Goal: Transaction & Acquisition: Purchase product/service

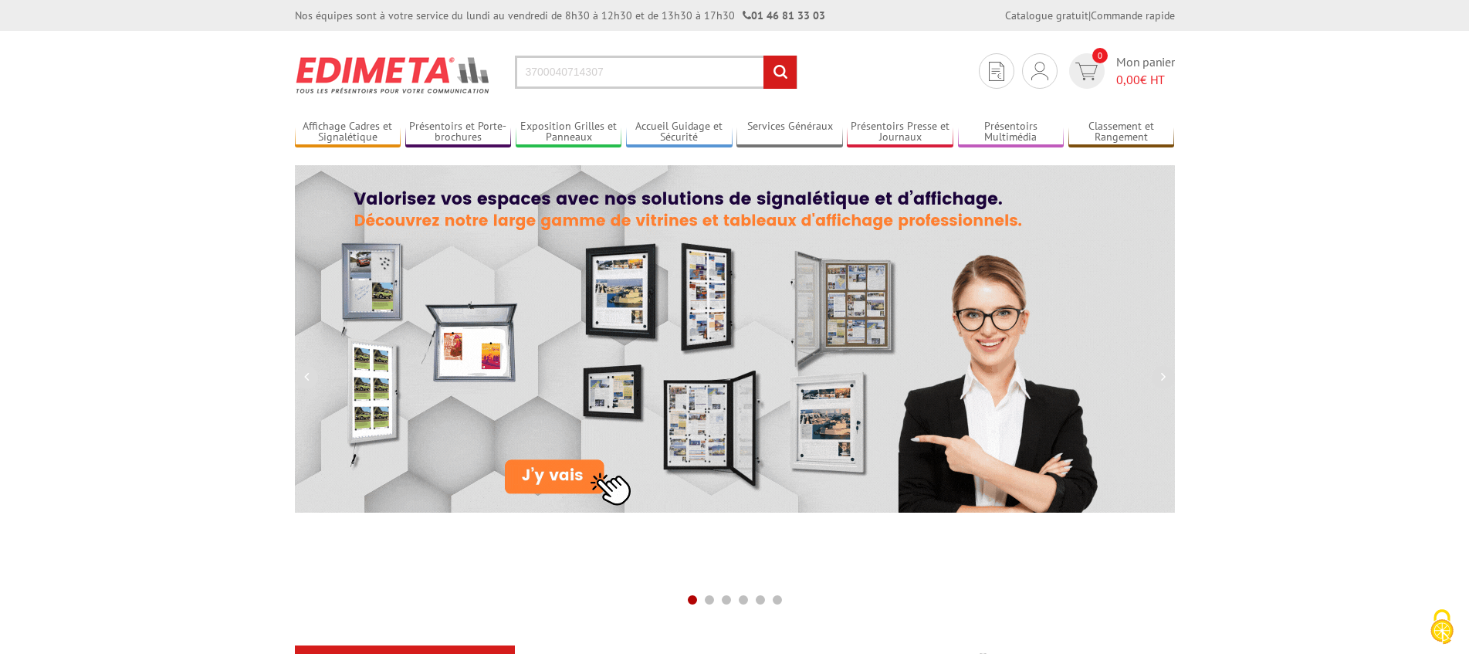
type input "3700040714307"
click at [778, 76] on input "rechercher" at bounding box center [779, 72] width 33 height 33
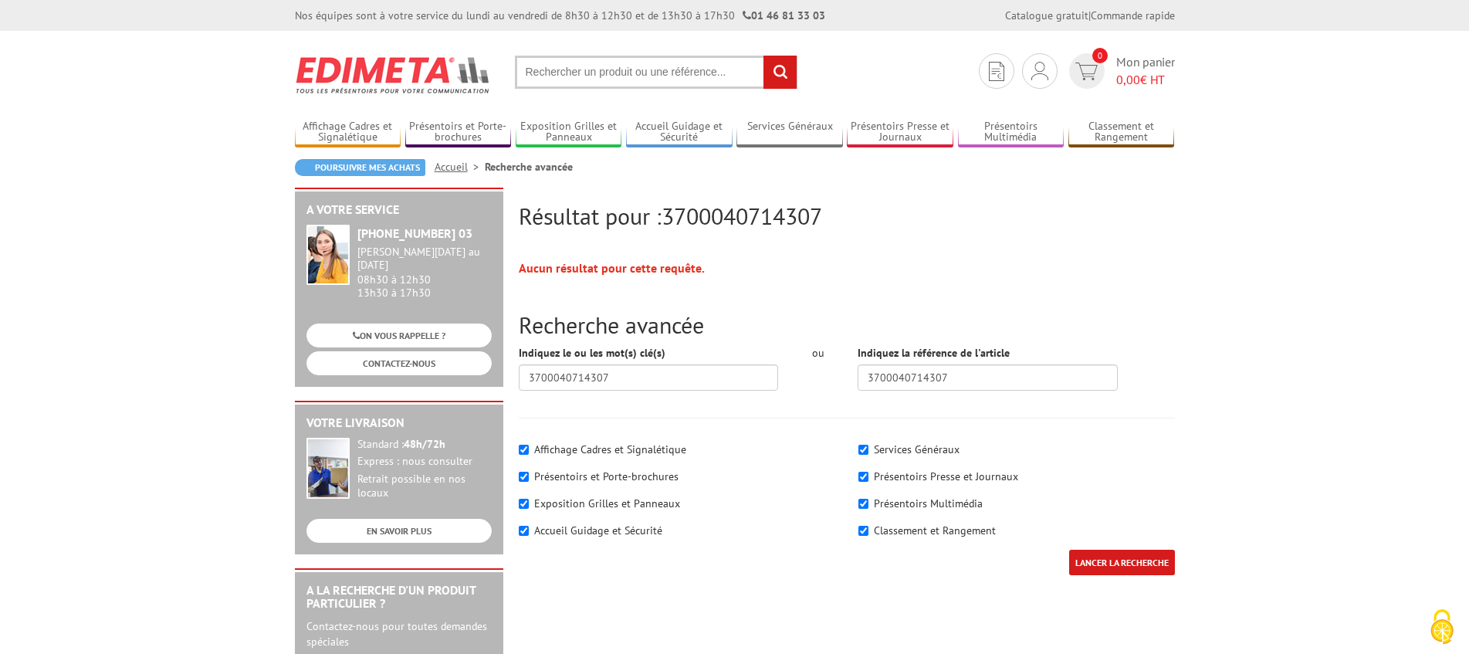
click at [584, 72] on input "text" at bounding box center [656, 72] width 283 height 33
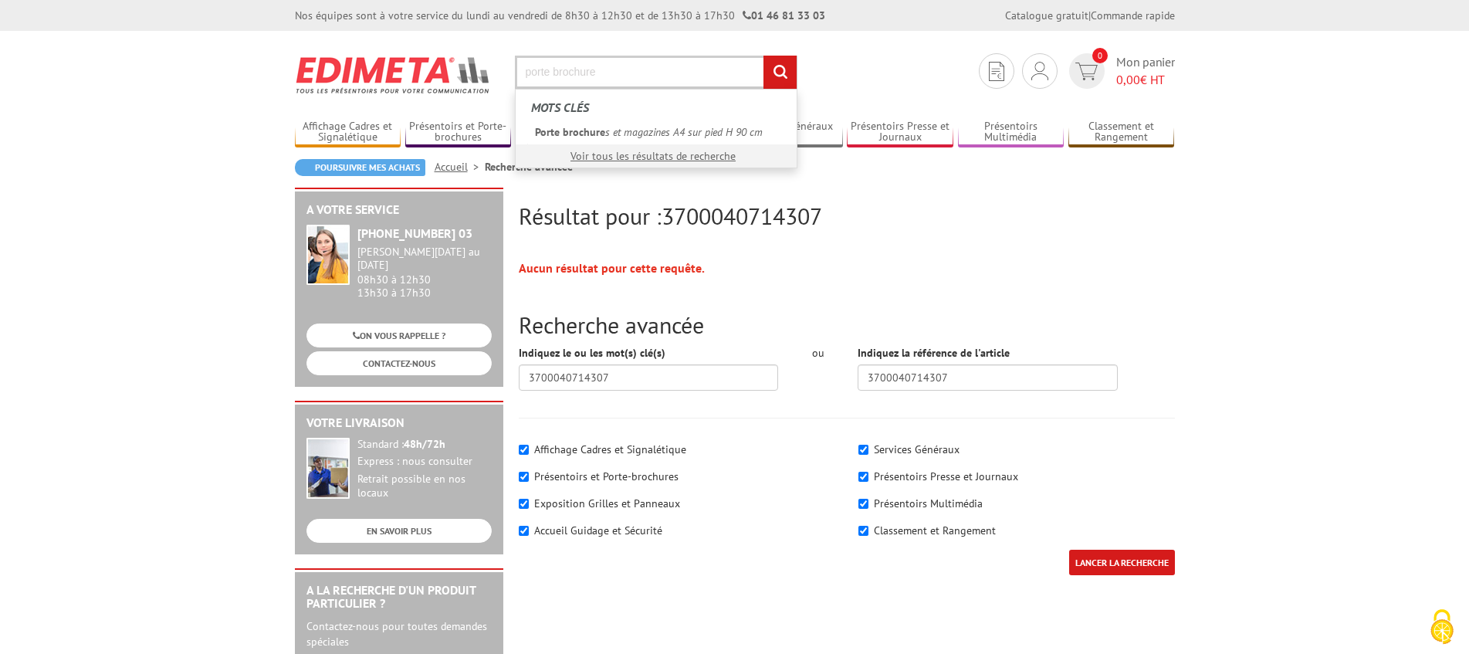
type input "porte brochure"
click at [763, 56] on input "rechercher" at bounding box center [779, 72] width 33 height 33
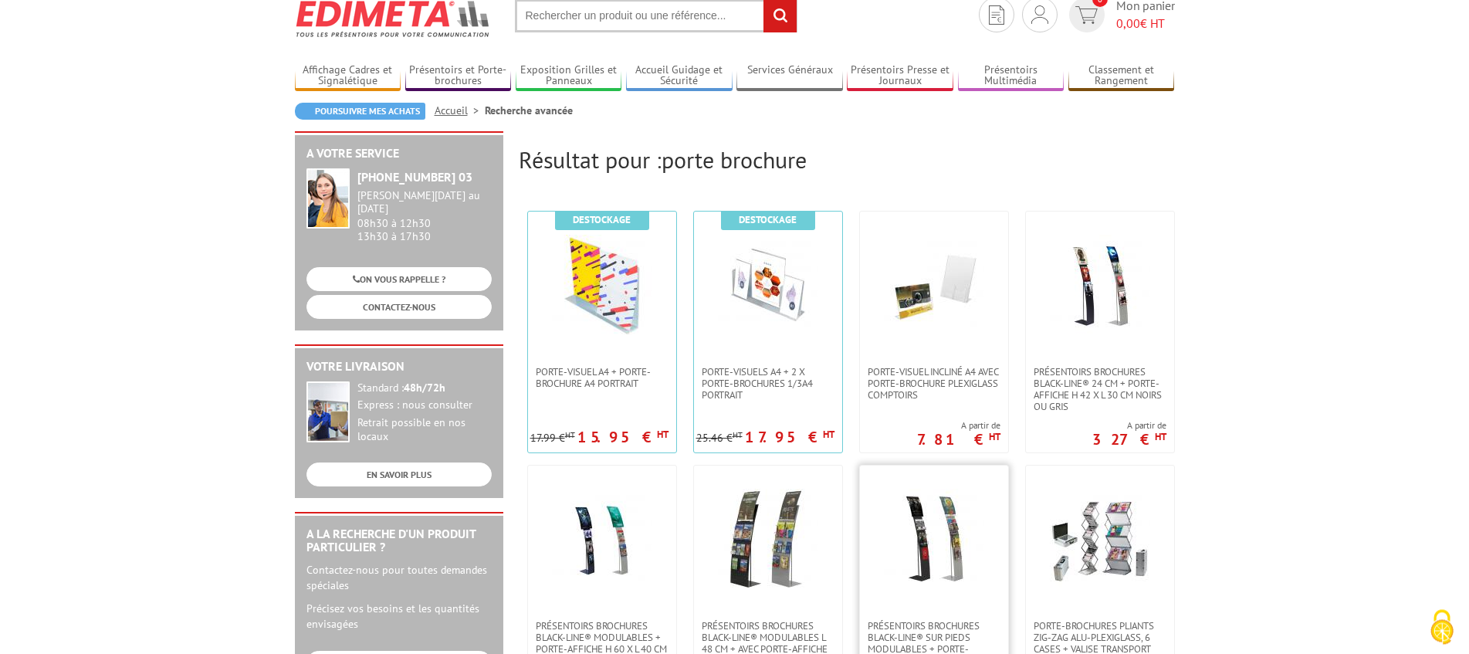
scroll to position [140, 0]
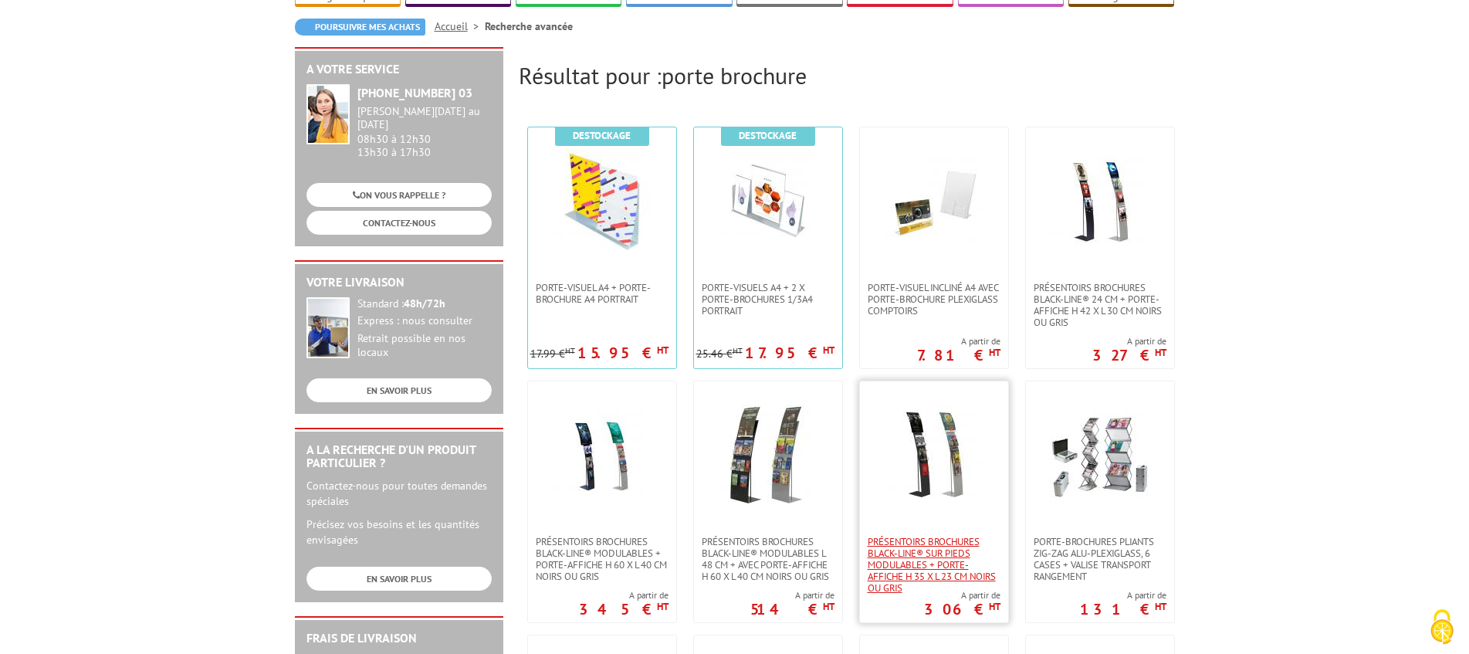
click at [919, 558] on span "Présentoirs brochures Black-Line® sur pieds modulables + porte-affiche H 35 x L…" at bounding box center [934, 565] width 133 height 58
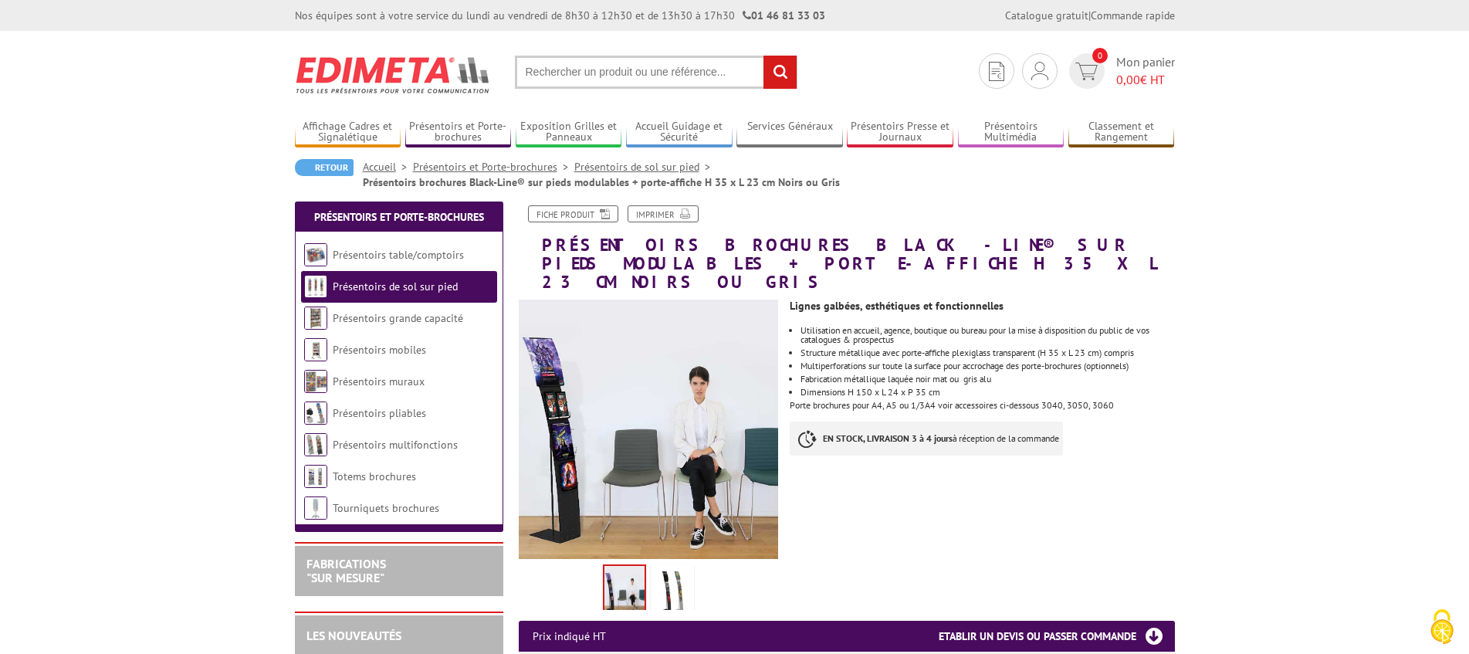
click at [672, 567] on img at bounding box center [672, 591] width 37 height 48
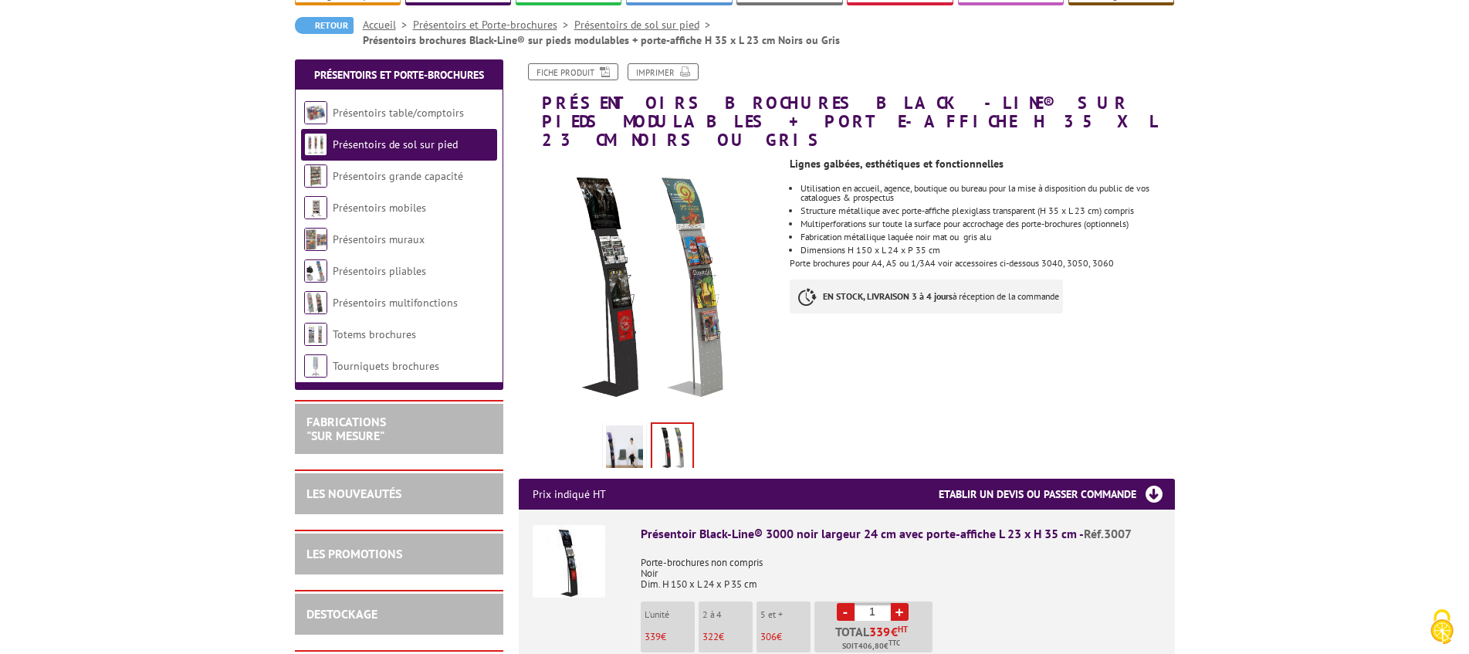
scroll to position [167, 0]
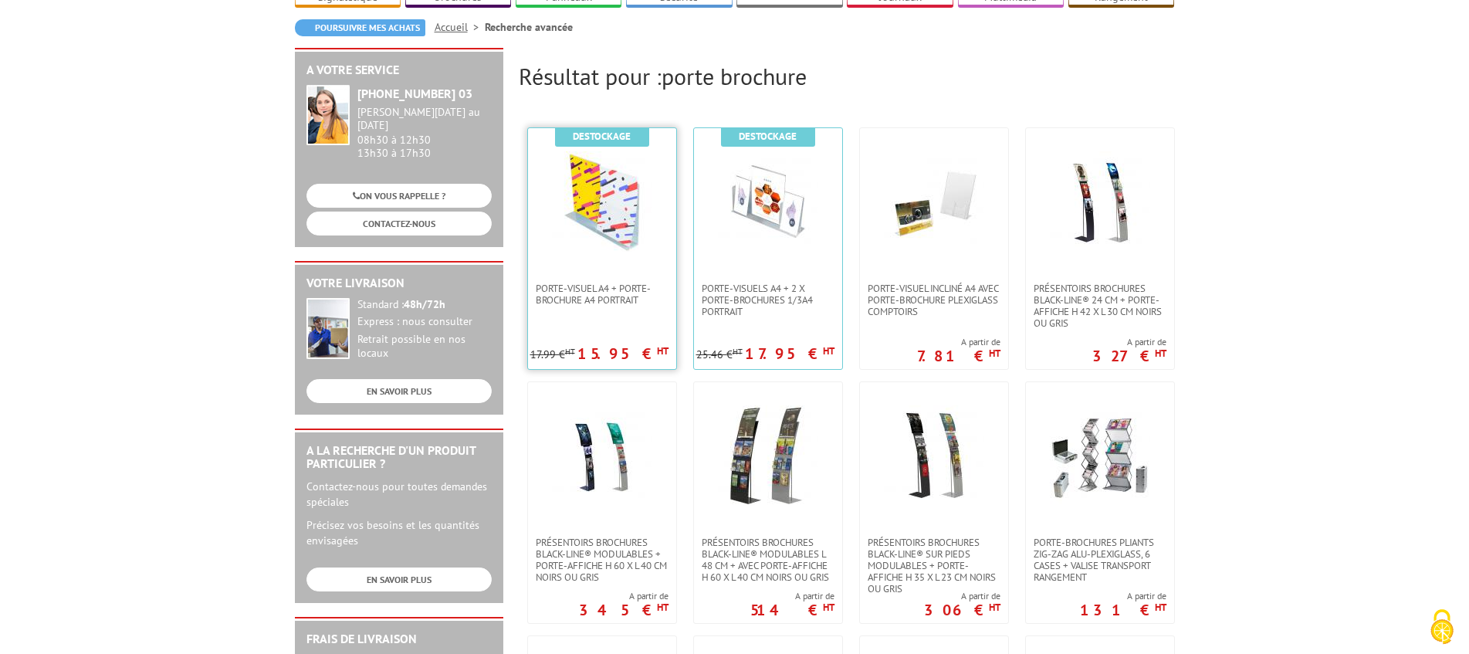
scroll to position [140, 0]
click at [1088, 293] on span "Présentoirs brochures Black-Line® 24 cm + porte-affiche H 42 x L 30 cm Noirs ou…" at bounding box center [1100, 305] width 133 height 46
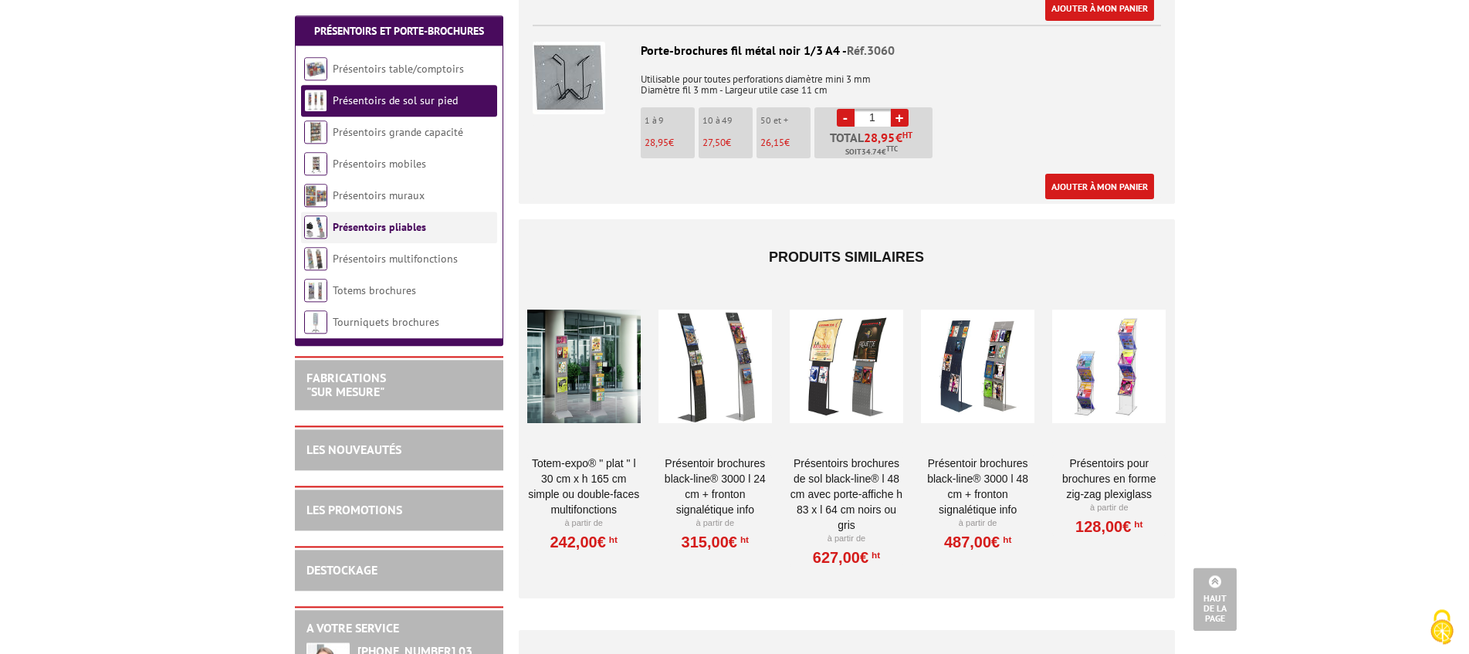
scroll to position [2095, 0]
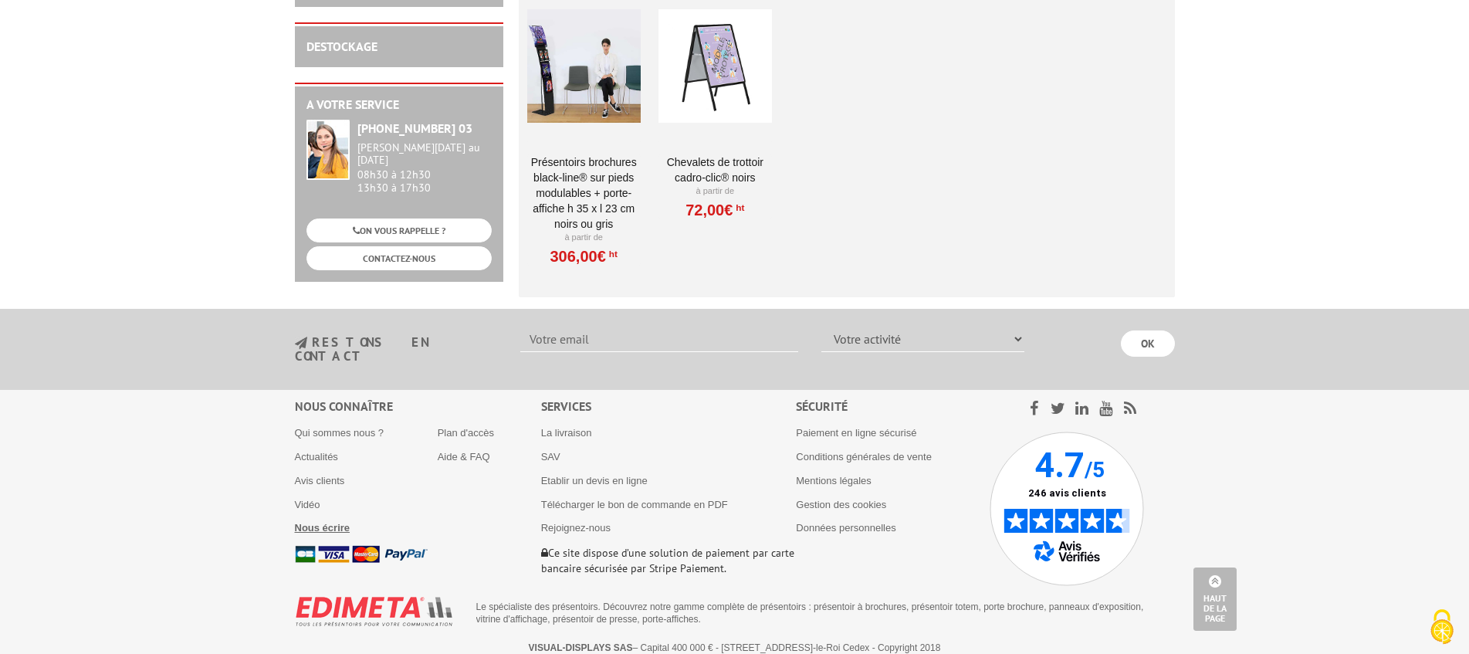
click at [323, 522] on b "Nous écrire" at bounding box center [323, 528] width 56 height 12
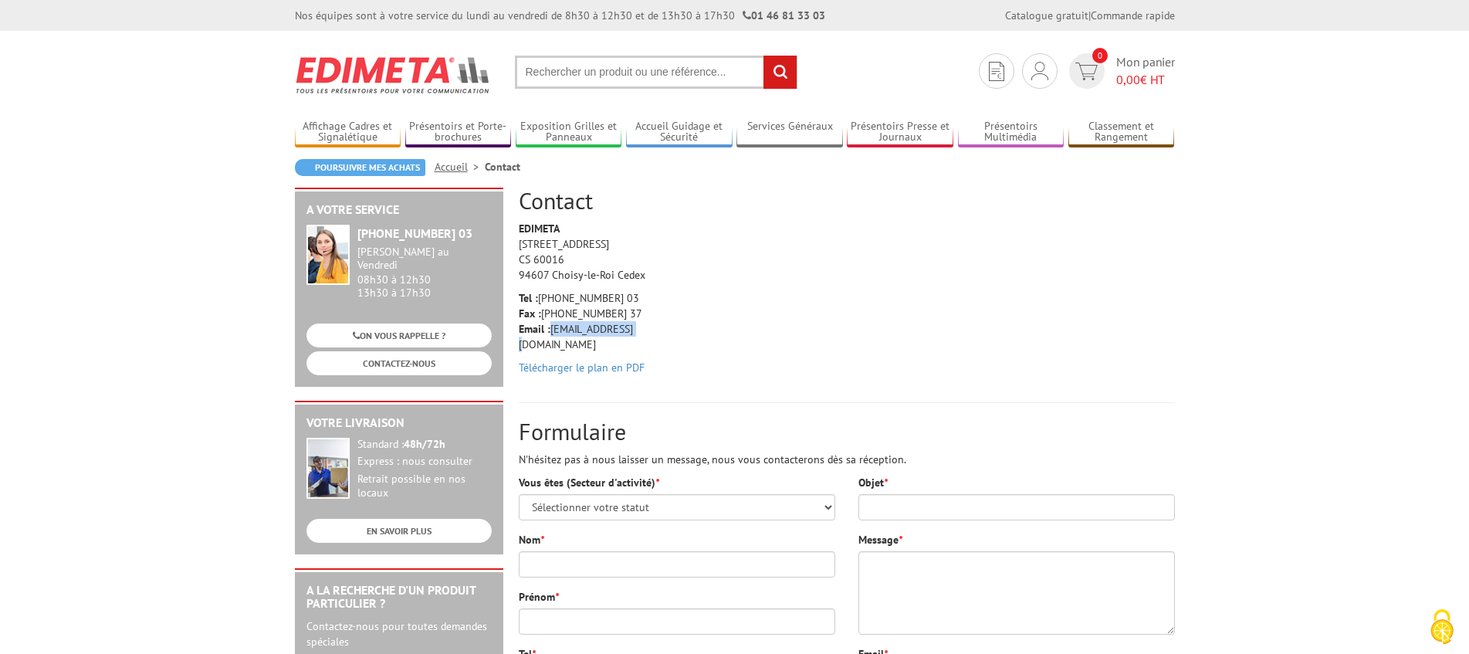
drag, startPoint x: 551, startPoint y: 330, endPoint x: 630, endPoint y: 333, distance: 78.8
click at [630, 333] on p "Tel : +33 (0)1 46 81 33 03 Fax : +33 (0)1 45 73 24 37 Email : info@edimeta.fr" at bounding box center [592, 321] width 147 height 62
copy p "info@edimeta.fr"
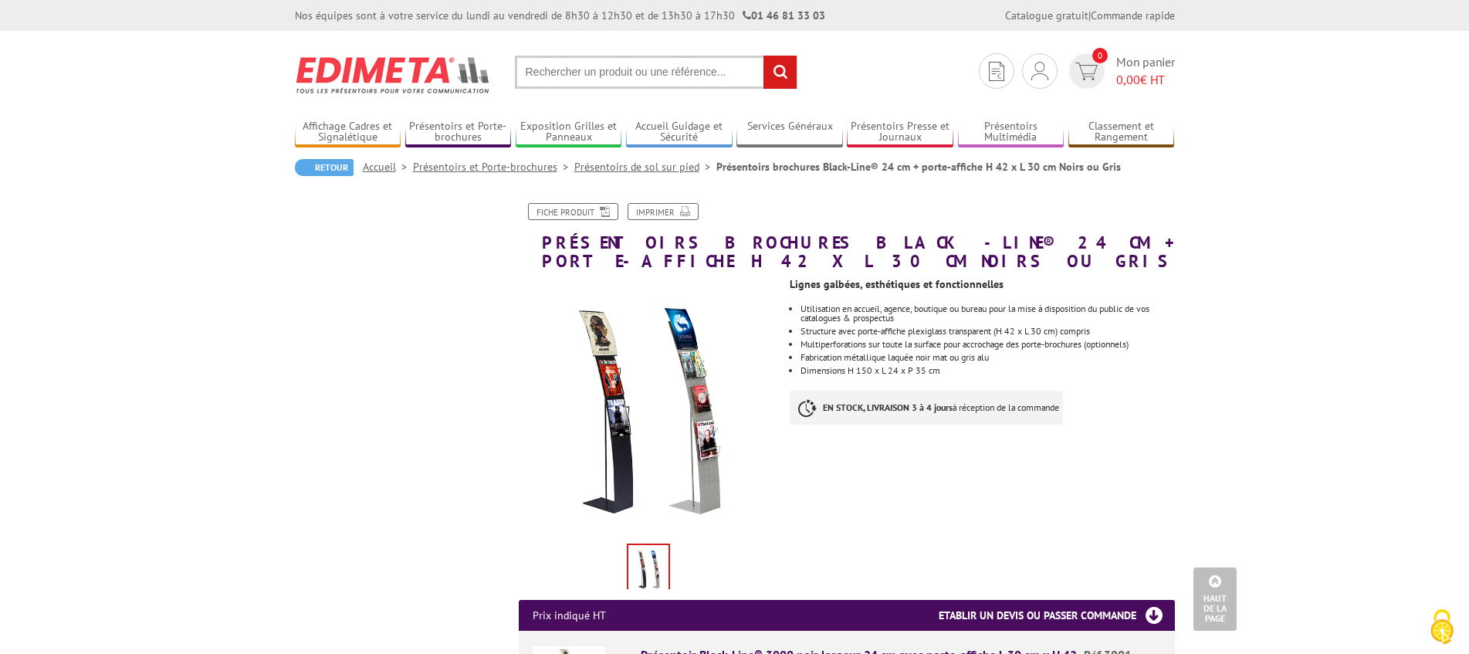
scroll to position [1314, 0]
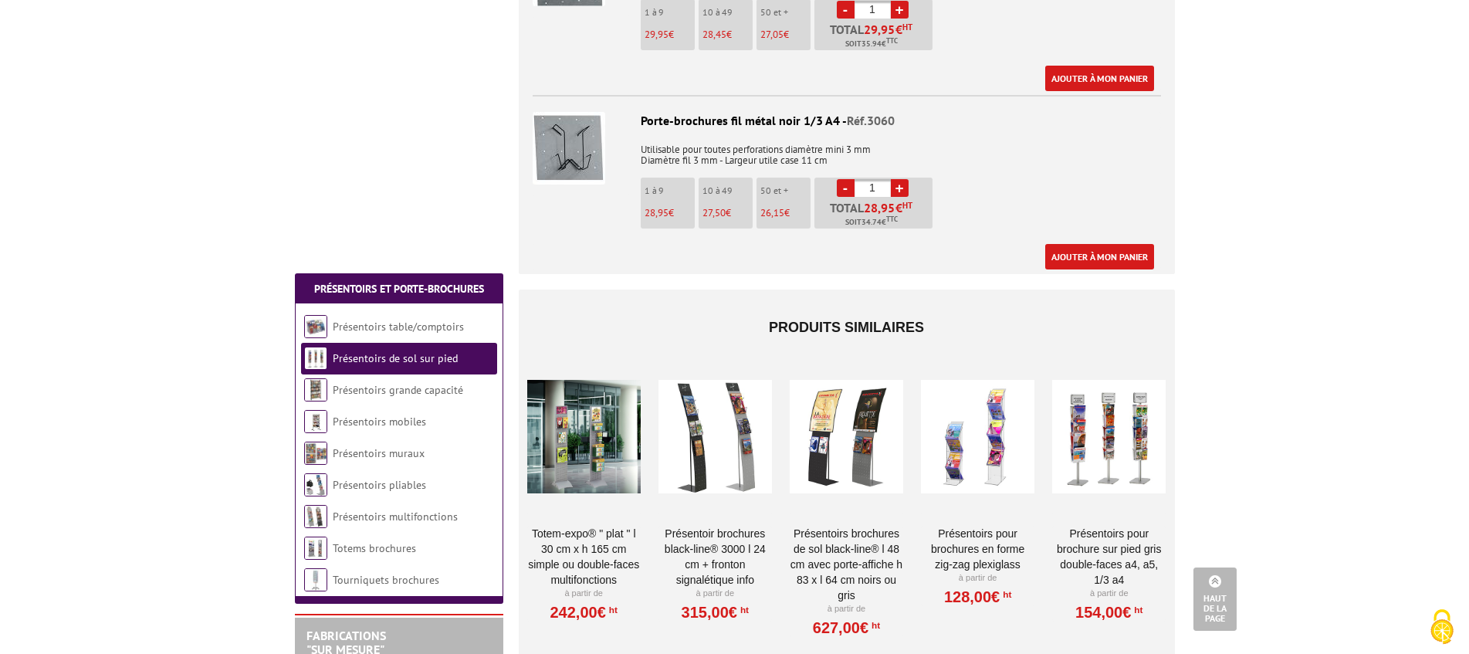
click at [719, 558] on link "Présentoir Brochures Black-Line® 3000 L 24 cm + Fronton signalétique info" at bounding box center [714, 557] width 113 height 62
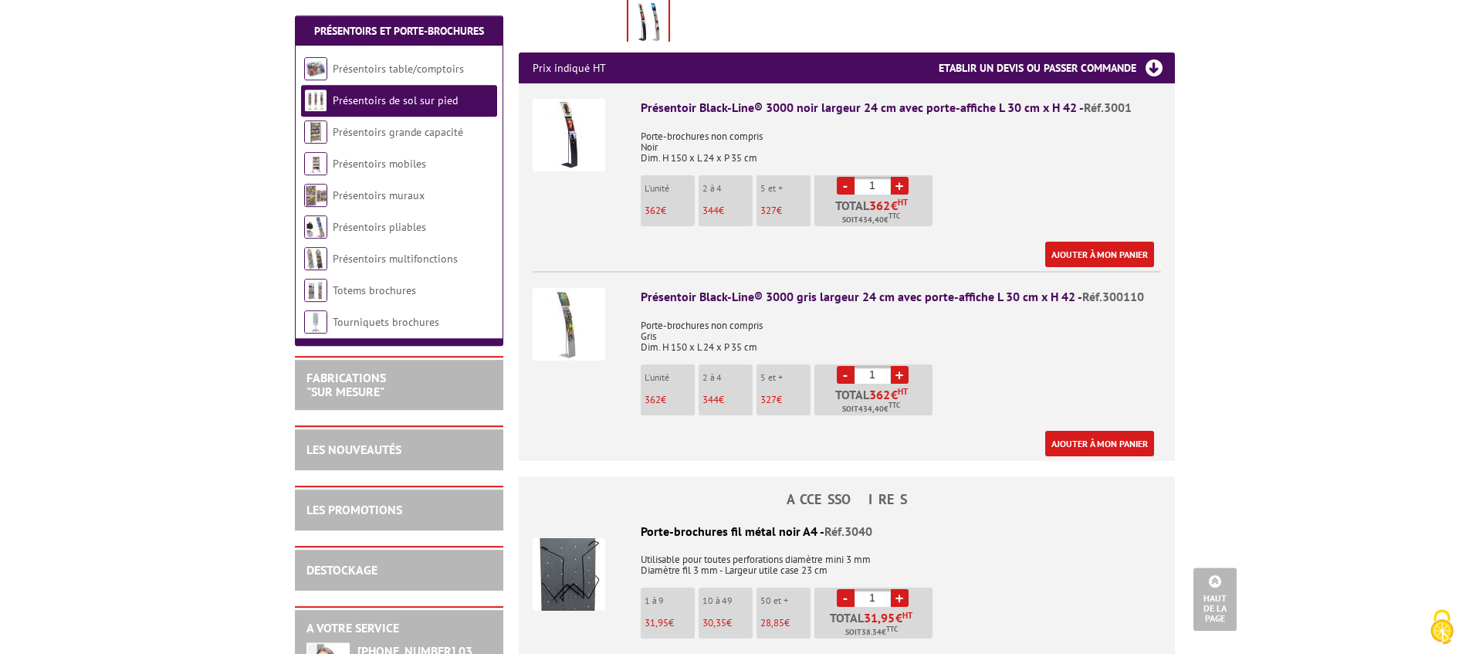
scroll to position [536, 0]
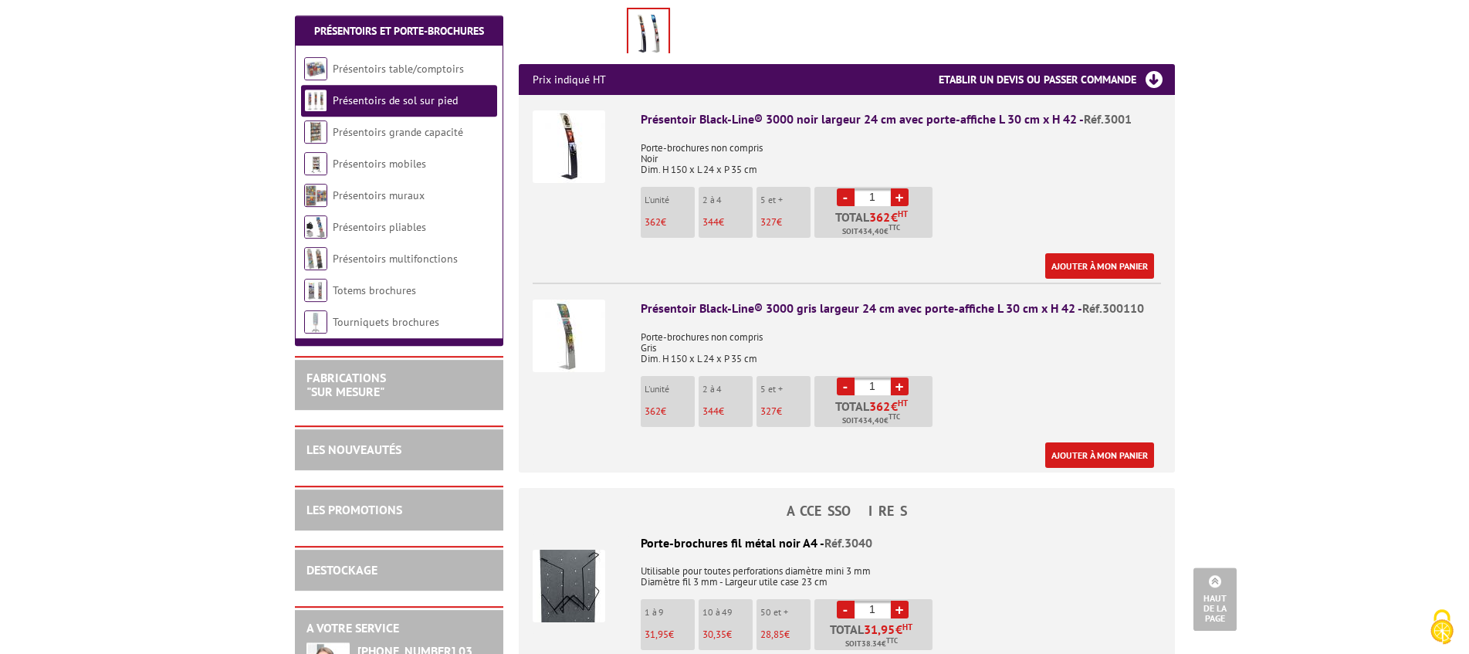
click at [760, 306] on div "Présentoir Black-Line® 3000 gris largeur 24 cm avec porte-affiche L 30 cm x H 4…" at bounding box center [901, 308] width 520 height 18
click at [726, 306] on div "Présentoir Black-Line® 3000 gris largeur 24 cm avec porte-affiche L 30 cm x H 4…" at bounding box center [901, 308] width 520 height 18
click at [546, 343] on img at bounding box center [569, 335] width 73 height 73
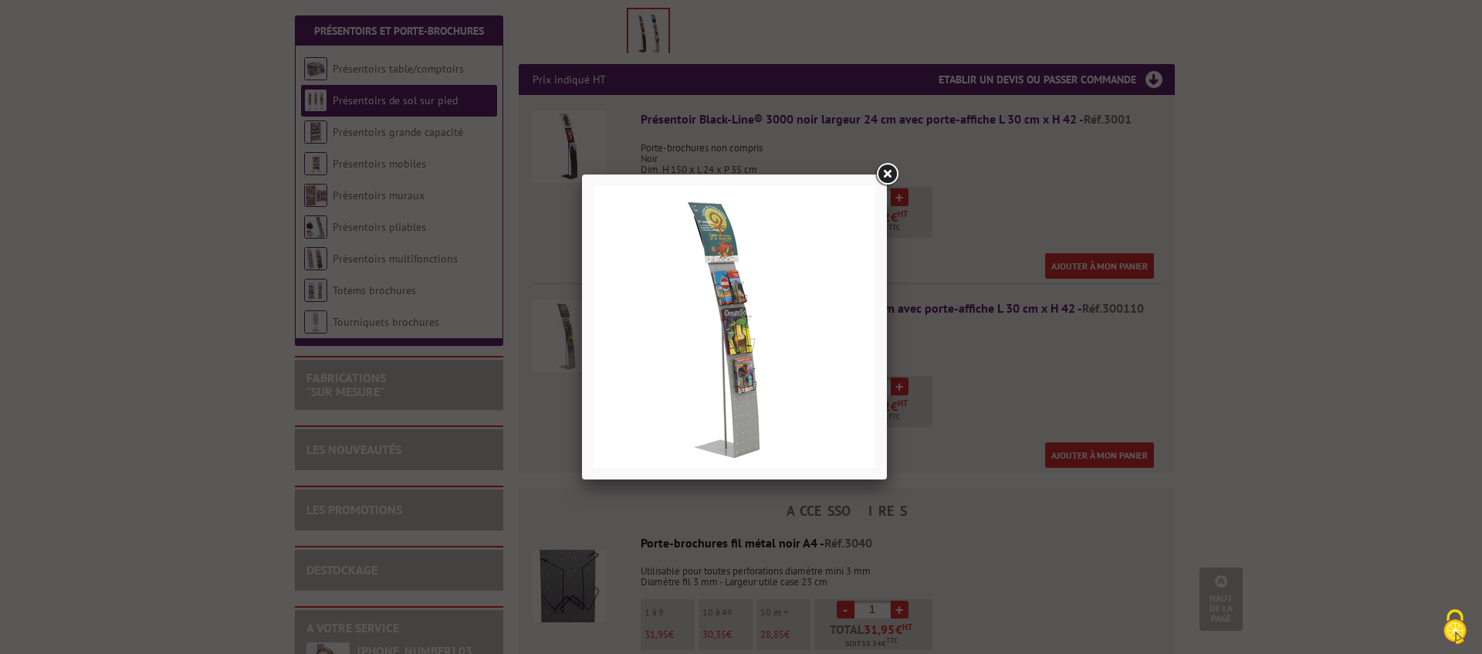
click at [885, 167] on link at bounding box center [887, 175] width 28 height 28
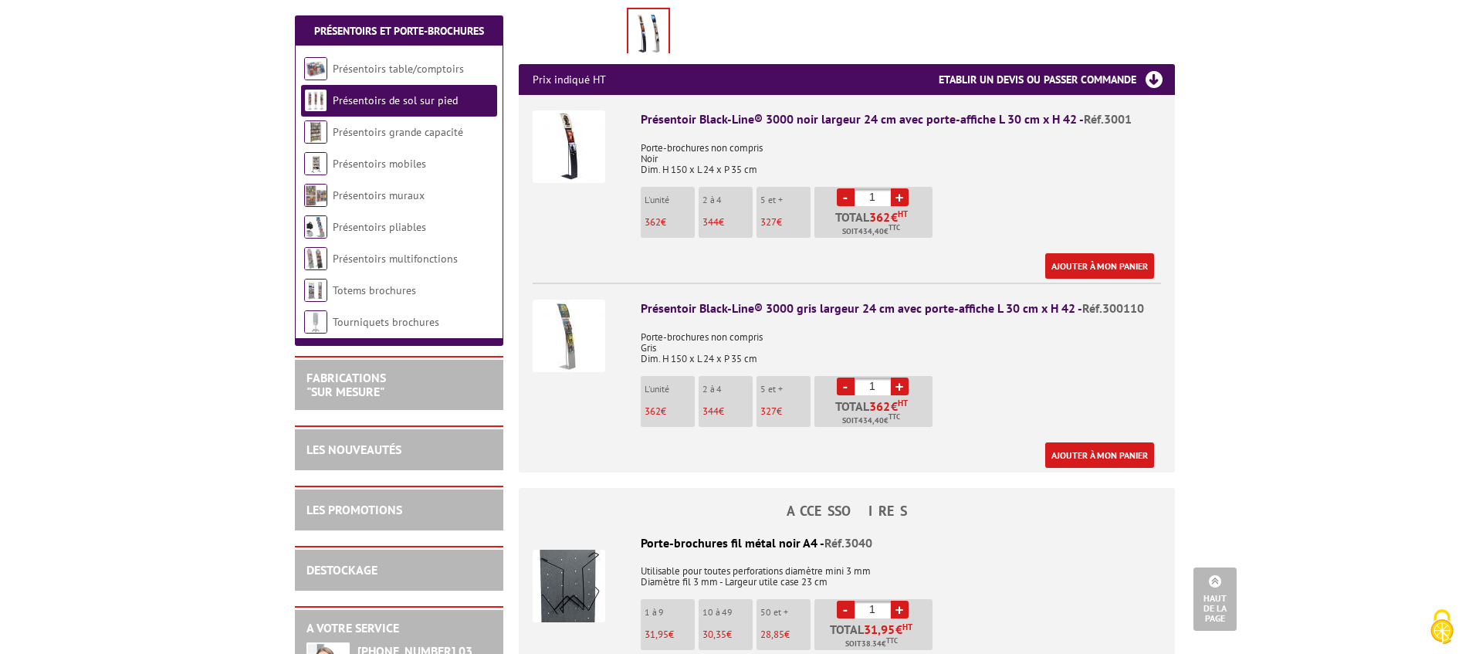
click at [920, 119] on div "Présentoir Black-Line® 3000 noir largeur 24 cm avec porte-affiche L 30 cm x H 4…" at bounding box center [901, 119] width 520 height 18
click at [567, 145] on img at bounding box center [569, 146] width 73 height 73
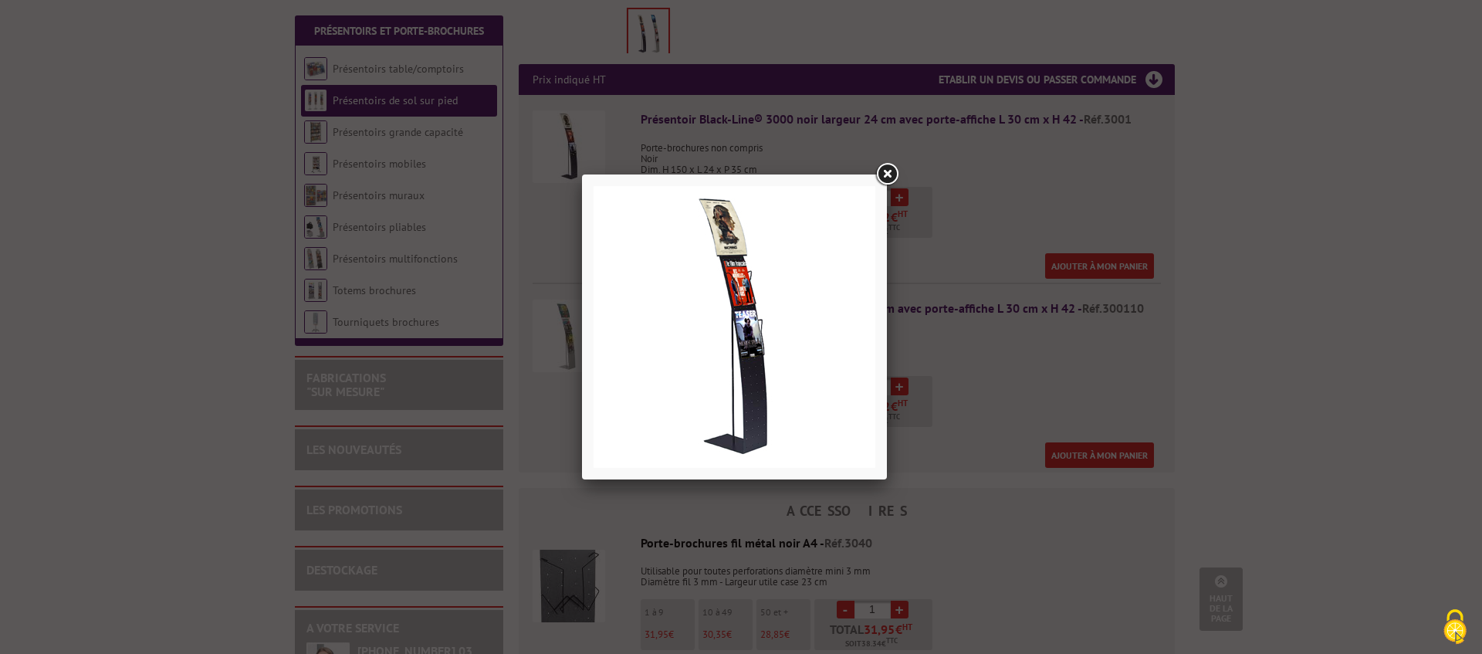
click at [891, 176] on link at bounding box center [887, 175] width 28 height 28
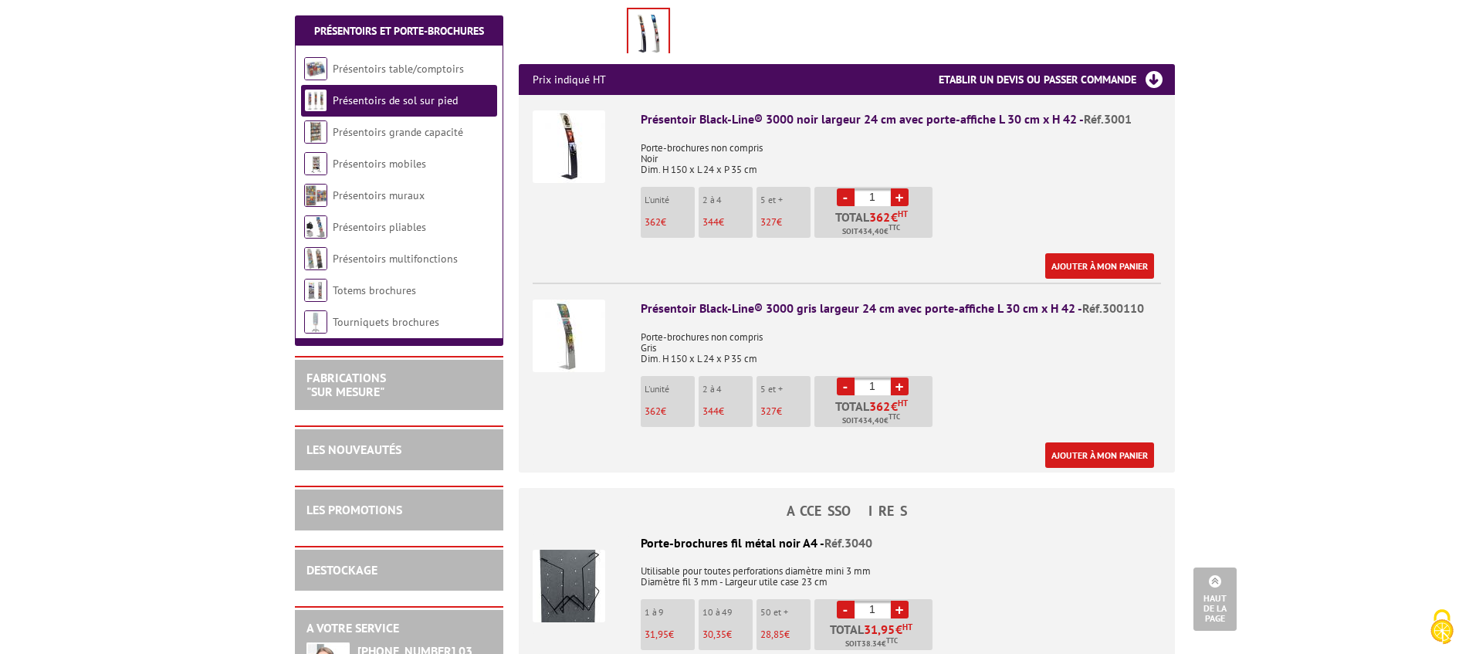
click at [1006, 312] on div "Présentoir Black-Line® 3000 gris largeur 24 cm avec porte-affiche L 30 cm x H 4…" at bounding box center [901, 308] width 520 height 18
click at [1112, 456] on link "Ajouter à mon panier" at bounding box center [1099, 454] width 109 height 25
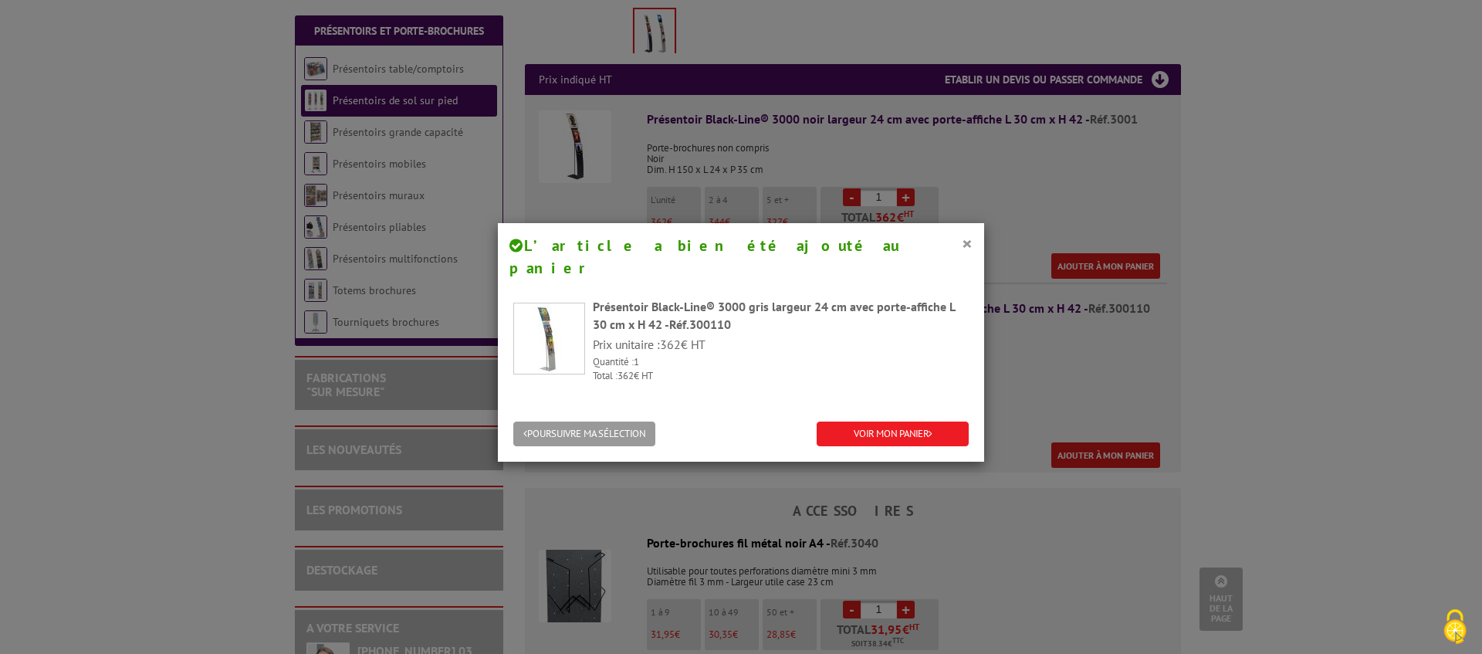
click at [1147, 360] on div "× L’article a bien été ajouté au panier Présentoir Black-Line® 3000 gris largeu…" at bounding box center [741, 327] width 1482 height 654
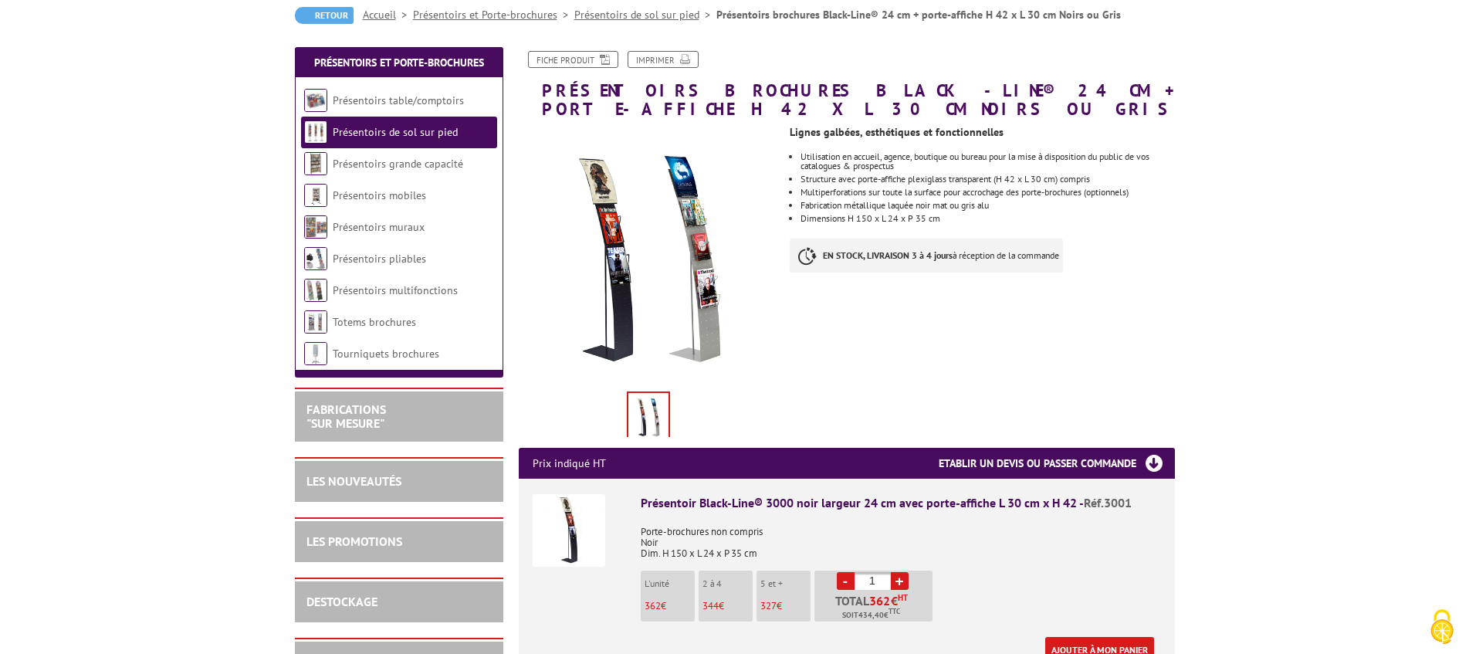
scroll to position [117, 0]
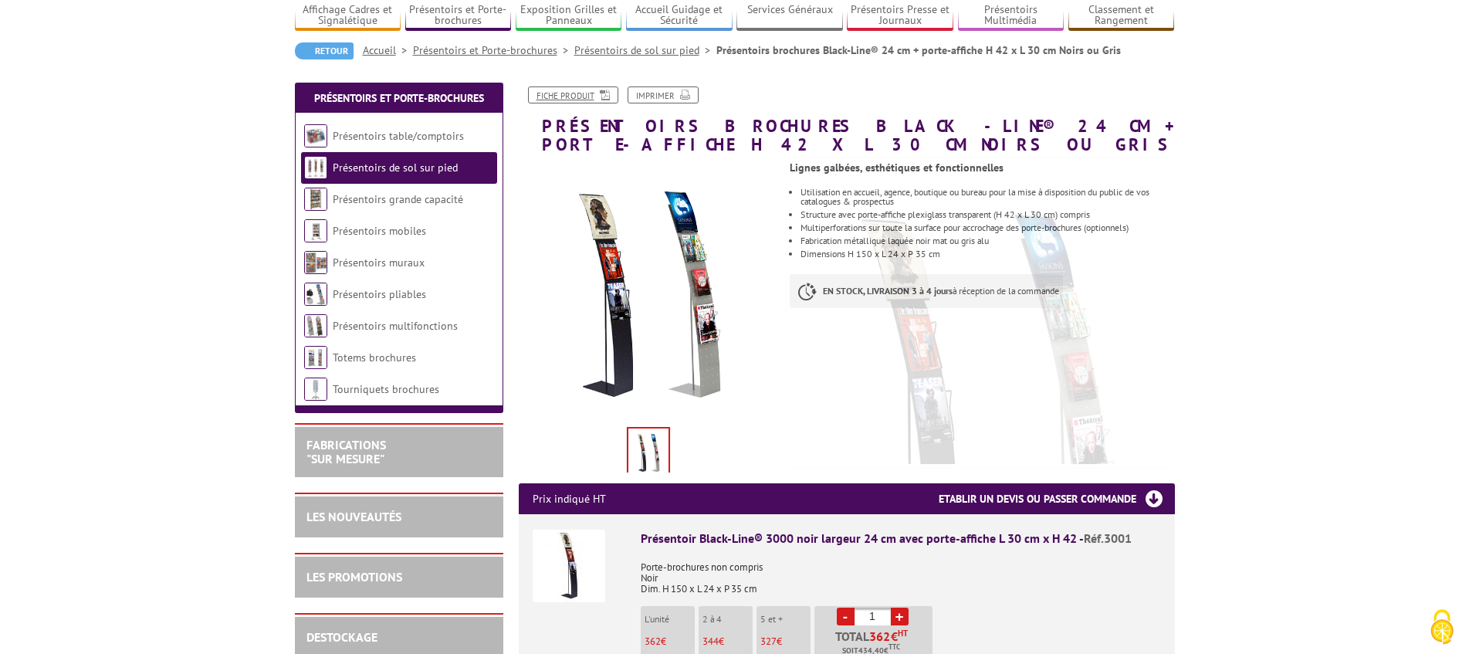
click at [579, 97] on link "Fiche produit" at bounding box center [573, 94] width 90 height 17
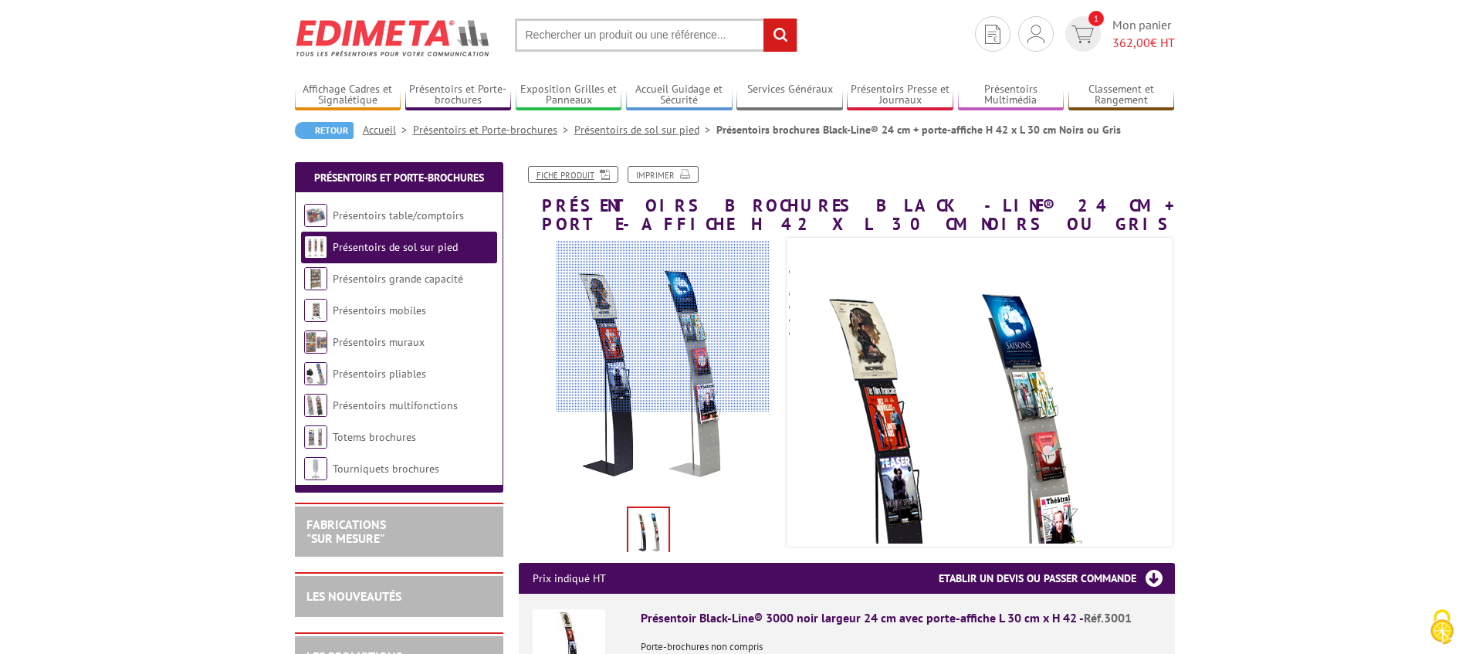
scroll to position [36, 0]
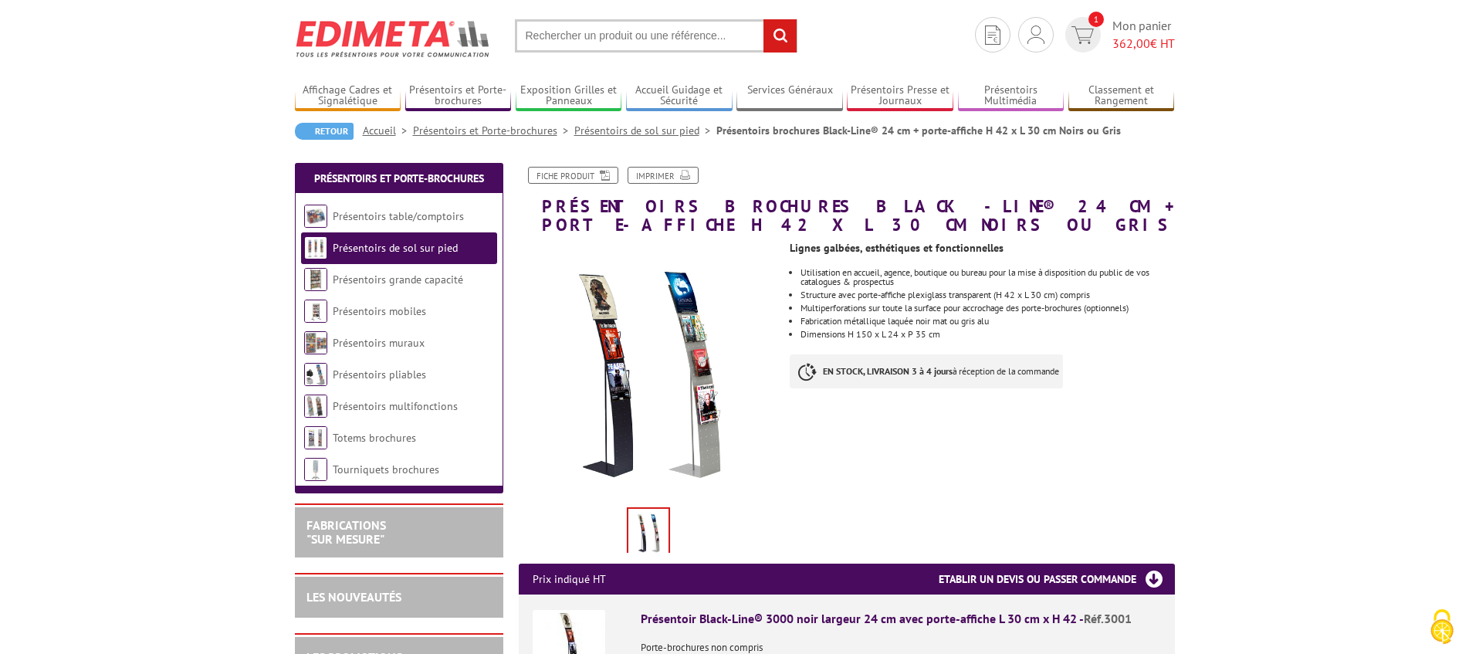
click at [619, 130] on link "Présentoirs de sol sur pied" at bounding box center [645, 131] width 142 height 14
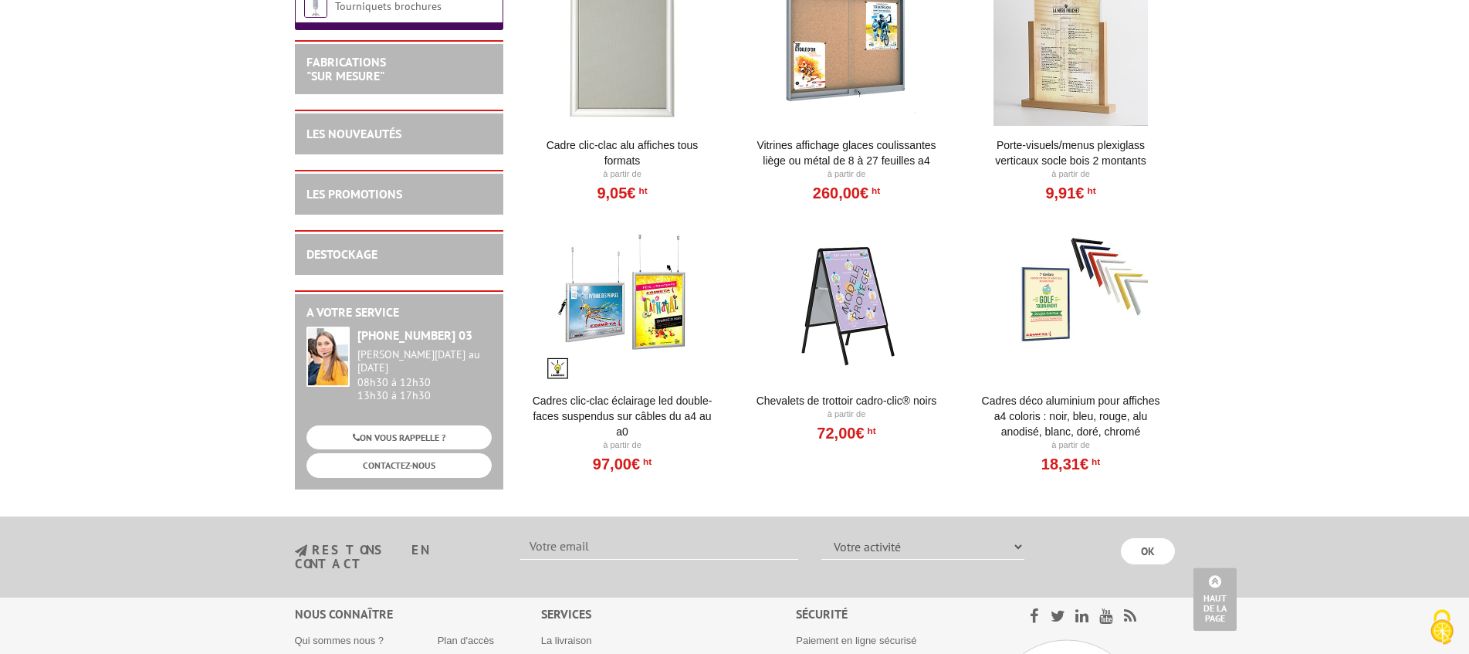
scroll to position [2732, 0]
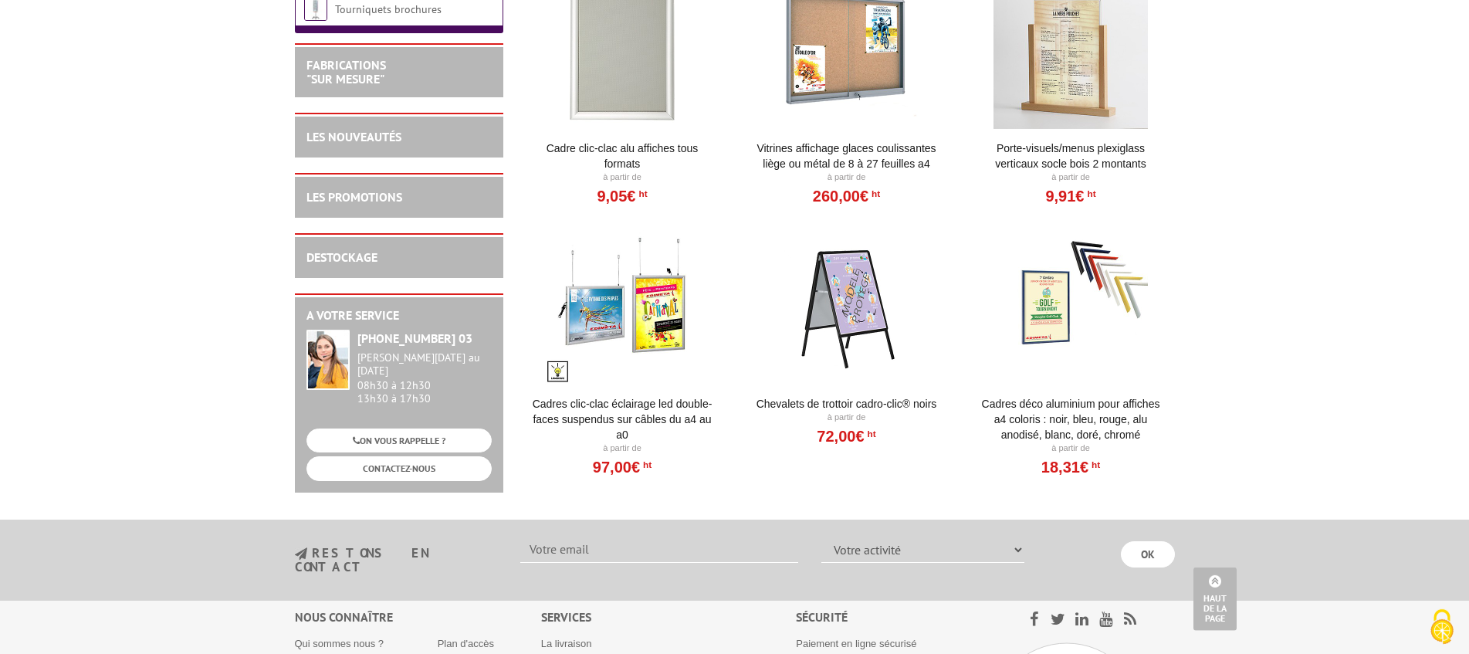
click at [853, 306] on div at bounding box center [846, 307] width 191 height 154
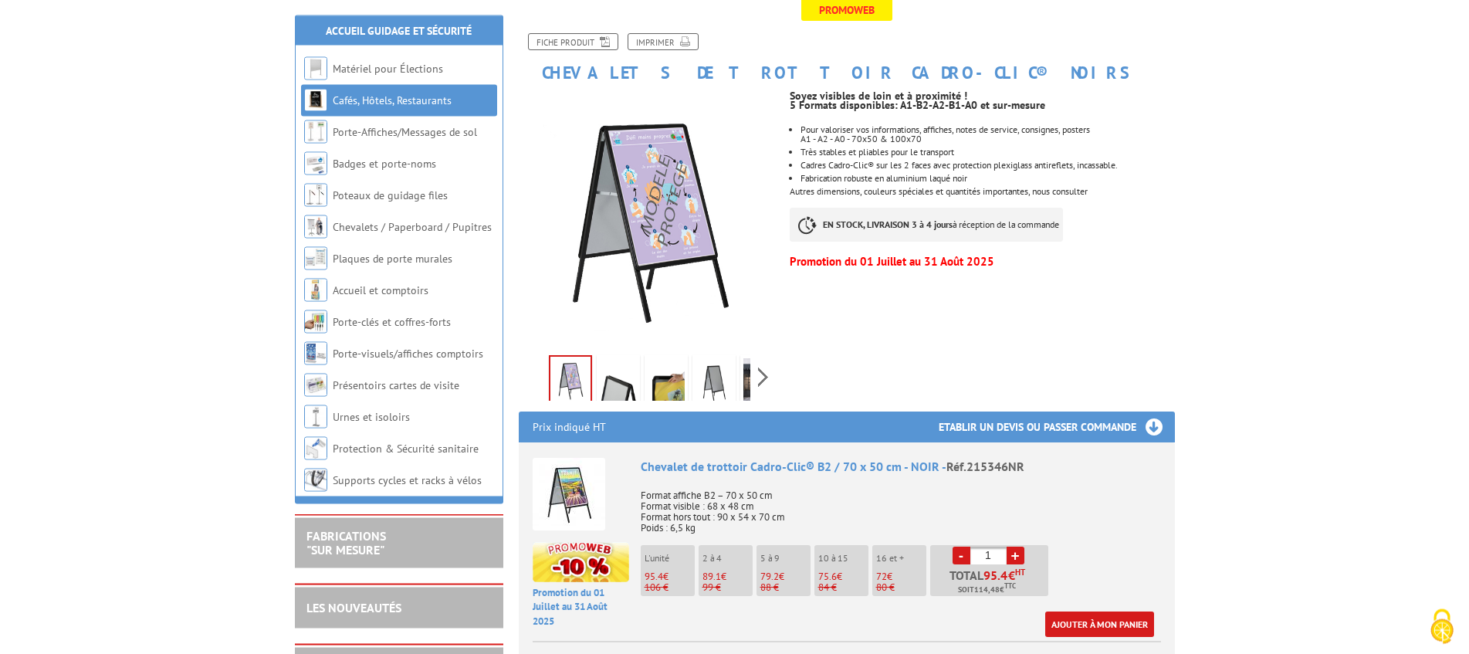
scroll to position [195, 0]
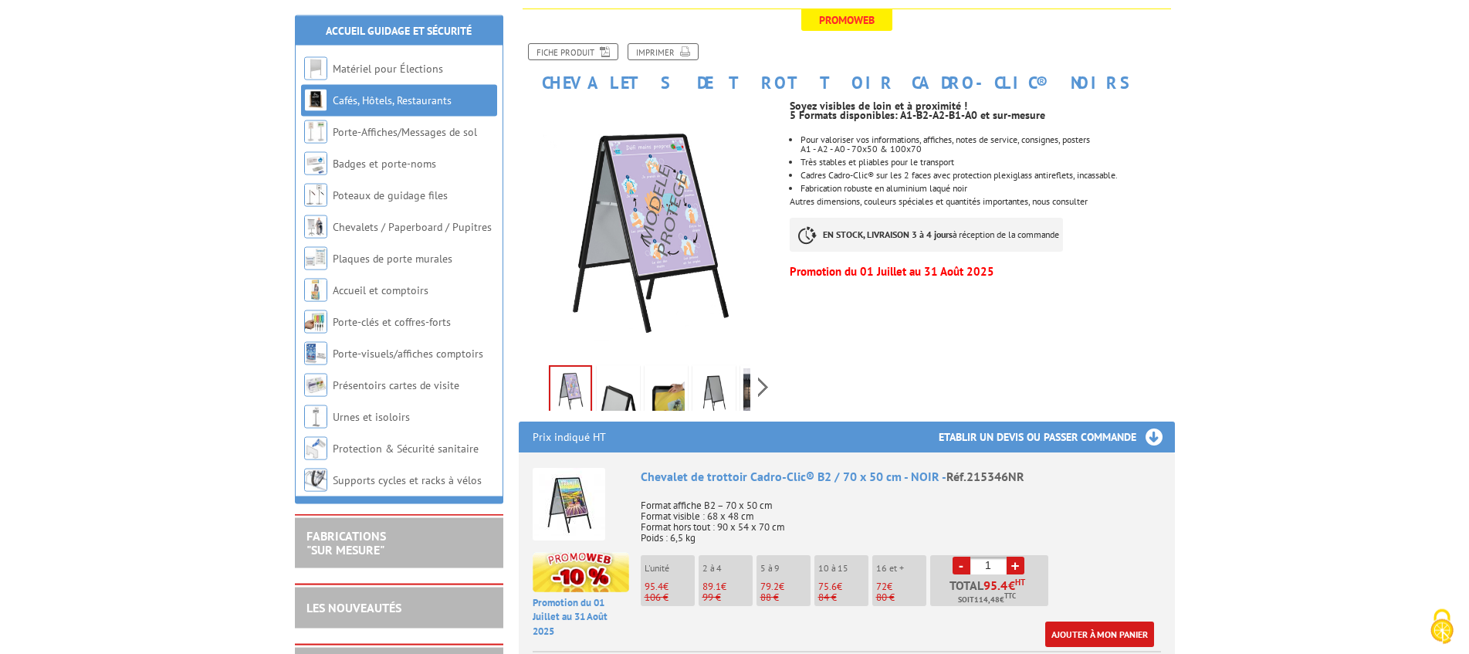
click at [707, 384] on img at bounding box center [713, 392] width 37 height 48
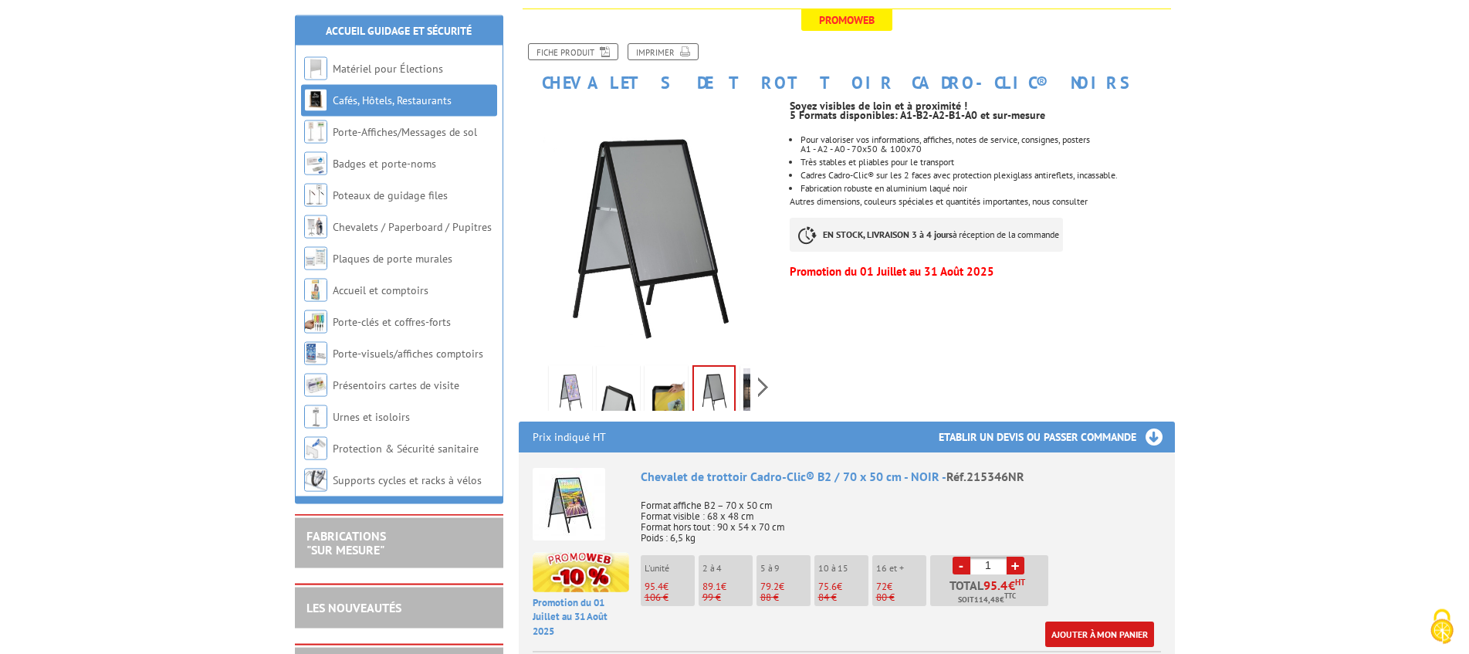
click at [675, 390] on img at bounding box center [666, 392] width 37 height 48
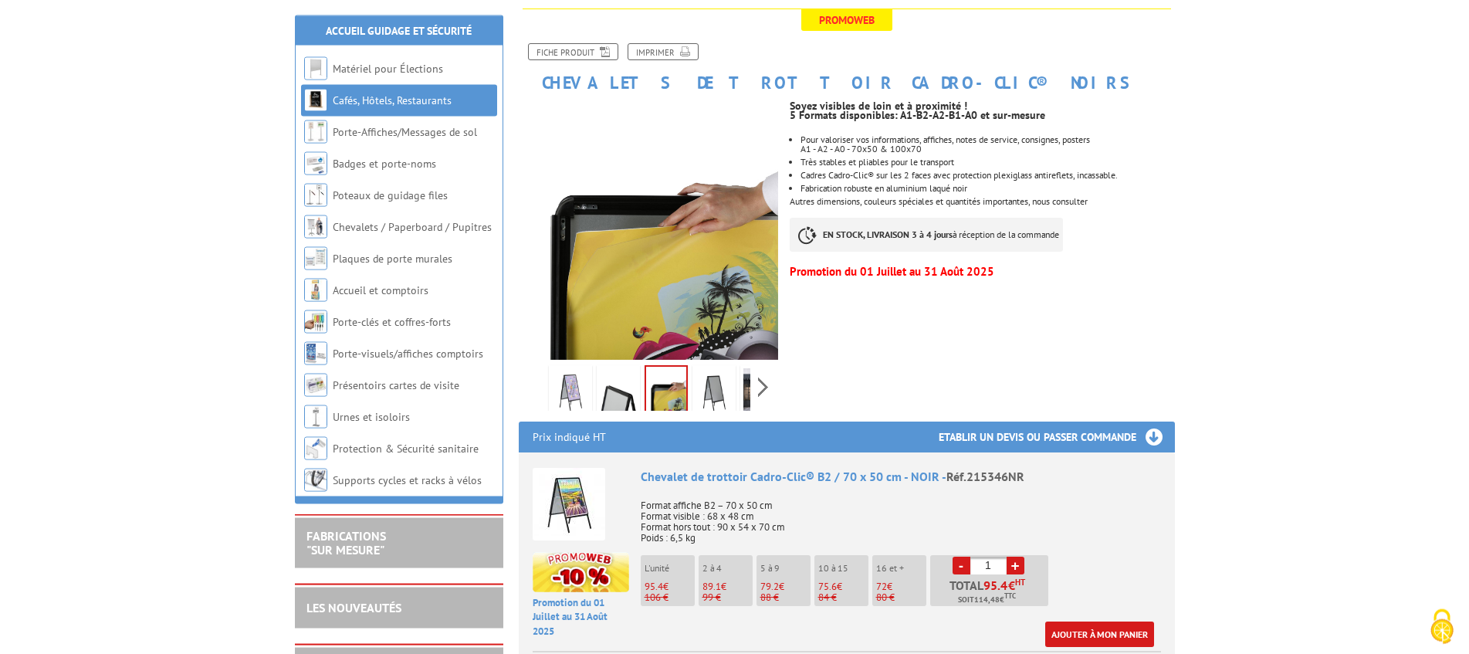
click at [639, 389] on link at bounding box center [618, 392] width 43 height 54
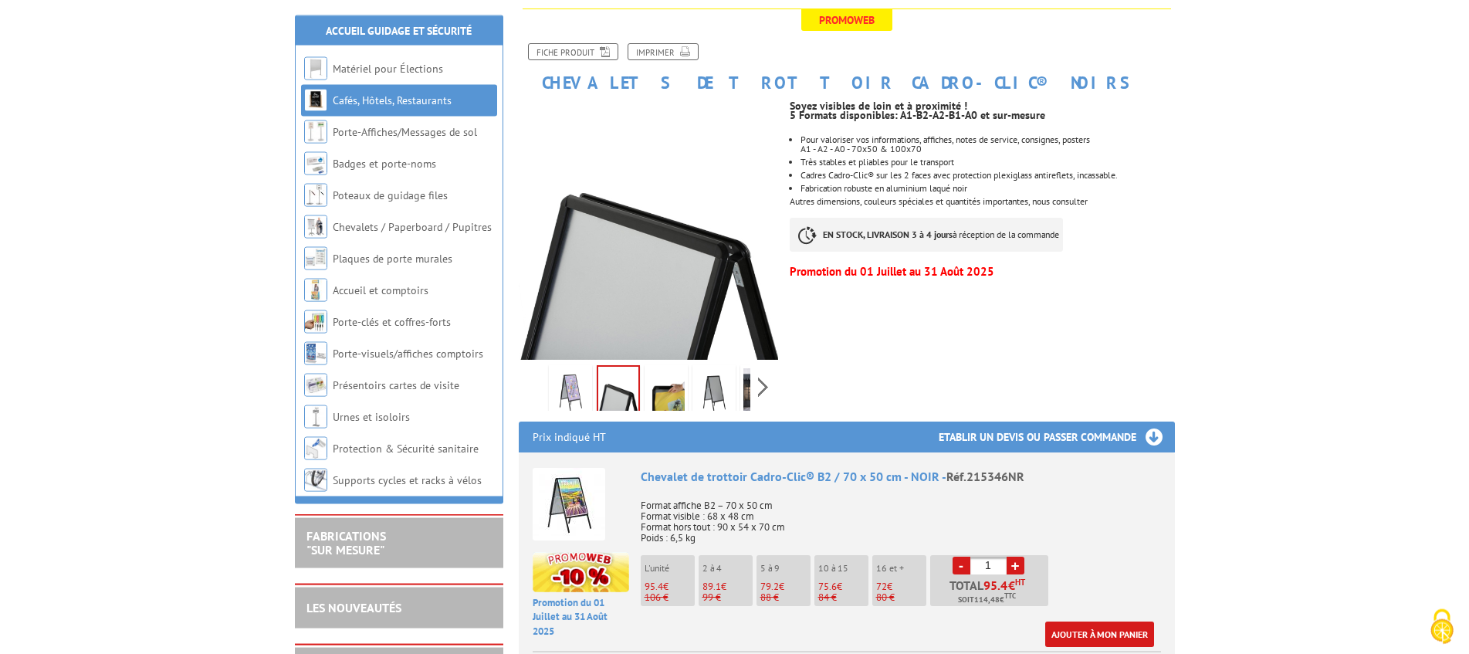
click at [611, 389] on img at bounding box center [618, 391] width 40 height 48
click at [564, 386] on img at bounding box center [570, 392] width 37 height 48
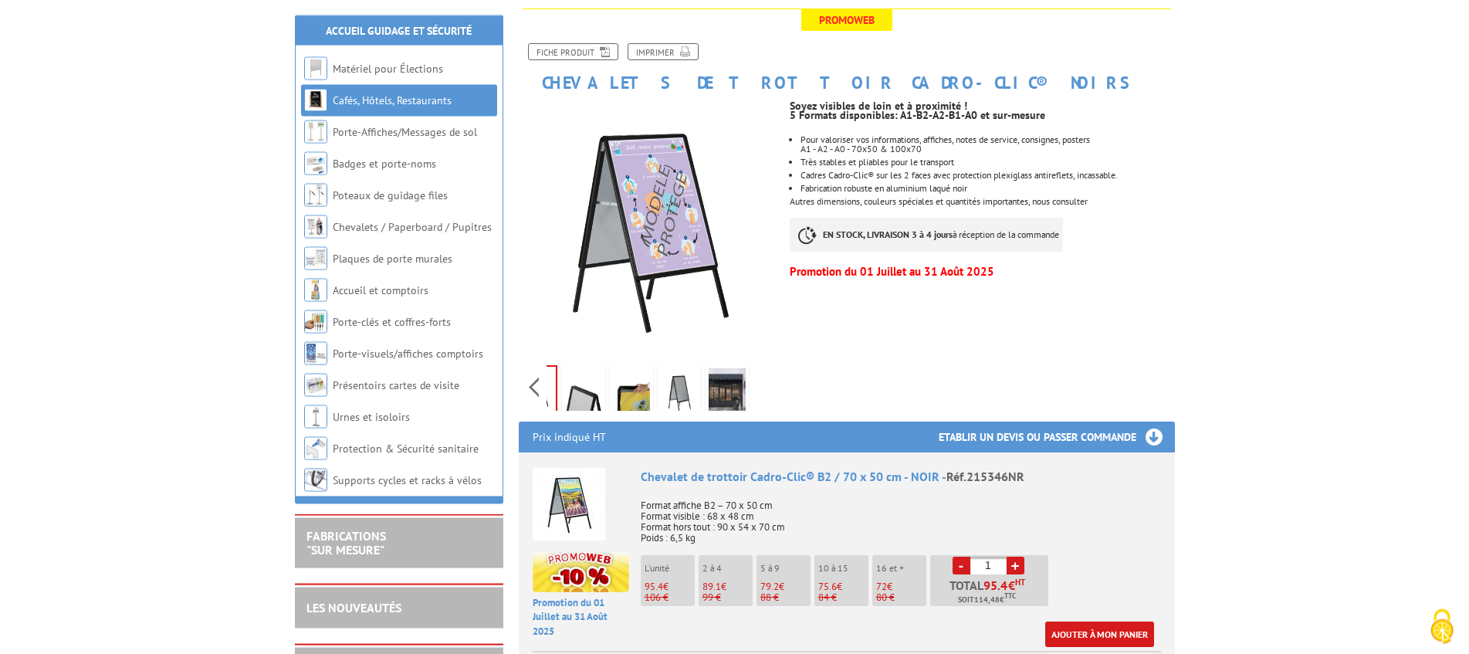
click at [760, 380] on div "Previous Next" at bounding box center [649, 387] width 260 height 54
click at [723, 387] on img at bounding box center [727, 392] width 37 height 48
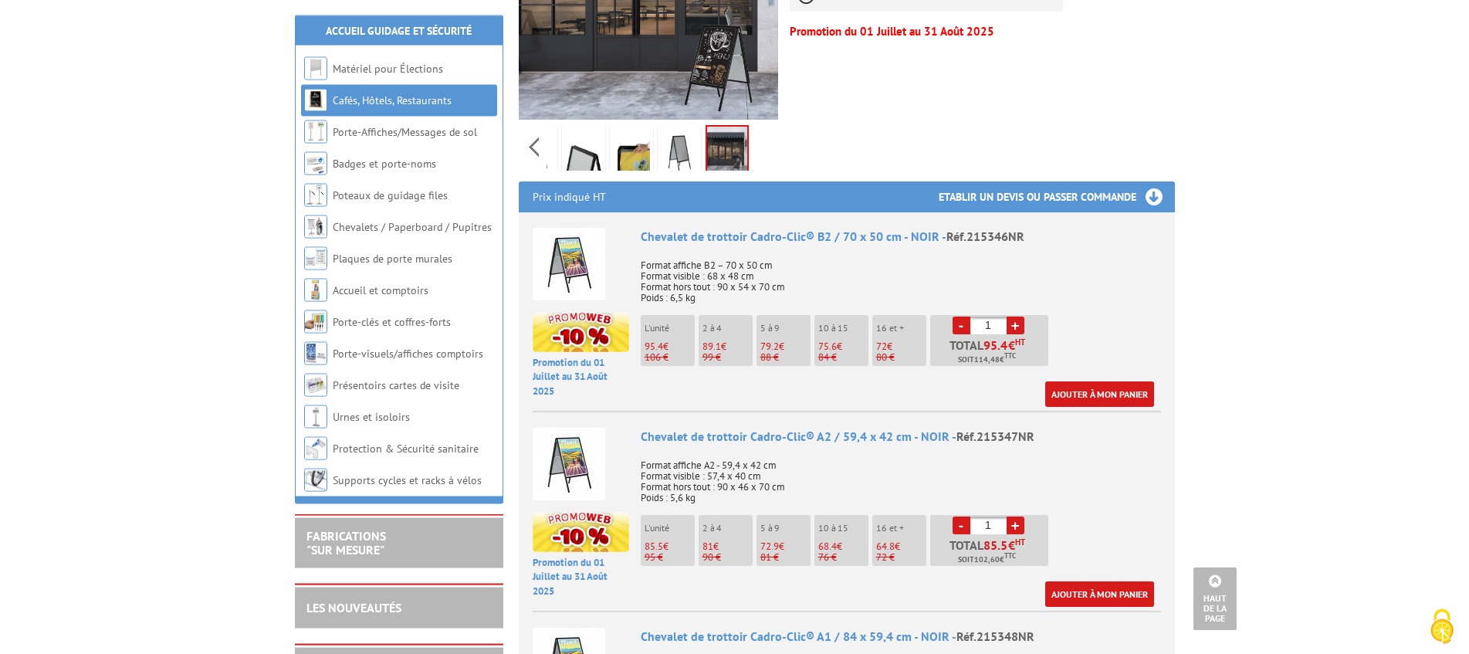
scroll to position [435, 0]
click at [574, 476] on img at bounding box center [569, 463] width 73 height 73
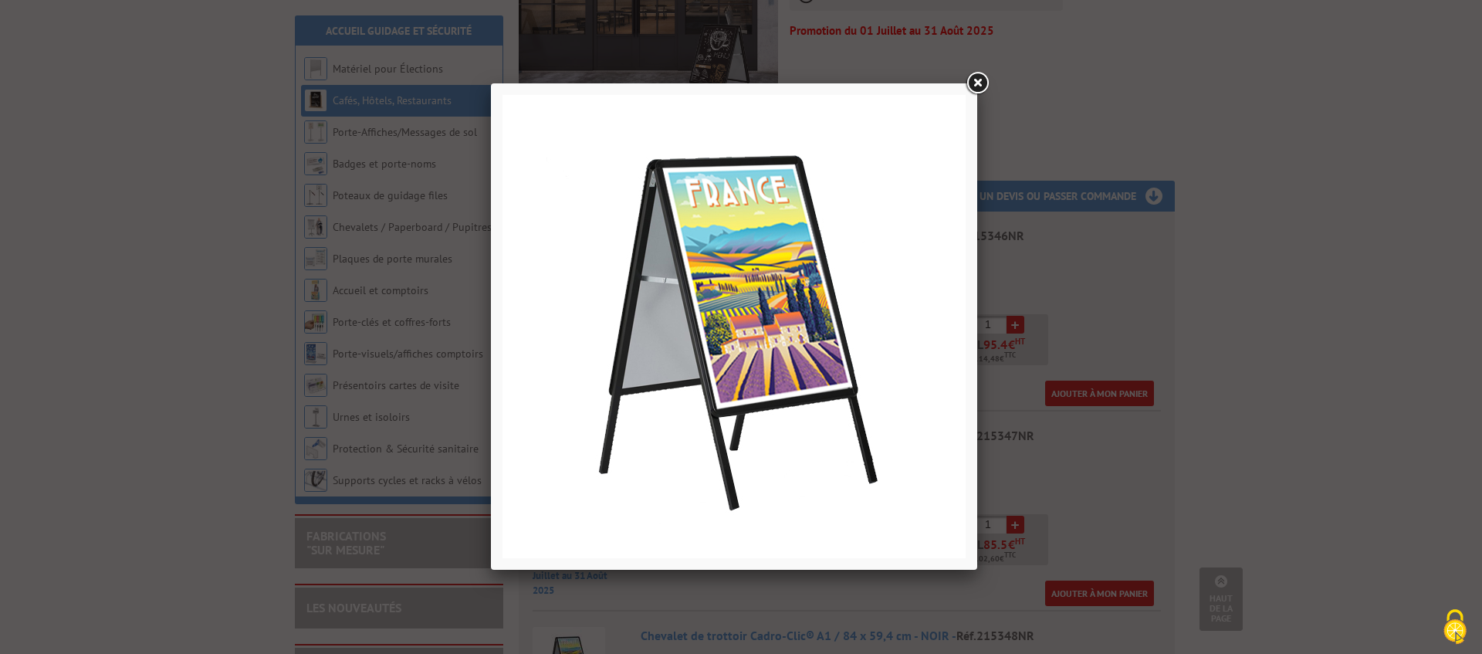
click at [980, 76] on link at bounding box center [977, 83] width 28 height 28
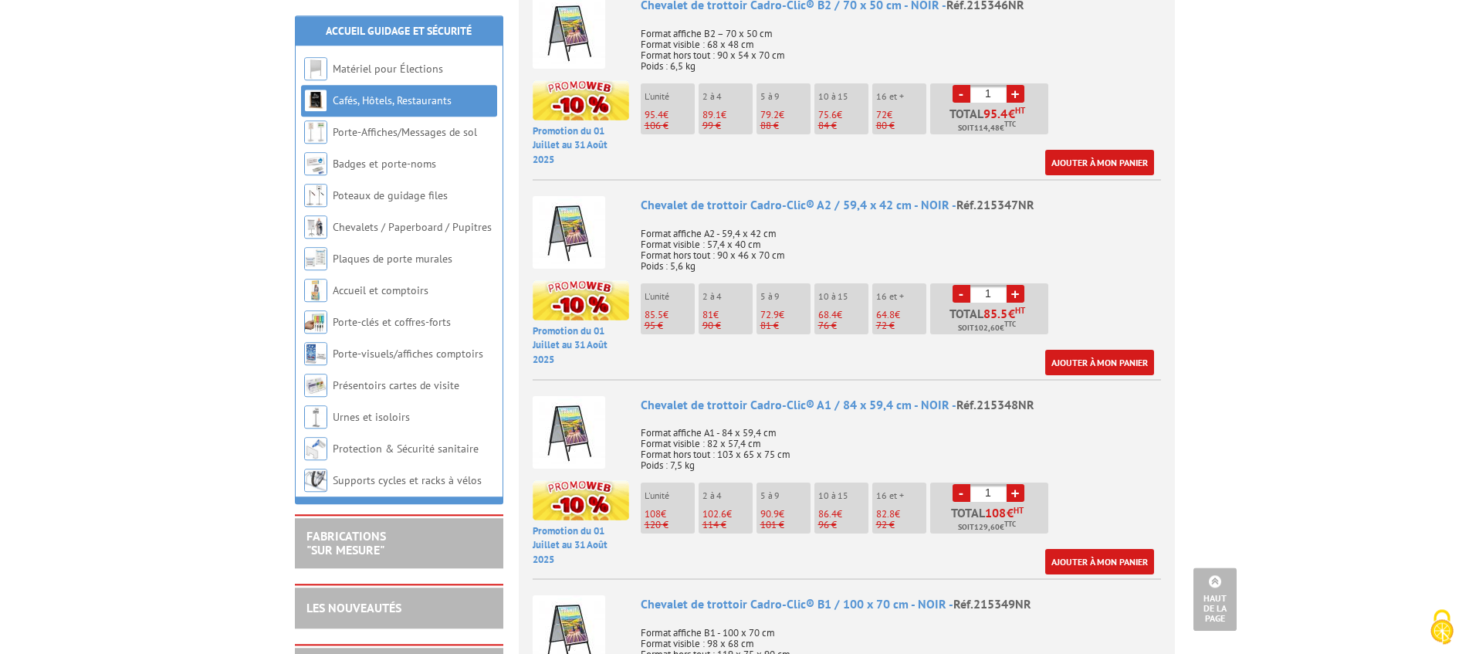
scroll to position [668, 0]
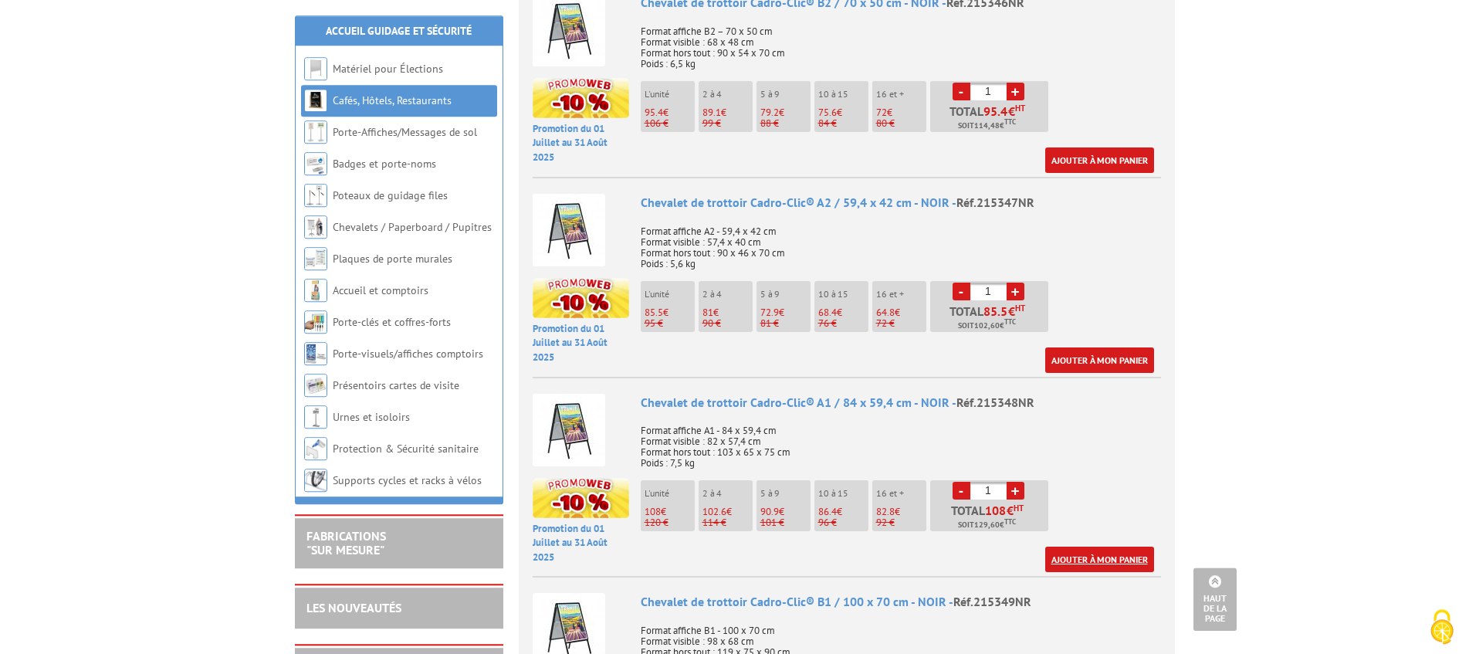
click at [1088, 556] on link "Ajouter à mon panier" at bounding box center [1099, 558] width 109 height 25
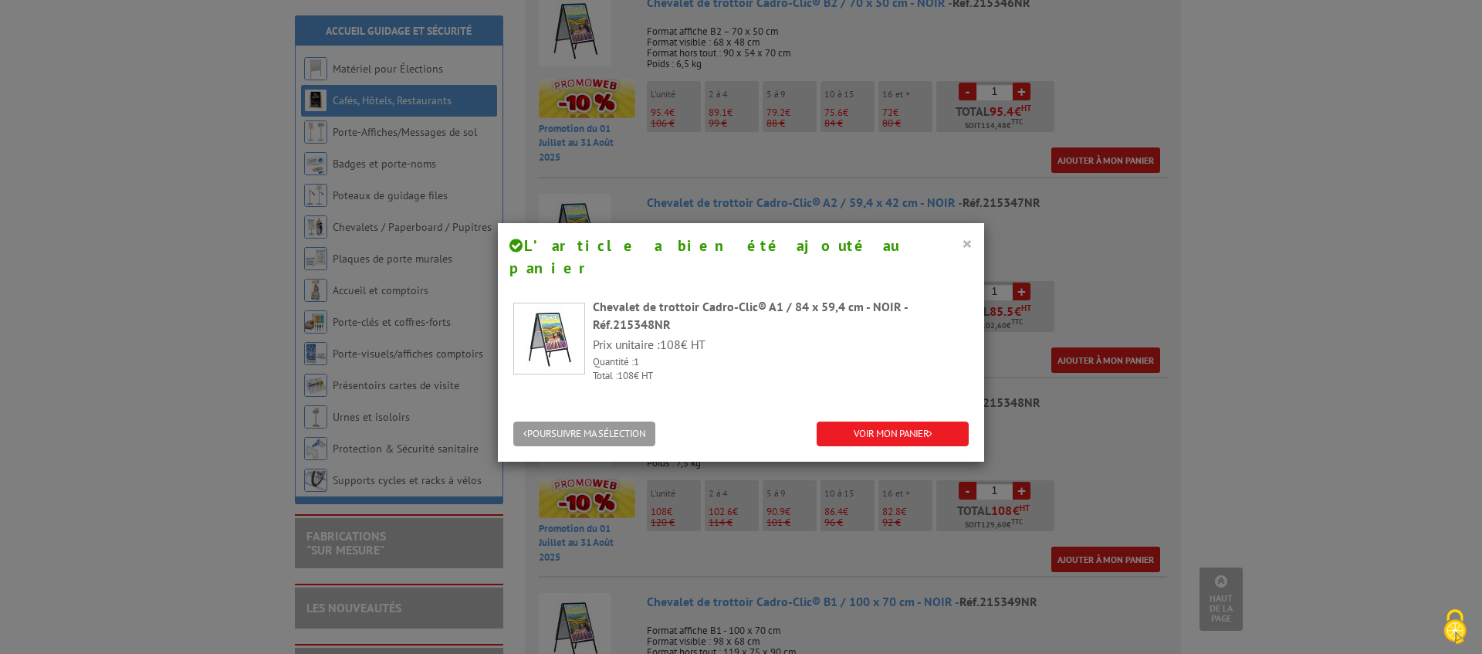
click at [963, 242] on button "×" at bounding box center [967, 243] width 11 height 20
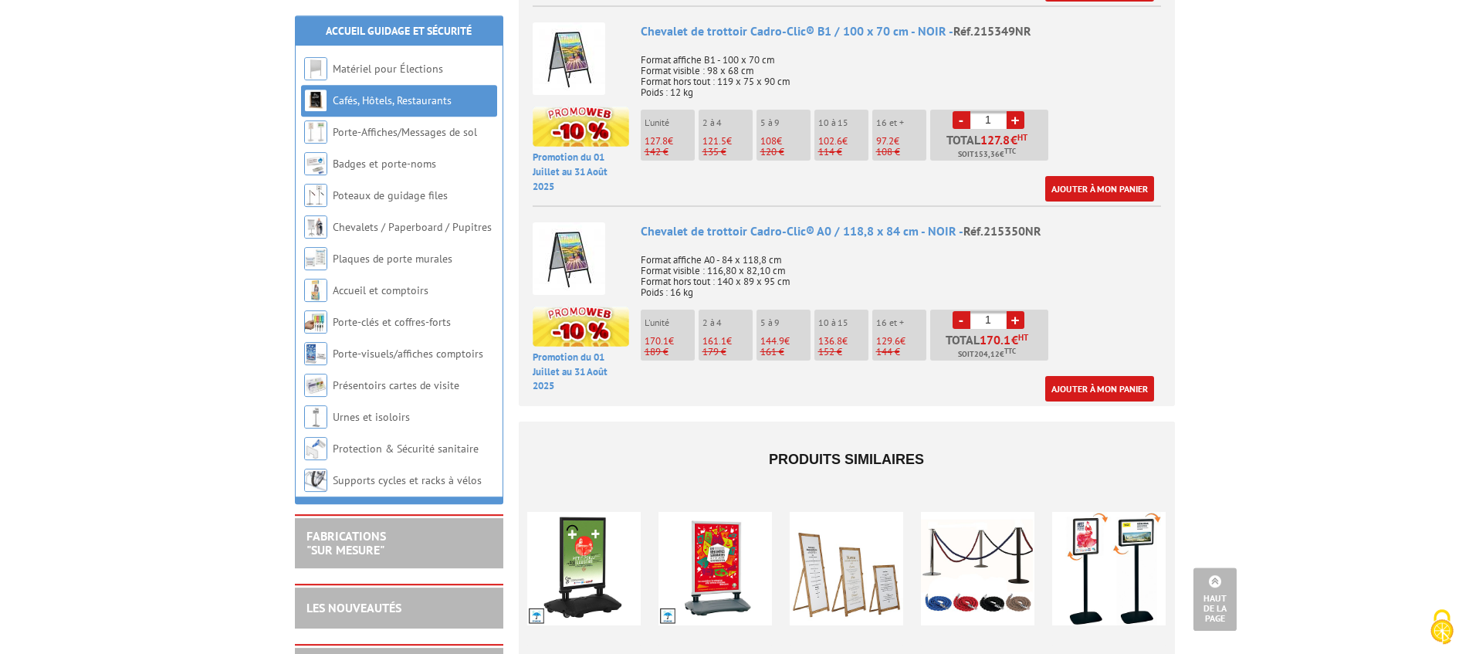
scroll to position [1241, 0]
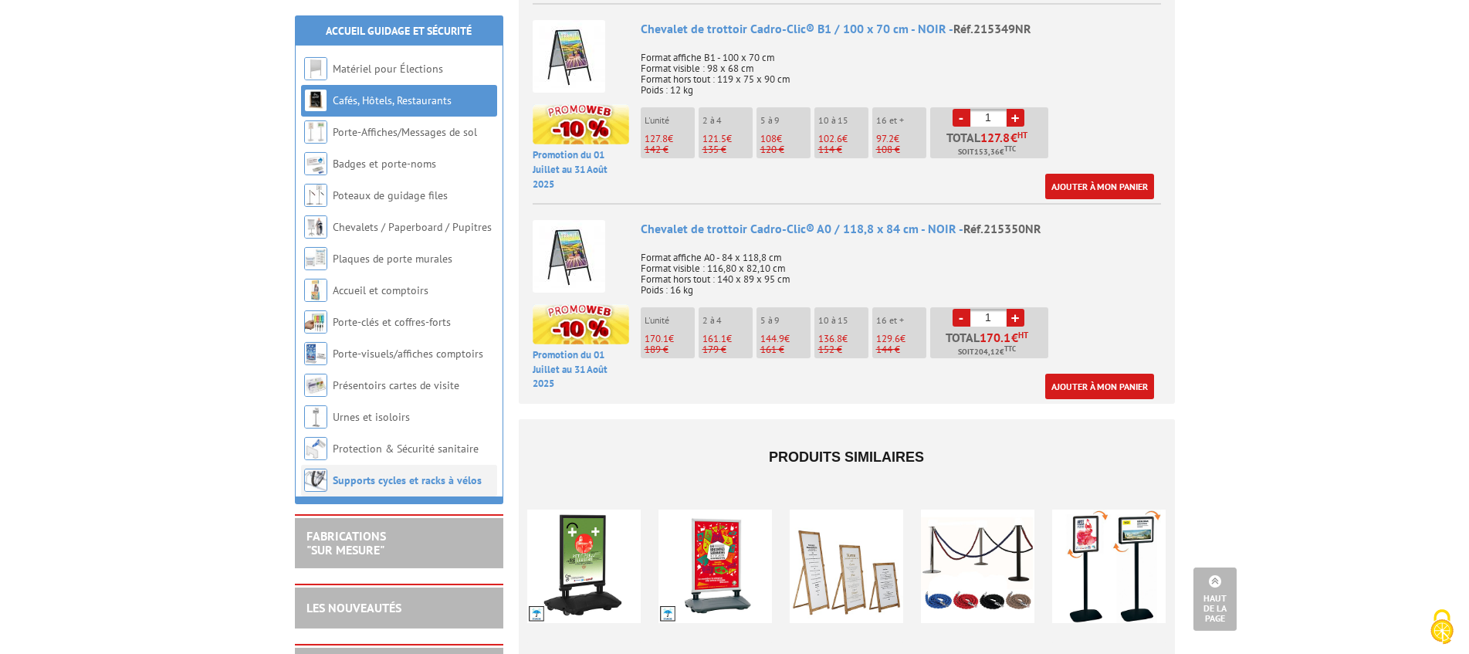
click at [408, 475] on link "Supports cycles et racks à vélos" at bounding box center [407, 480] width 149 height 14
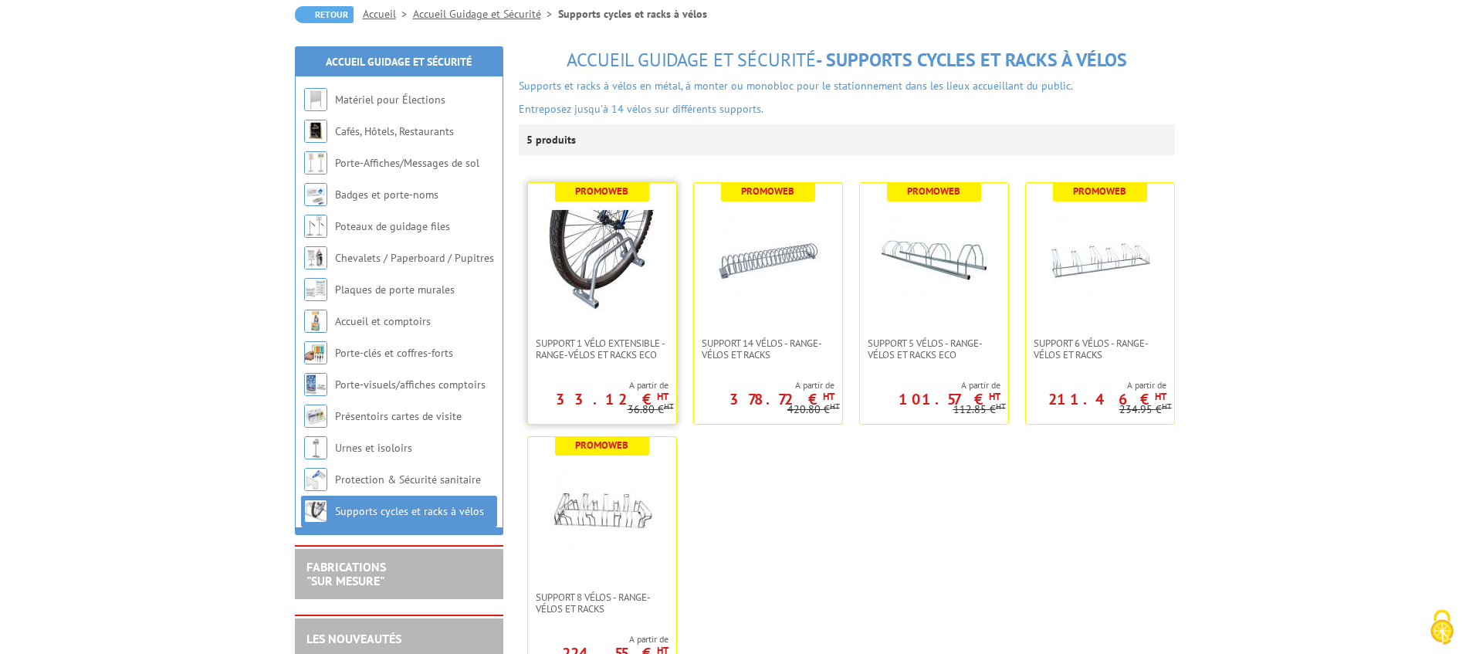
scroll to position [39, 0]
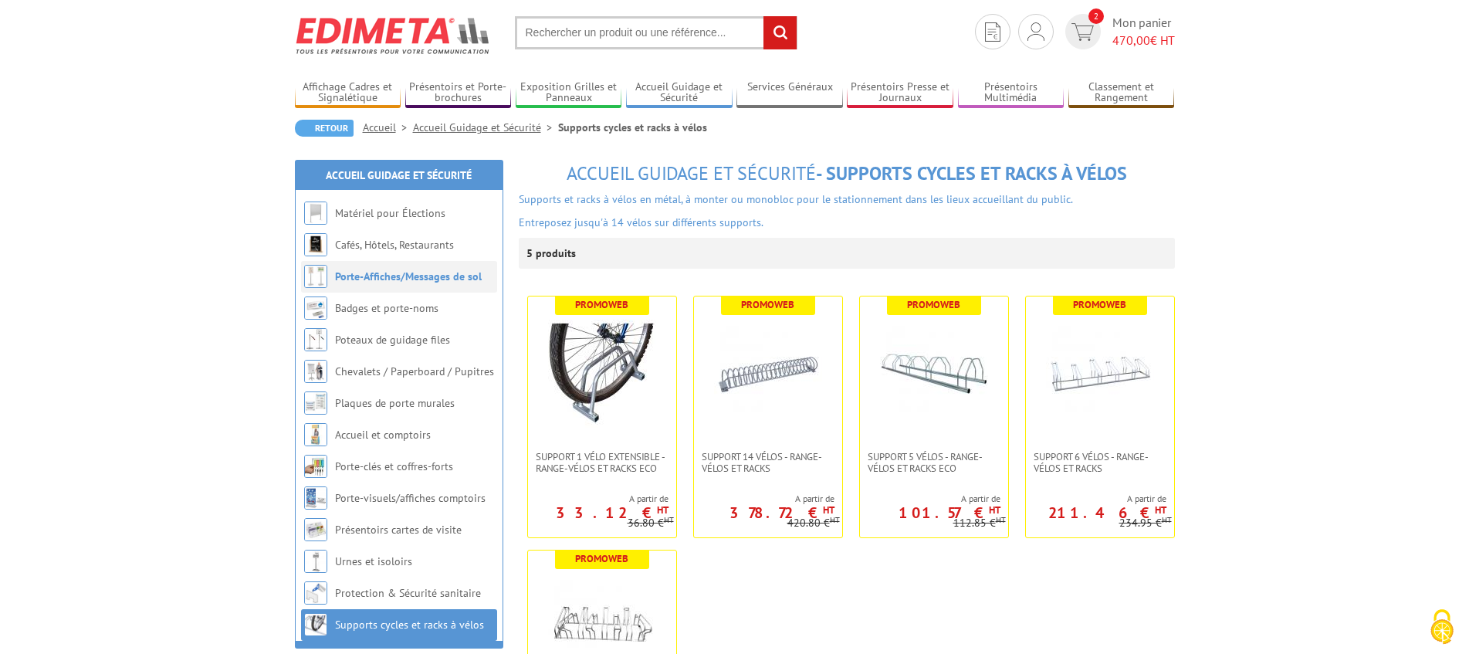
click at [386, 276] on link "Porte-Affiches/Messages de sol" at bounding box center [408, 276] width 147 height 14
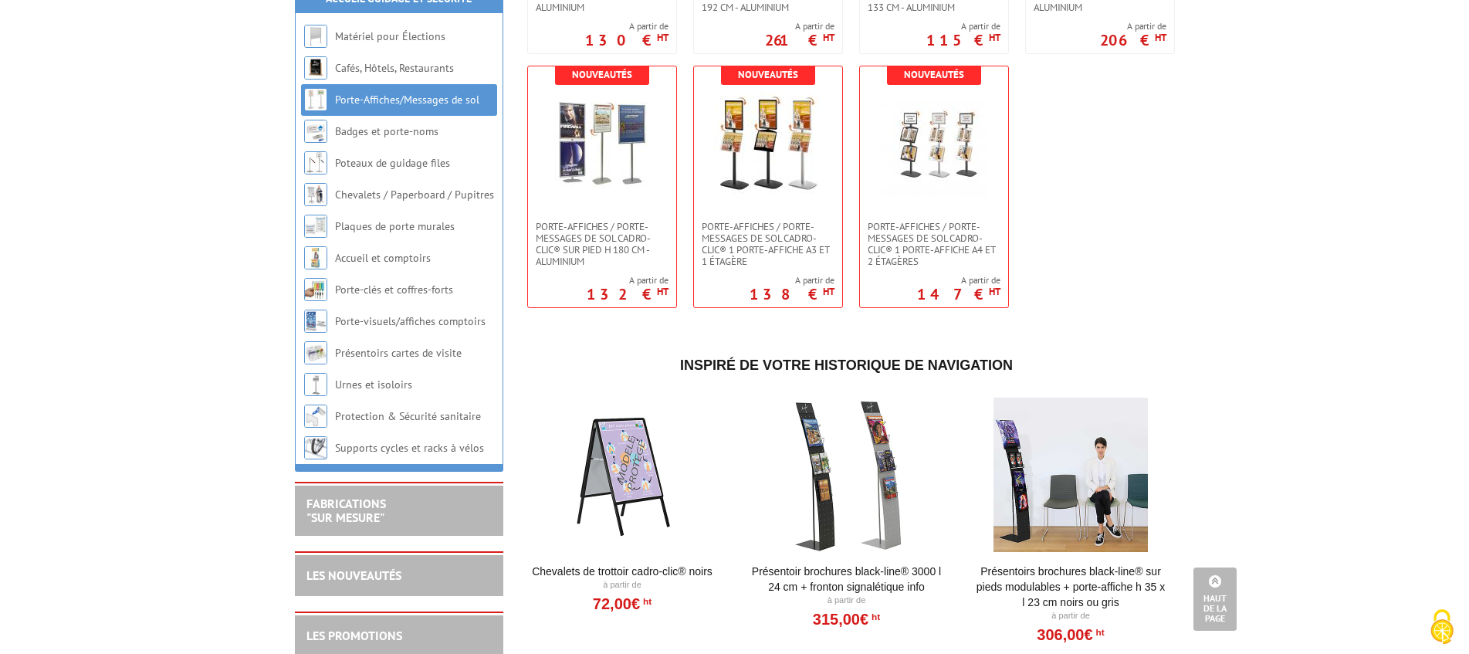
scroll to position [1315, 0]
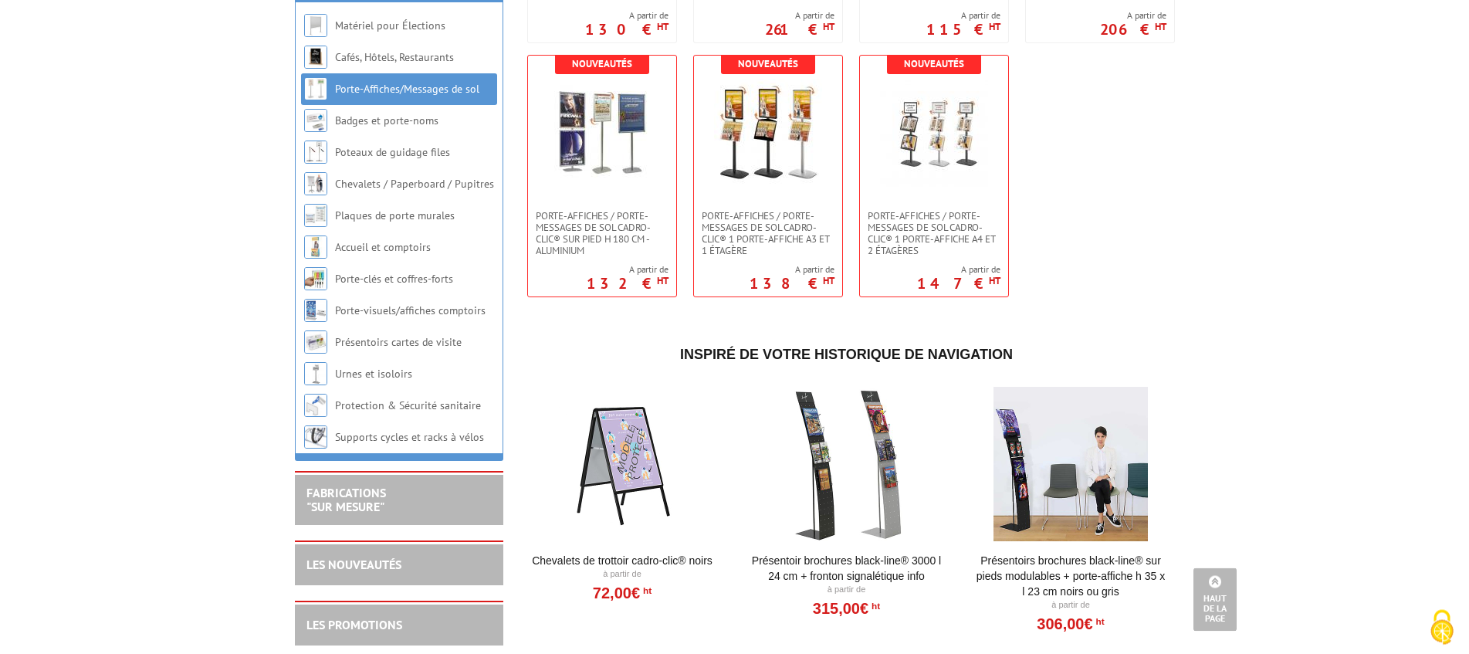
click at [854, 462] on div at bounding box center [846, 464] width 191 height 154
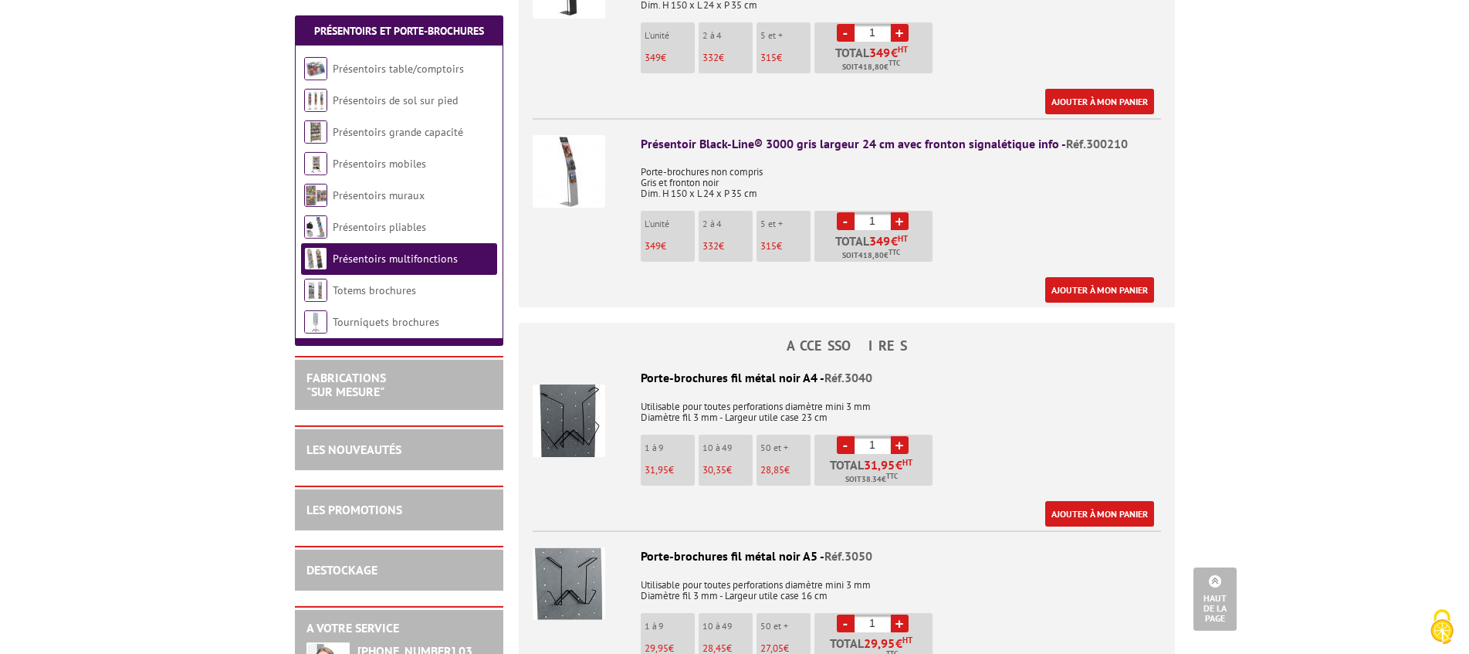
scroll to position [750, 0]
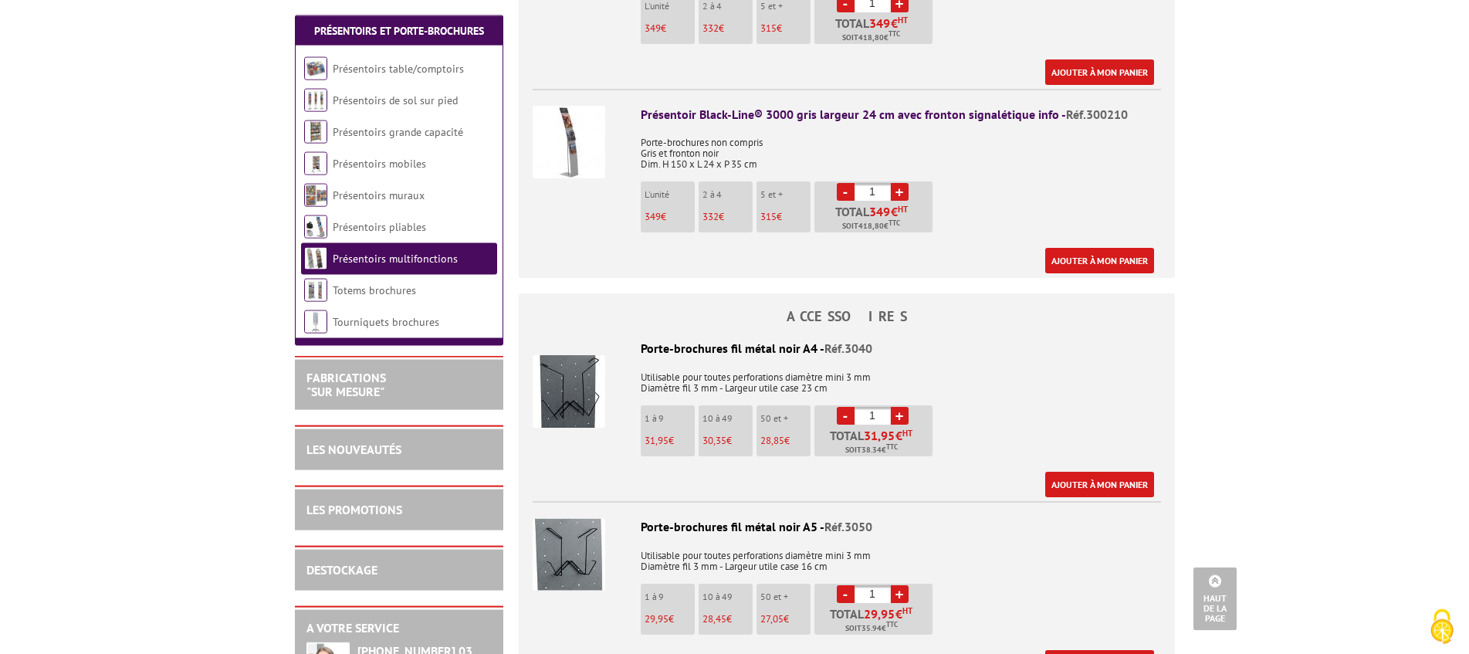
click at [900, 585] on link "+" at bounding box center [900, 594] width 18 height 18
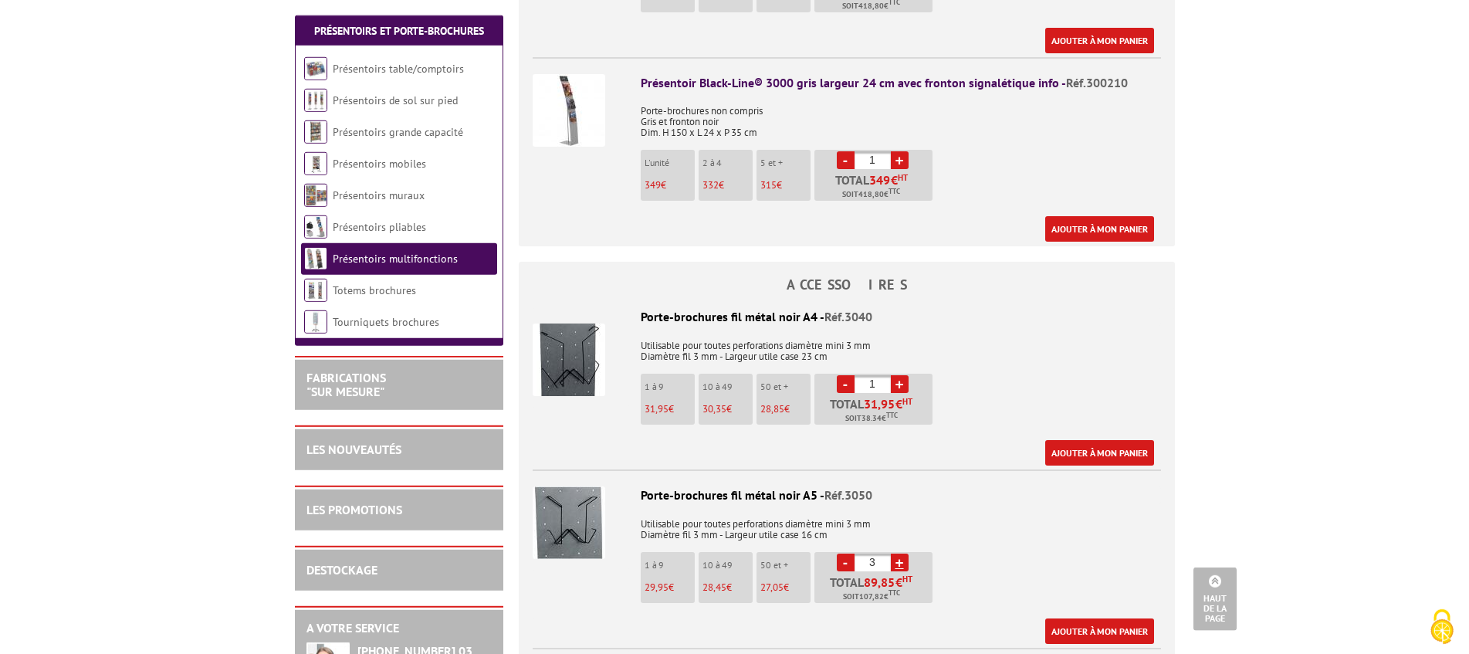
scroll to position [795, 0]
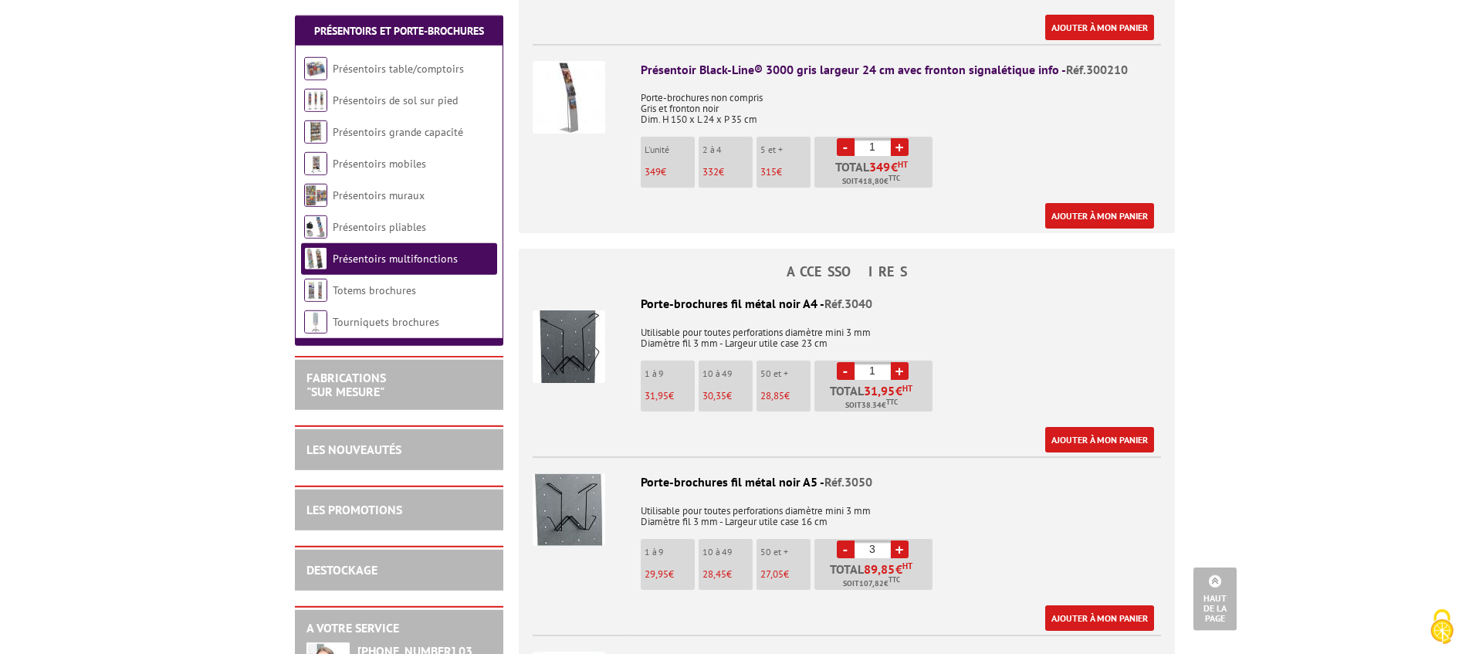
click at [898, 540] on link "+" at bounding box center [900, 549] width 18 height 18
click at [846, 540] on link "-" at bounding box center [846, 549] width 18 height 18
click at [899, 540] on link "+" at bounding box center [900, 549] width 18 height 18
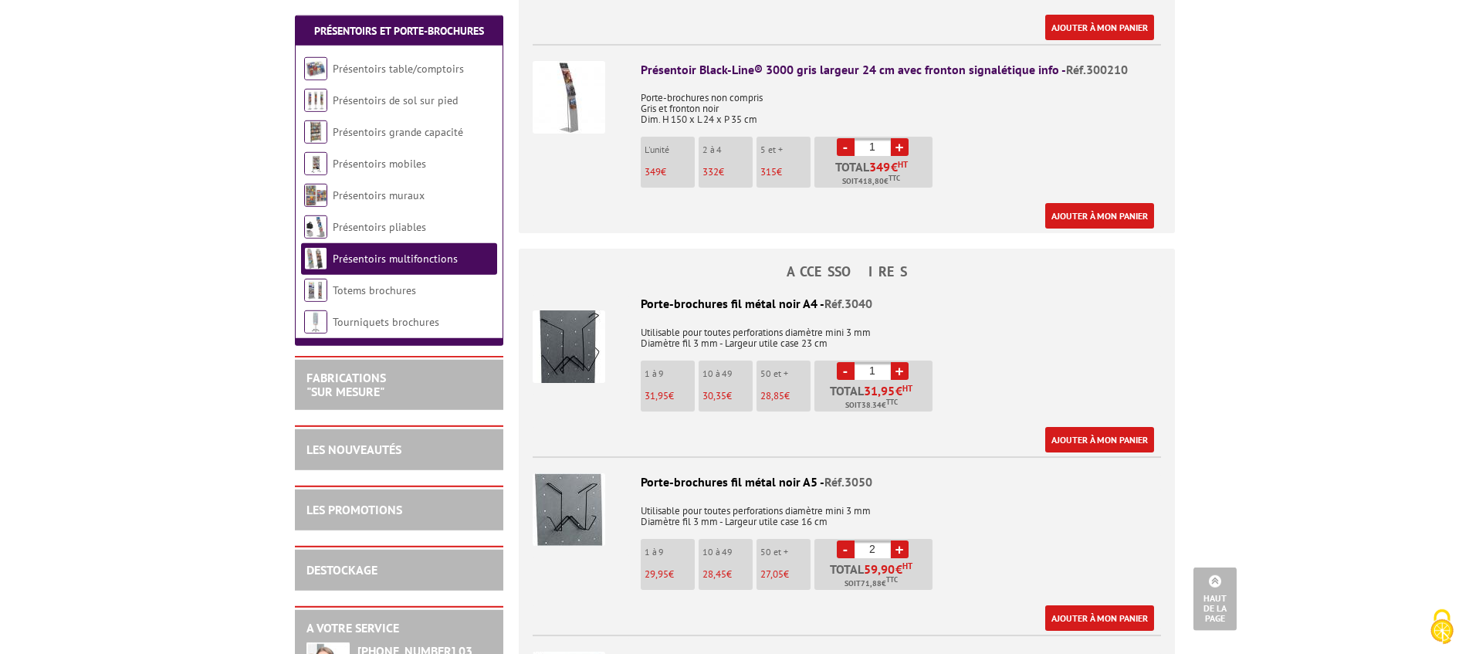
click at [899, 540] on link "+" at bounding box center [900, 549] width 18 height 18
type input "3"
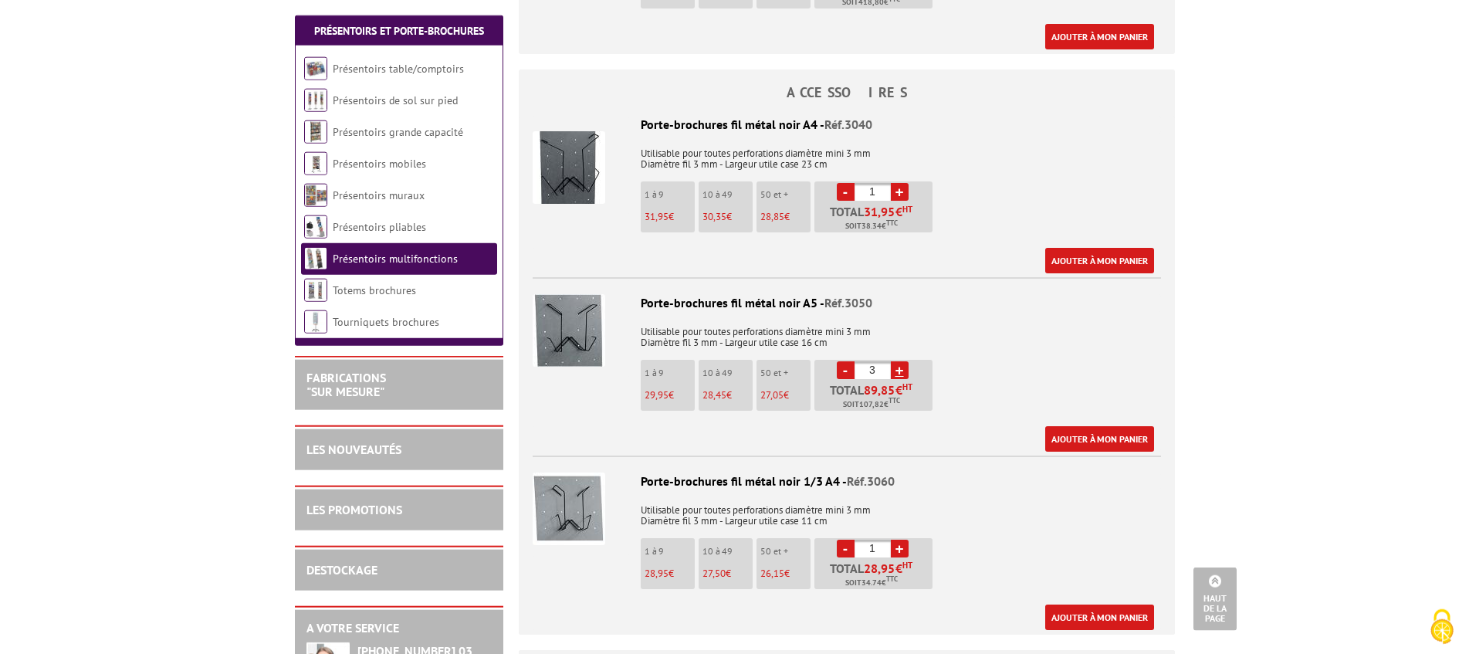
scroll to position [976, 0]
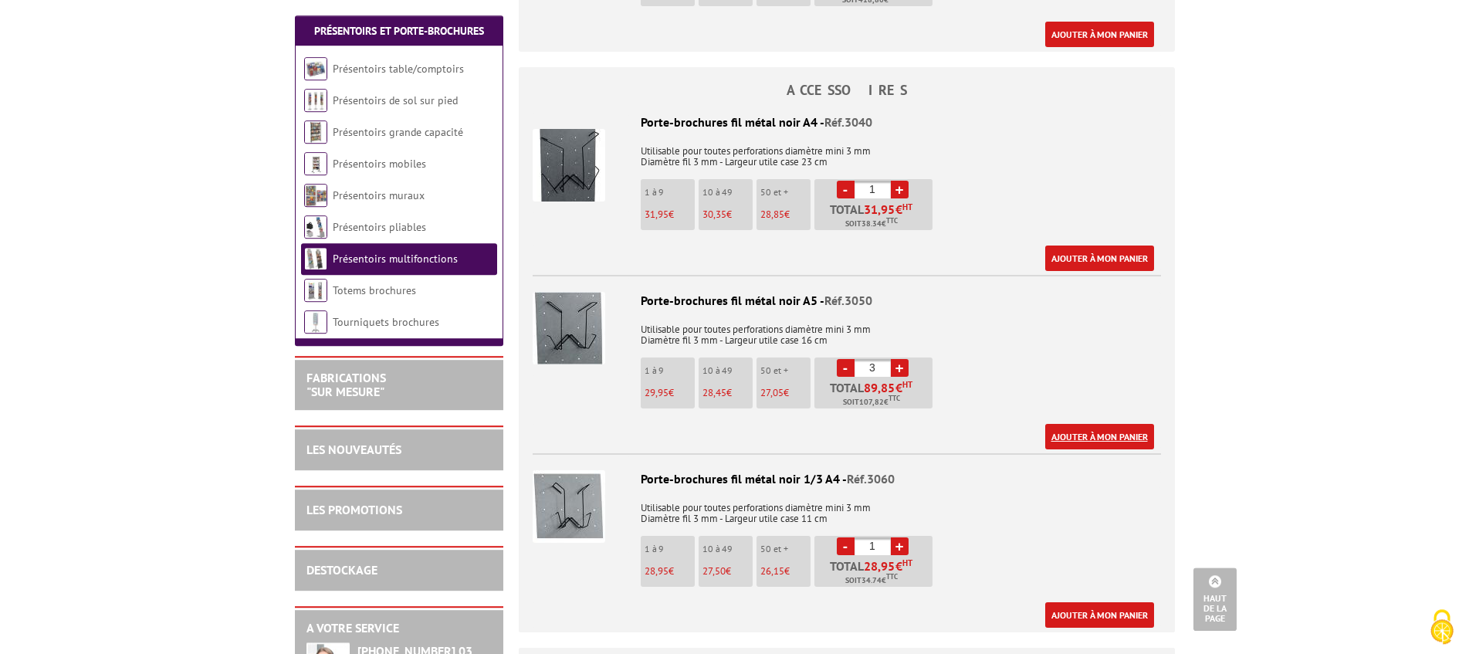
click at [1073, 424] on link "Ajouter à mon panier" at bounding box center [1099, 436] width 109 height 25
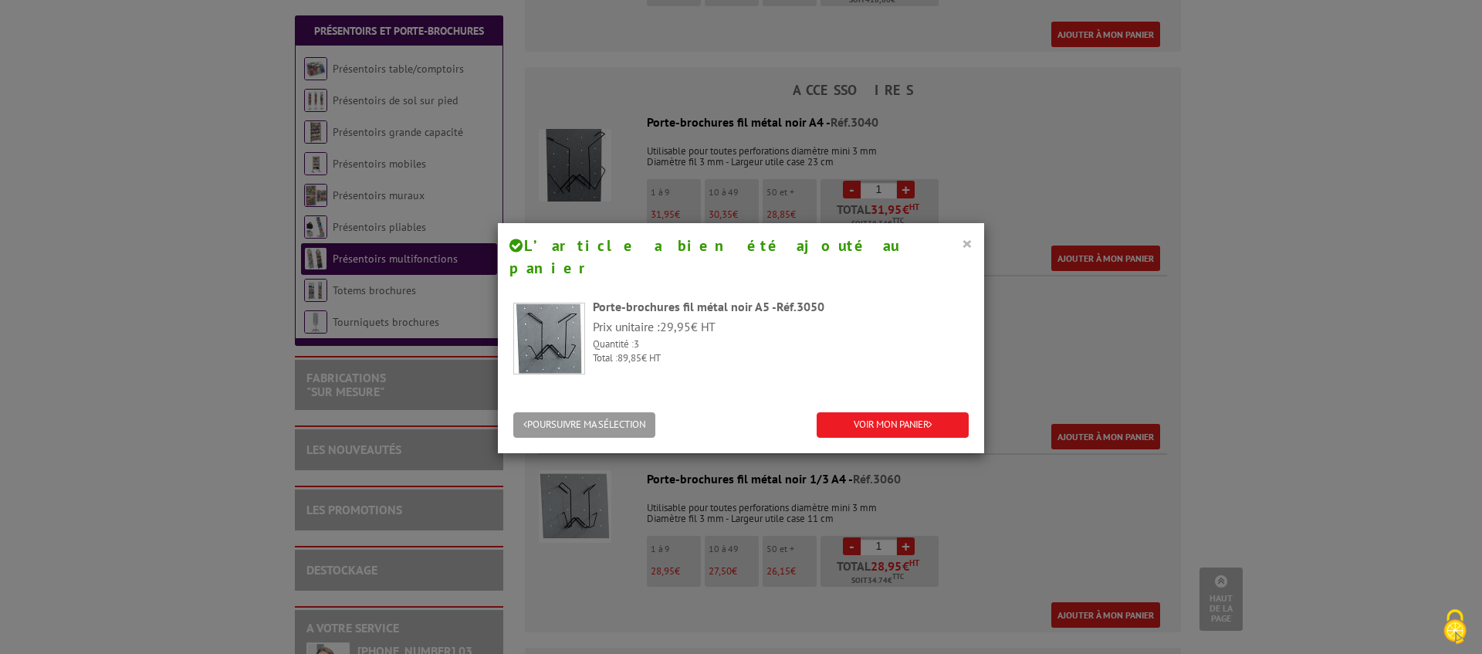
click at [963, 240] on button "×" at bounding box center [967, 243] width 11 height 20
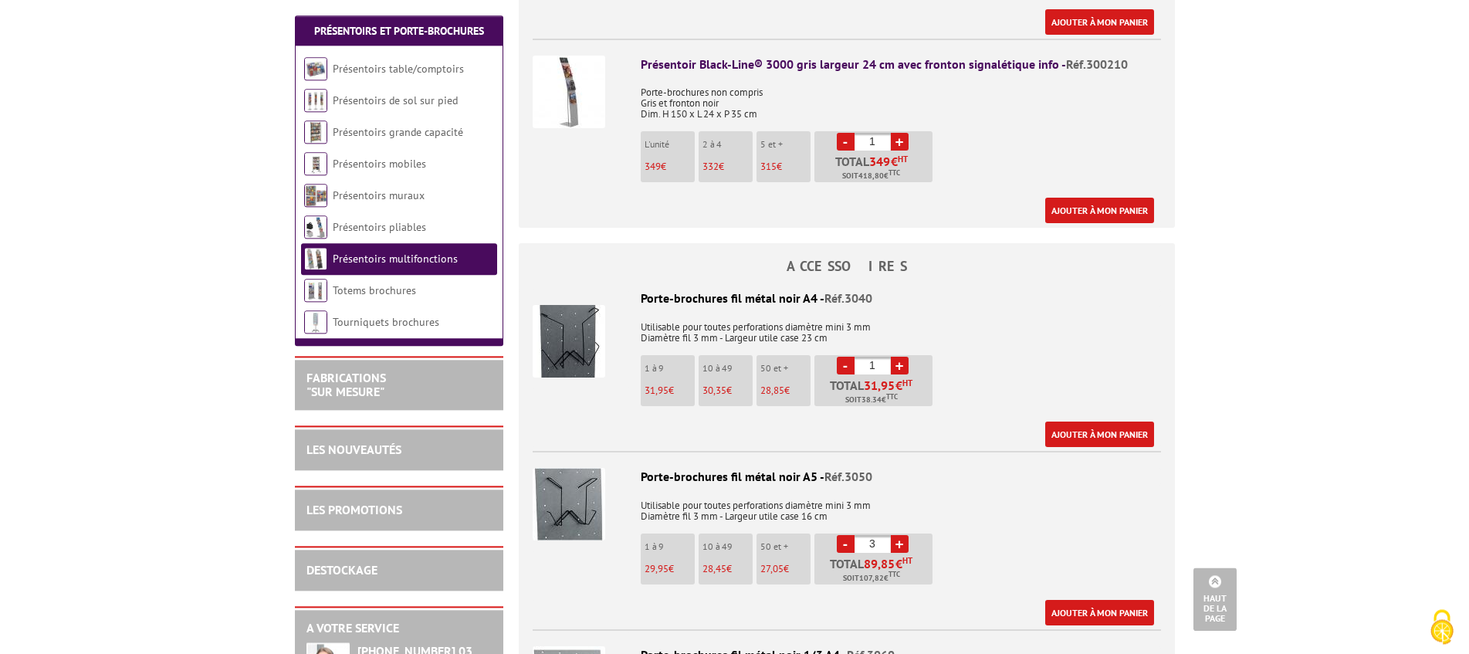
scroll to position [729, 0]
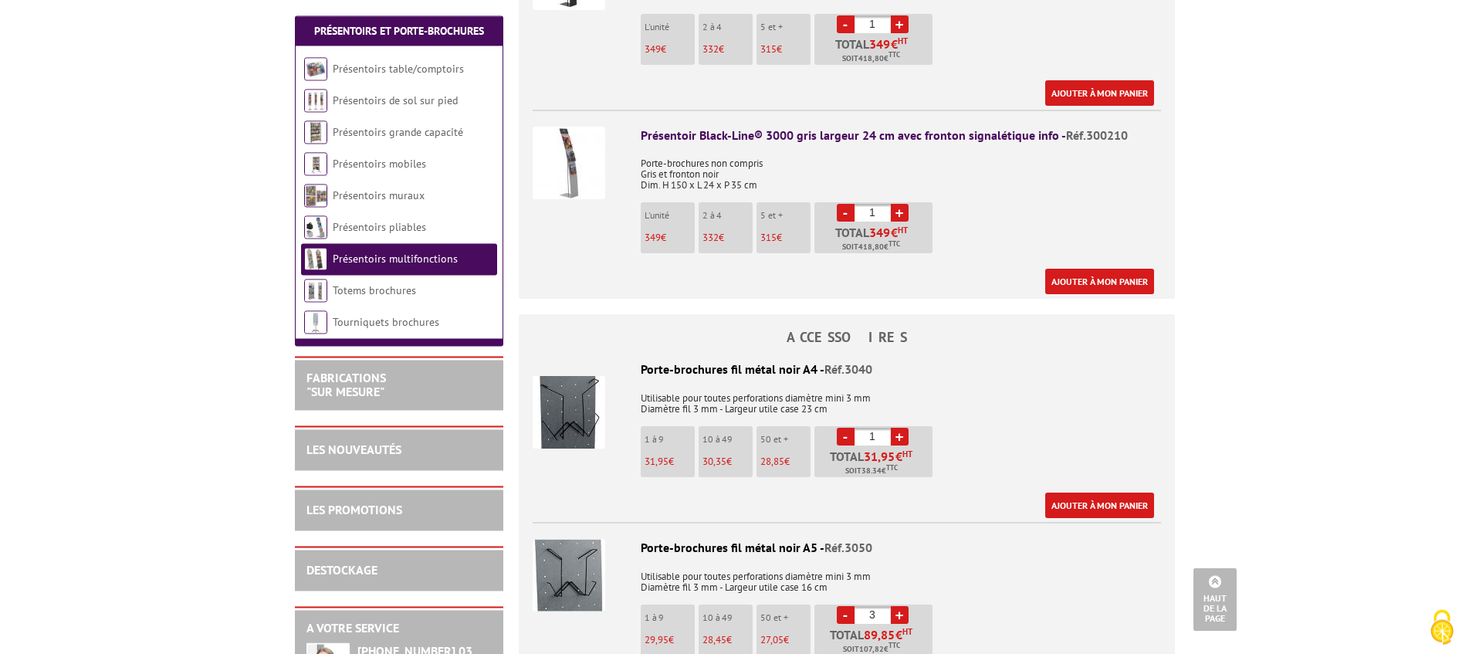
click at [692, 127] on div "Présentoir Black-Line® 3000 gris largeur 24 cm avec fronton signalétique info -…" at bounding box center [901, 136] width 520 height 18
click at [547, 140] on img at bounding box center [569, 163] width 73 height 73
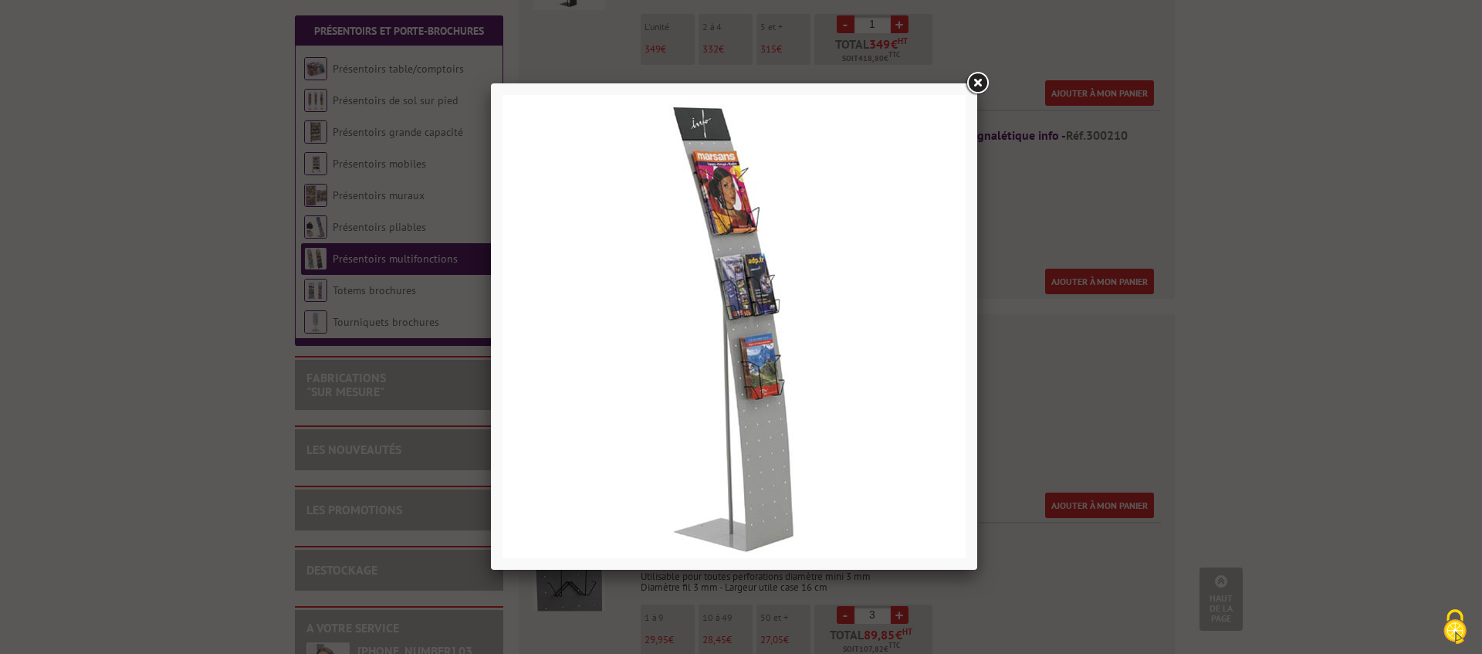
click at [977, 80] on link at bounding box center [977, 83] width 28 height 28
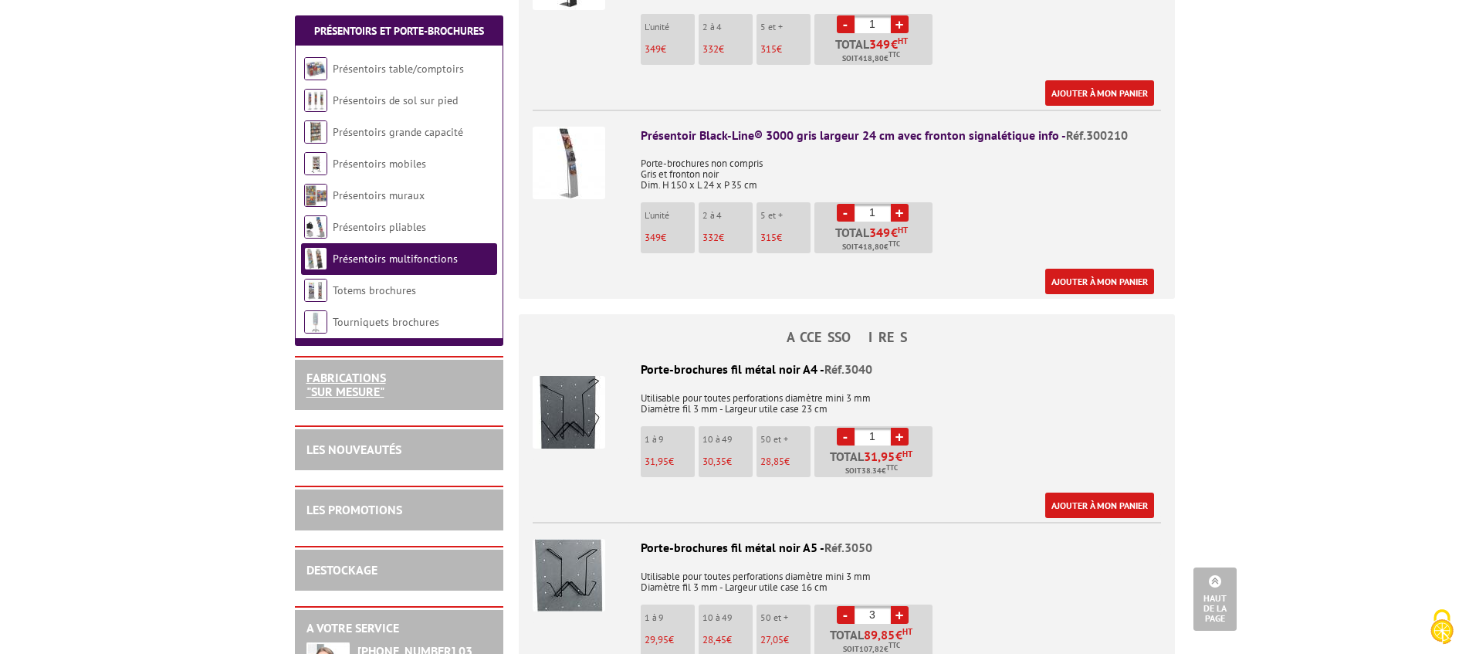
click at [358, 388] on link "FABRICATIONS "Sur Mesure"" at bounding box center [346, 384] width 80 height 29
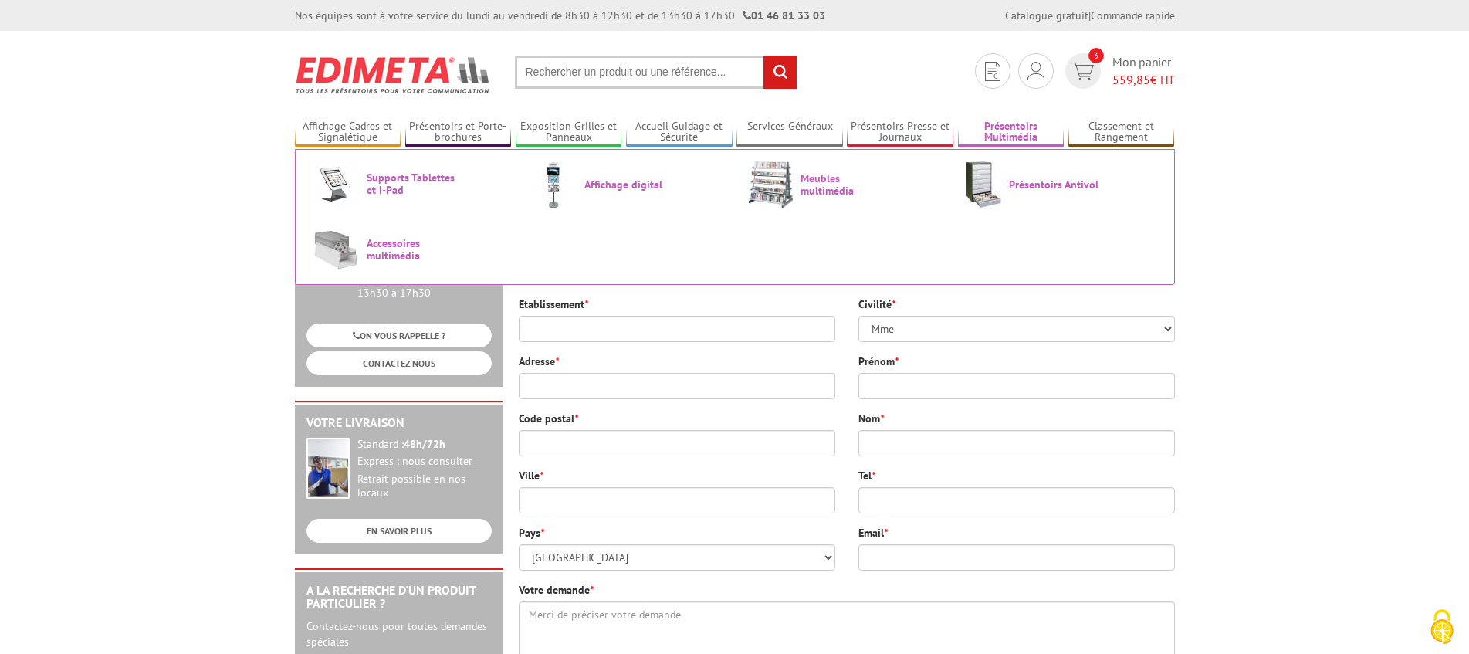
click at [1005, 130] on link "Présentoirs Multimédia" at bounding box center [1011, 132] width 107 height 25
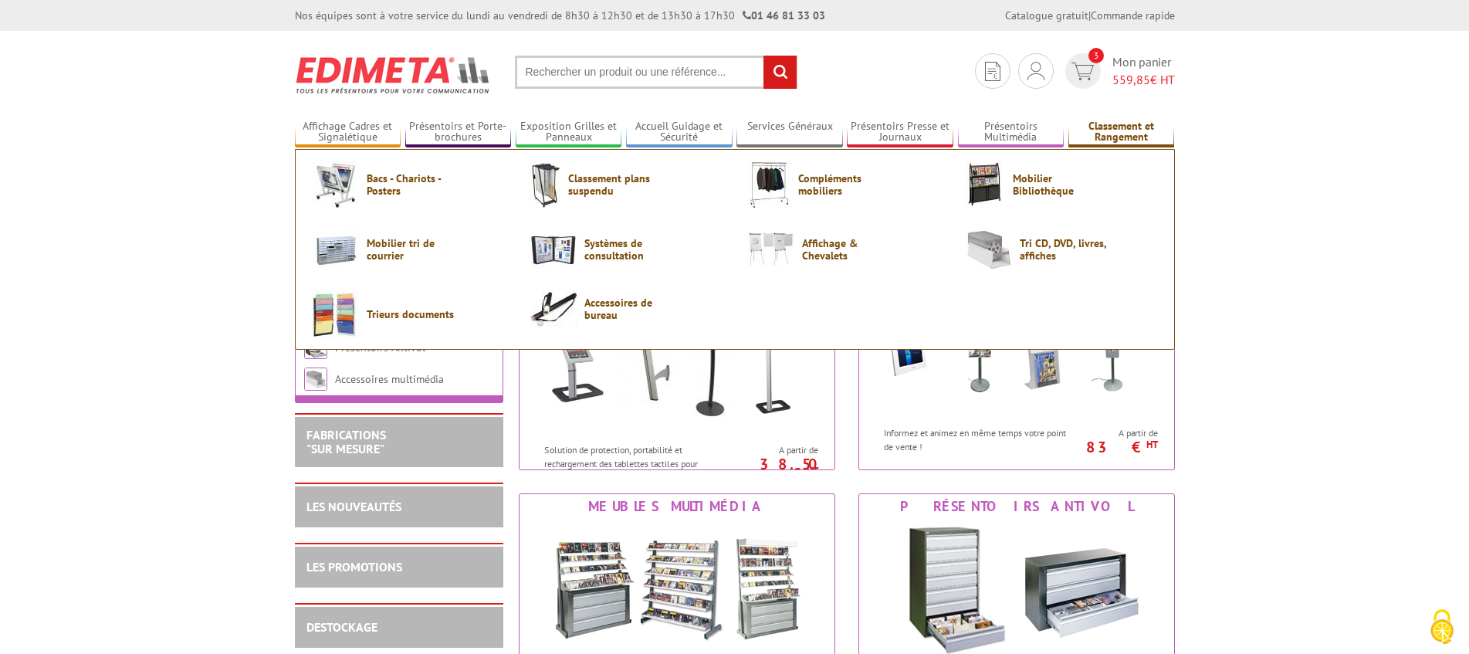
click at [1115, 130] on link "Classement et Rangement" at bounding box center [1121, 132] width 107 height 25
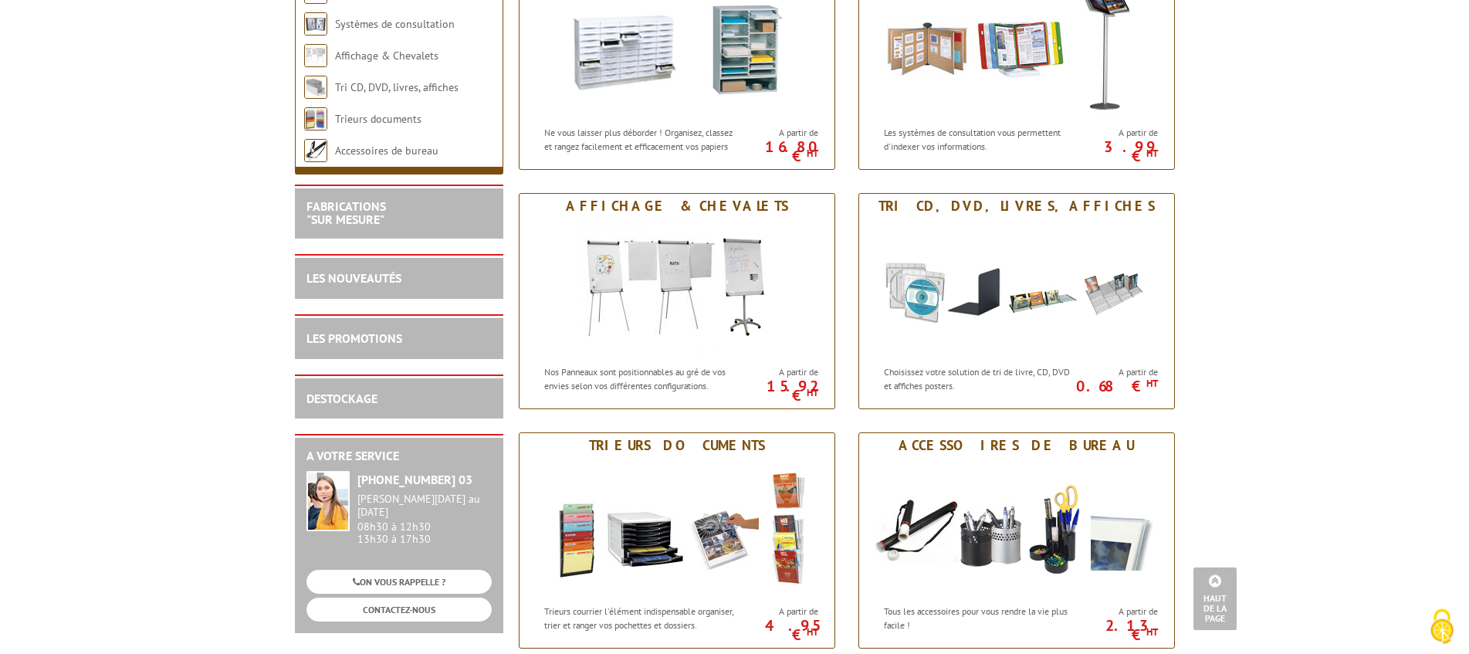
scroll to position [777, 0]
click at [341, 408] on link "DESTOCKAGE" at bounding box center [341, 399] width 71 height 15
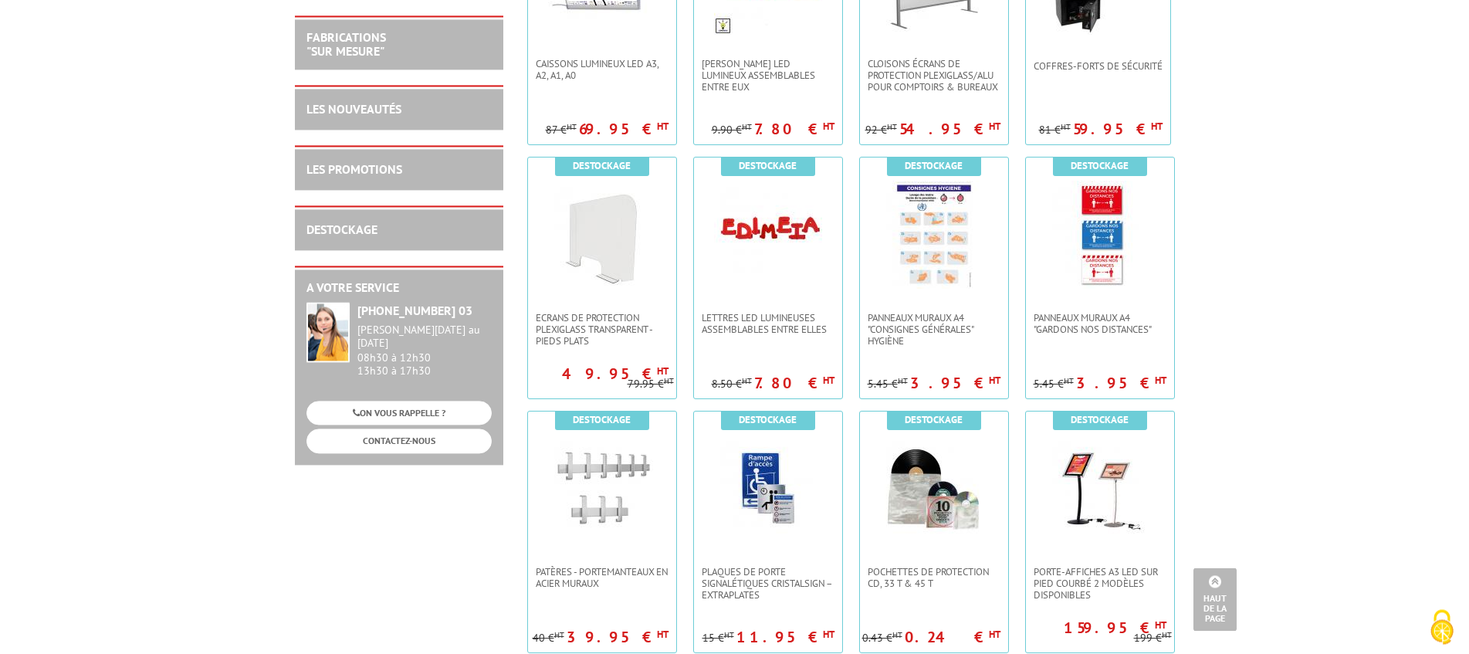
scroll to position [400, 0]
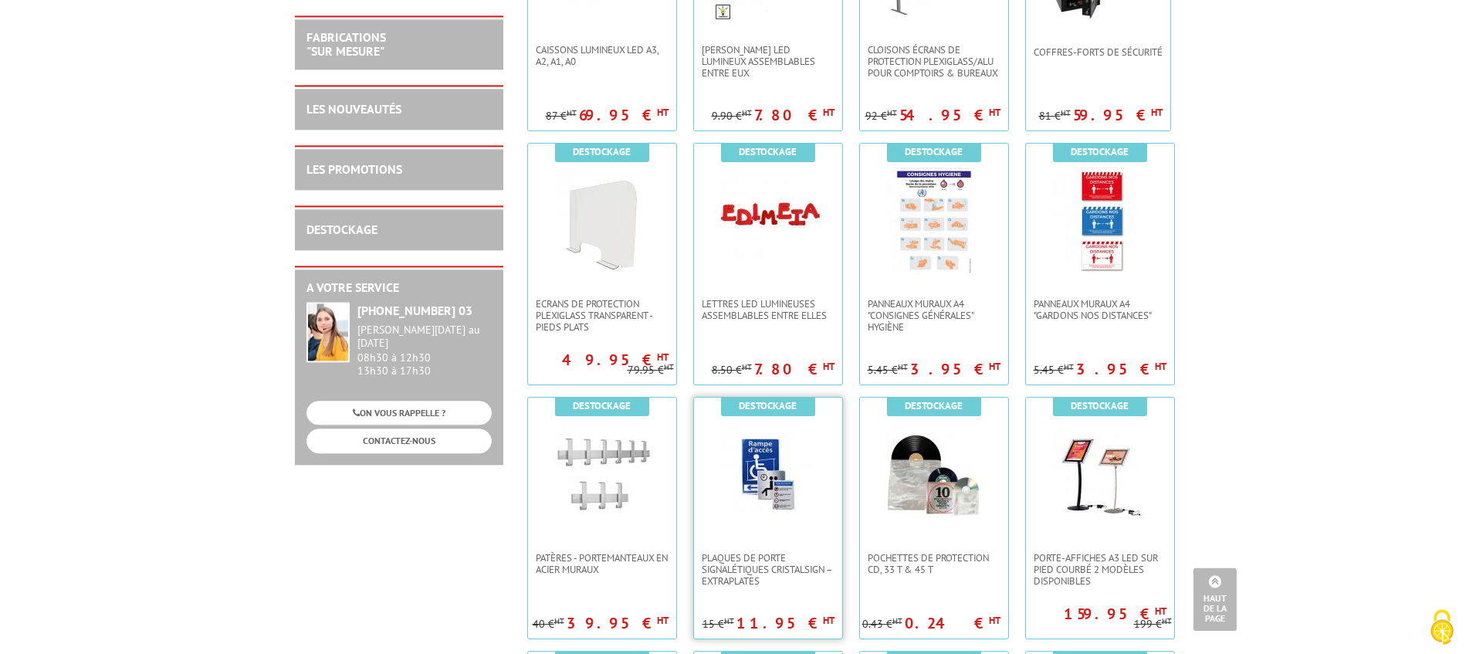
click at [726, 509] on img at bounding box center [768, 475] width 108 height 108
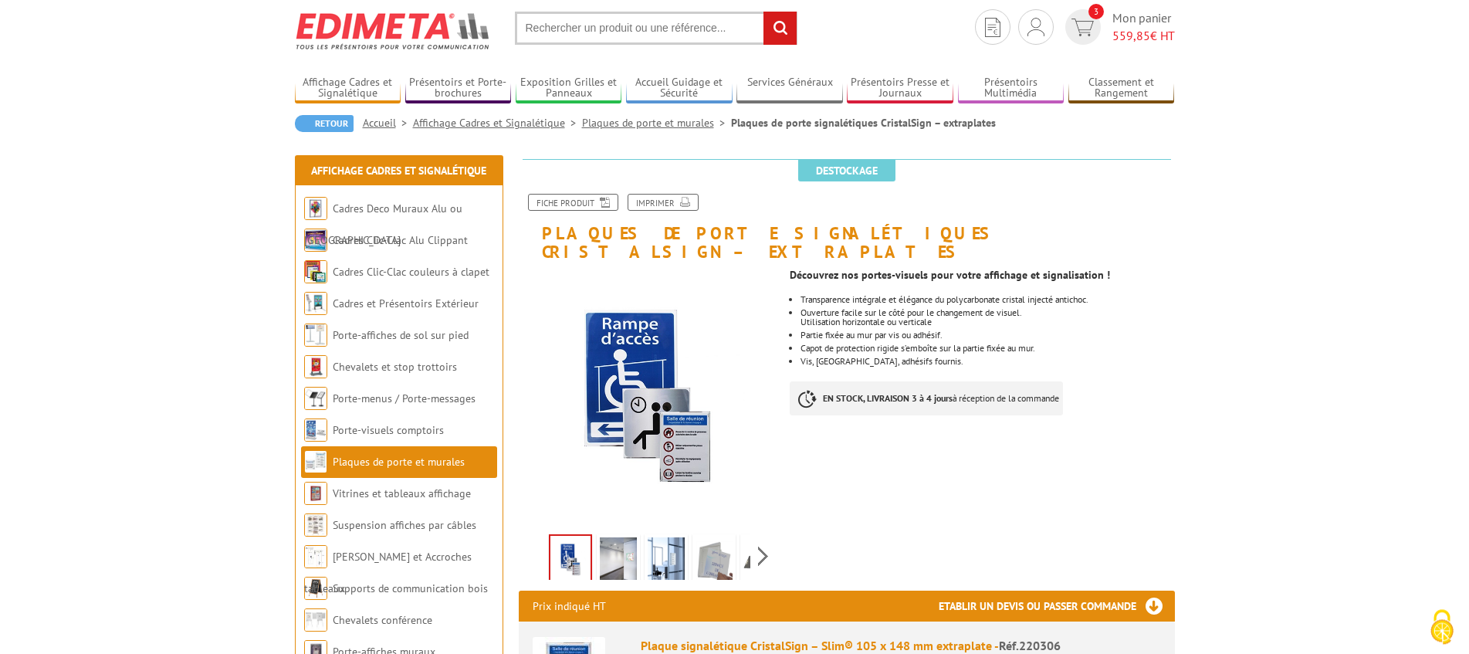
scroll to position [45, 0]
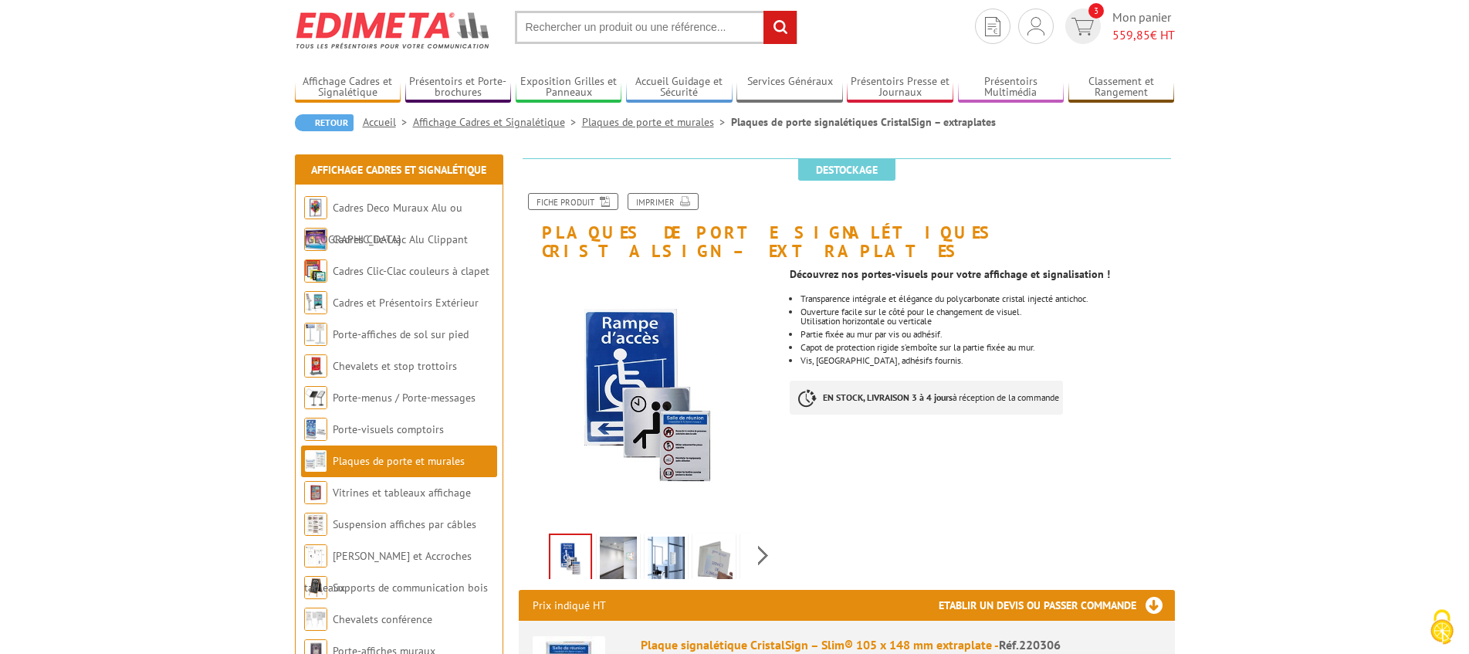
click at [609, 536] on img at bounding box center [618, 560] width 37 height 48
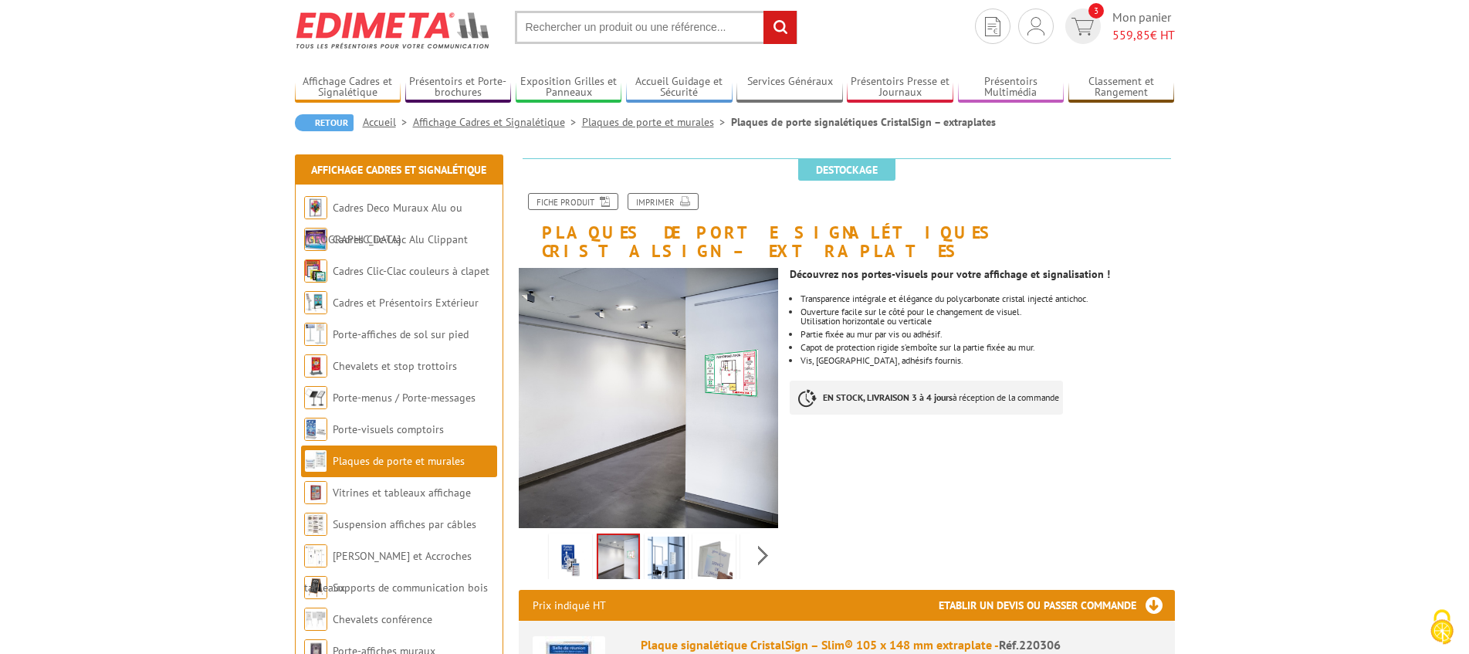
click at [650, 540] on img at bounding box center [666, 560] width 37 height 48
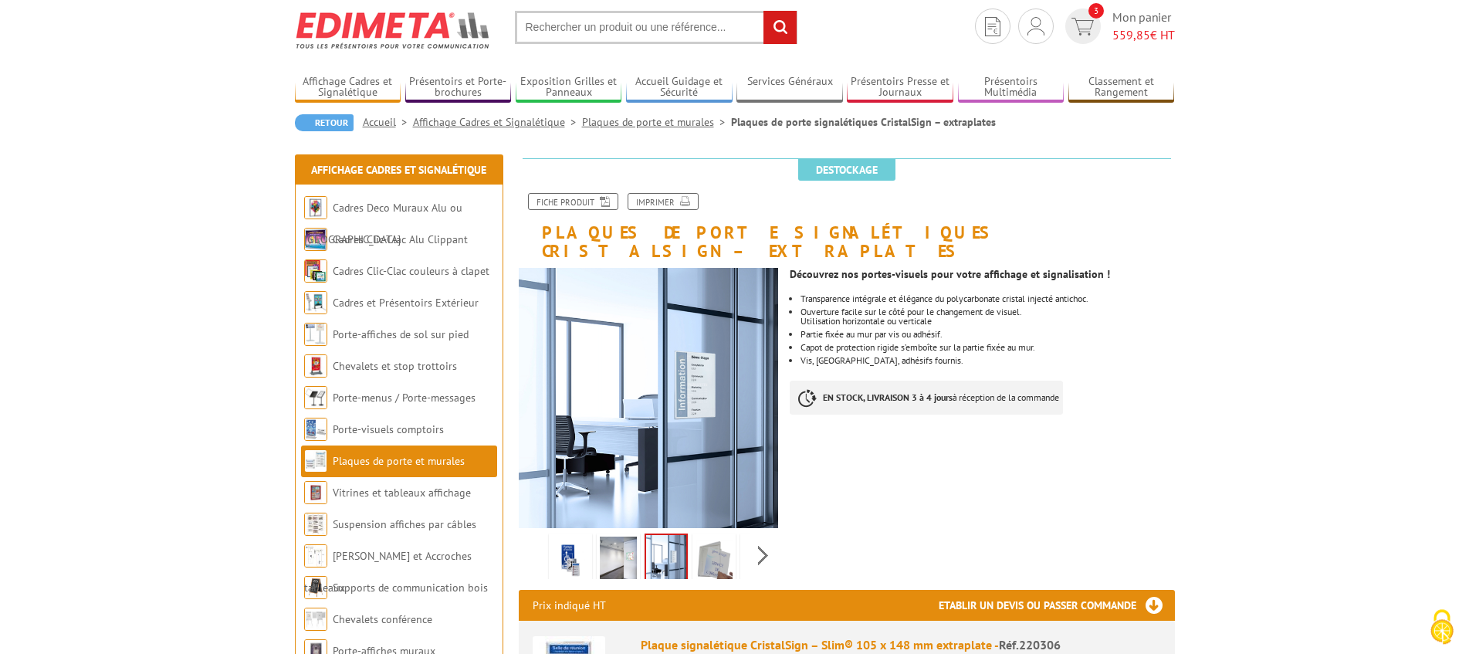
click at [716, 542] on img at bounding box center [713, 560] width 37 height 48
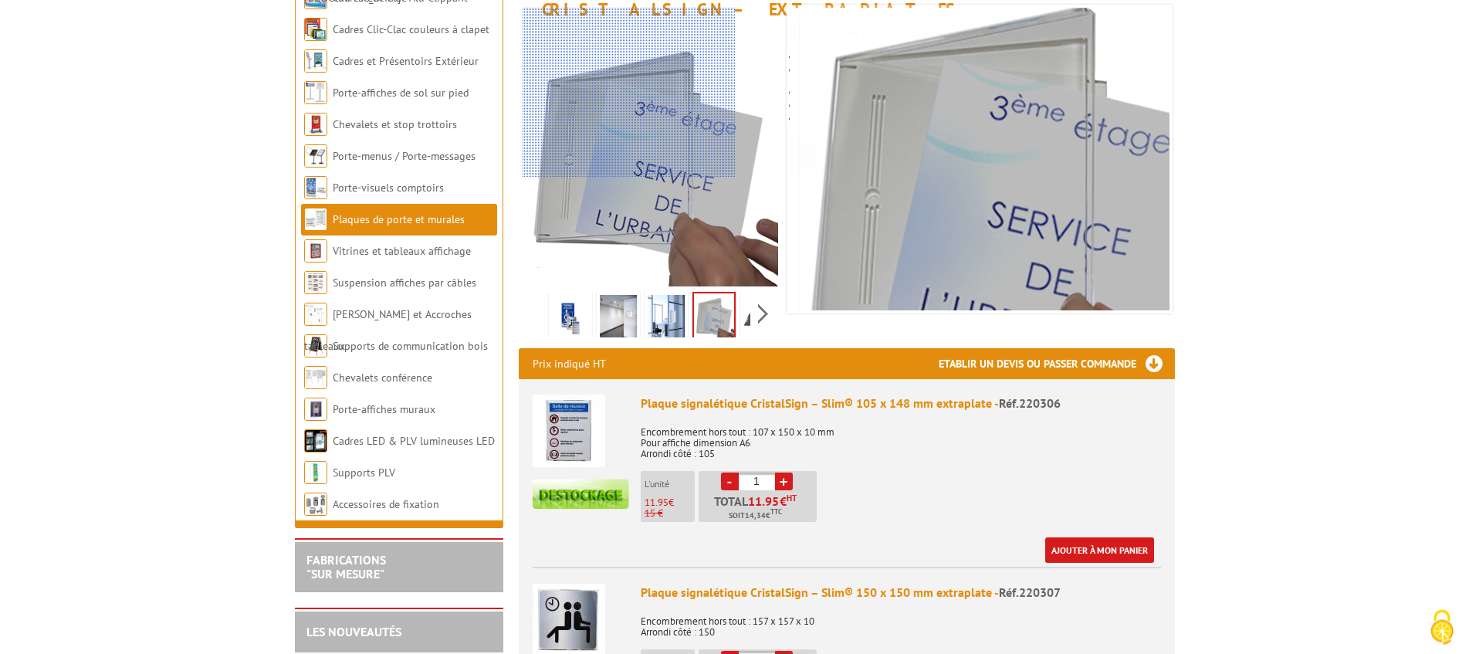
scroll to position [0, 0]
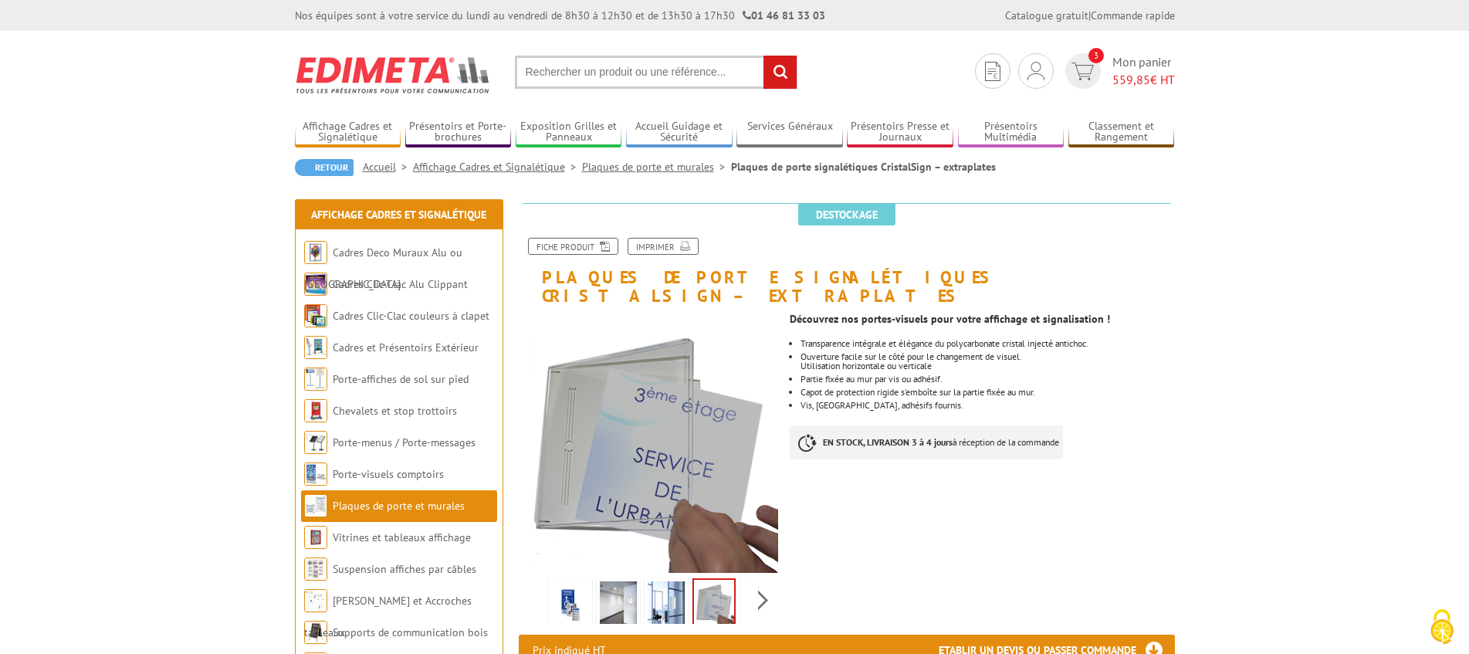
click at [647, 83] on input "text" at bounding box center [656, 72] width 283 height 33
type input "plaque signaletique wc handicapé"
click at [763, 56] on input "rechercher" at bounding box center [779, 72] width 33 height 33
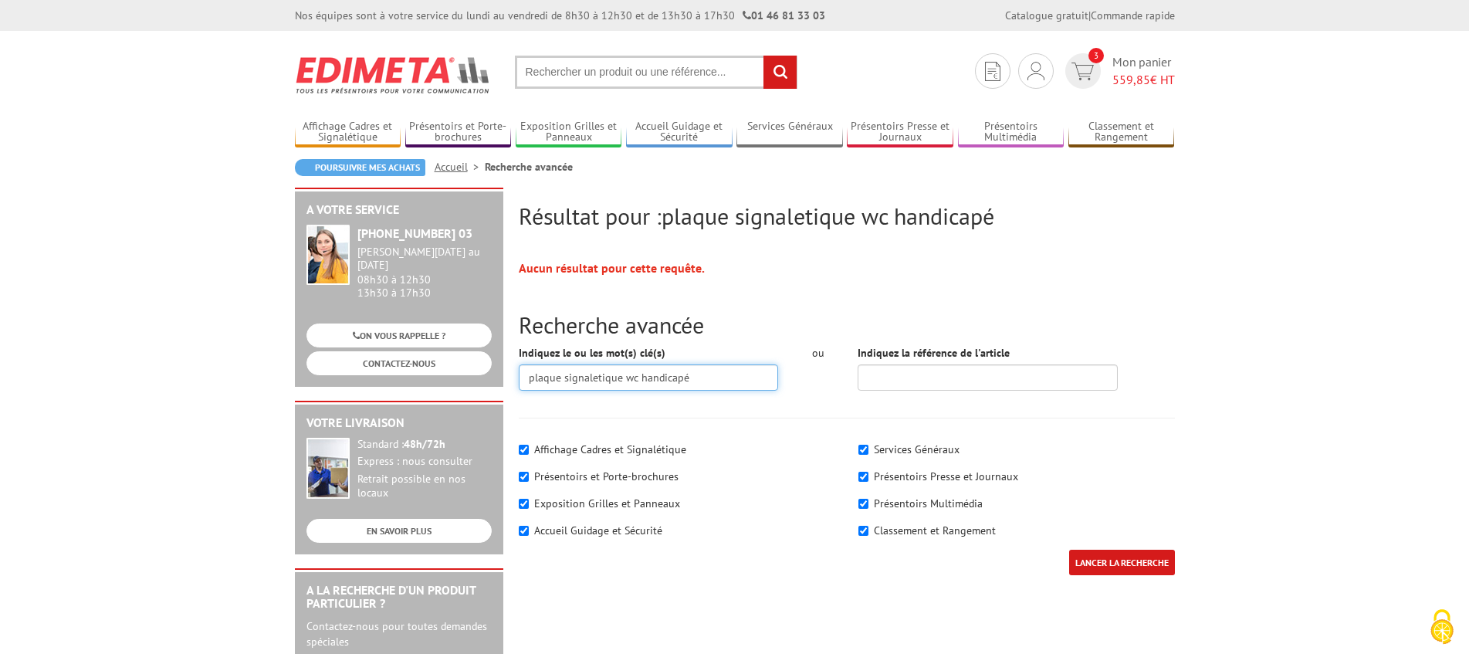
drag, startPoint x: 622, startPoint y: 380, endPoint x: 431, endPoint y: 377, distance: 191.4
click at [519, 377] on input "plaque signaletique wc handicapé" at bounding box center [649, 377] width 260 height 26
type input "wc handicapé"
click at [1069, 550] on input "LANCER LA RECHERCHE" at bounding box center [1122, 562] width 106 height 25
click at [654, 367] on input "wc handicapé" at bounding box center [649, 377] width 260 height 26
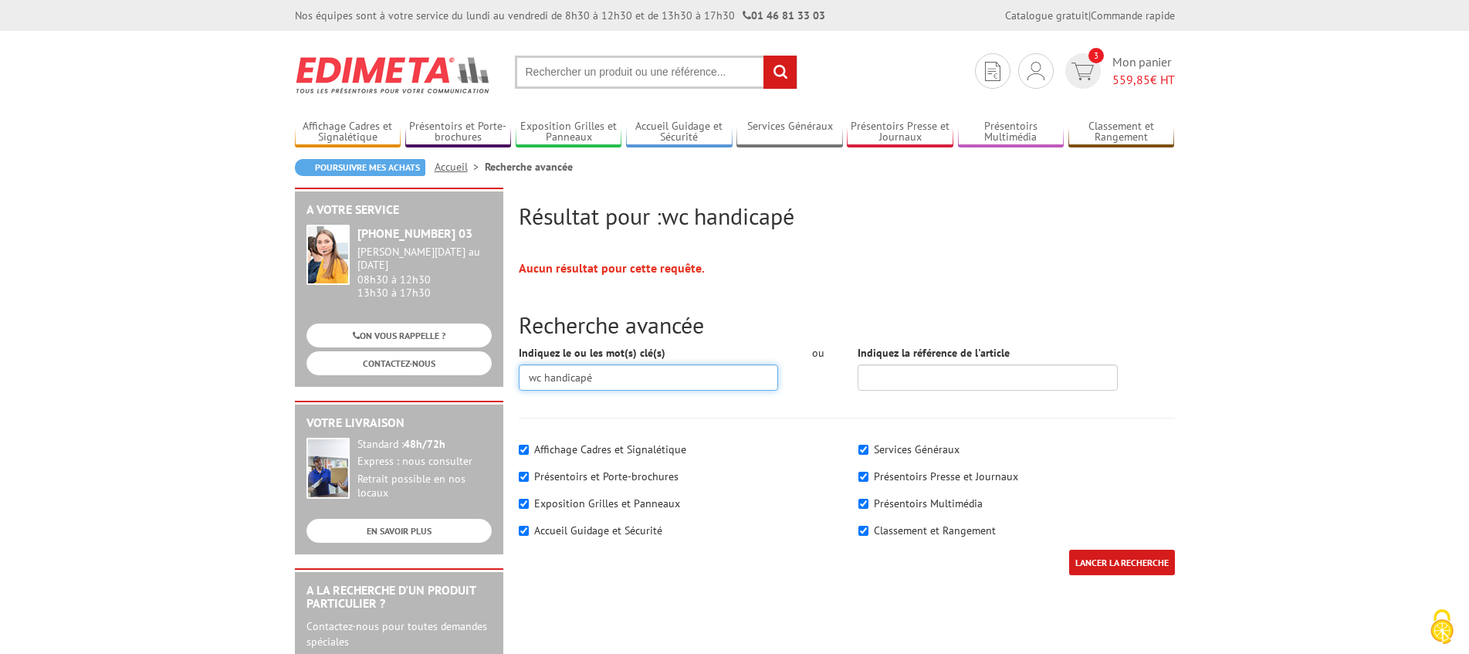
drag, startPoint x: 621, startPoint y: 371, endPoint x: 502, endPoint y: 378, distance: 119.1
click at [519, 378] on input "wc handicapé" at bounding box center [649, 377] width 260 height 26
click at [546, 379] on input "wc handicapé" at bounding box center [649, 377] width 260 height 26
drag, startPoint x: 546, startPoint y: 379, endPoint x: 638, endPoint y: 380, distance: 91.9
click at [637, 380] on input "wc handicapé" at bounding box center [649, 377] width 260 height 26
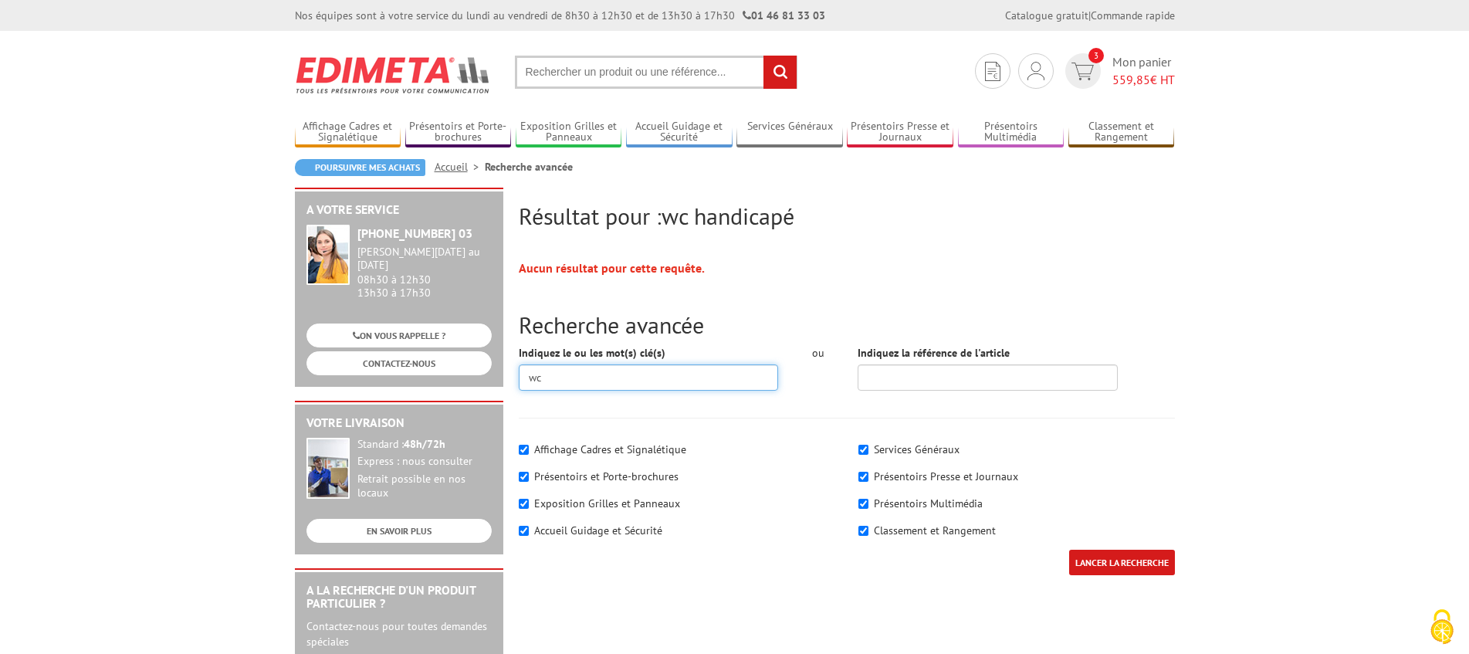
type input "wc"
click at [1069, 550] on input "LANCER LA RECHERCHE" at bounding box center [1122, 562] width 106 height 25
drag, startPoint x: 584, startPoint y: 378, endPoint x: 497, endPoint y: 379, distance: 86.5
click at [519, 379] on input "wc" at bounding box center [649, 377] width 260 height 26
type input "handicap"
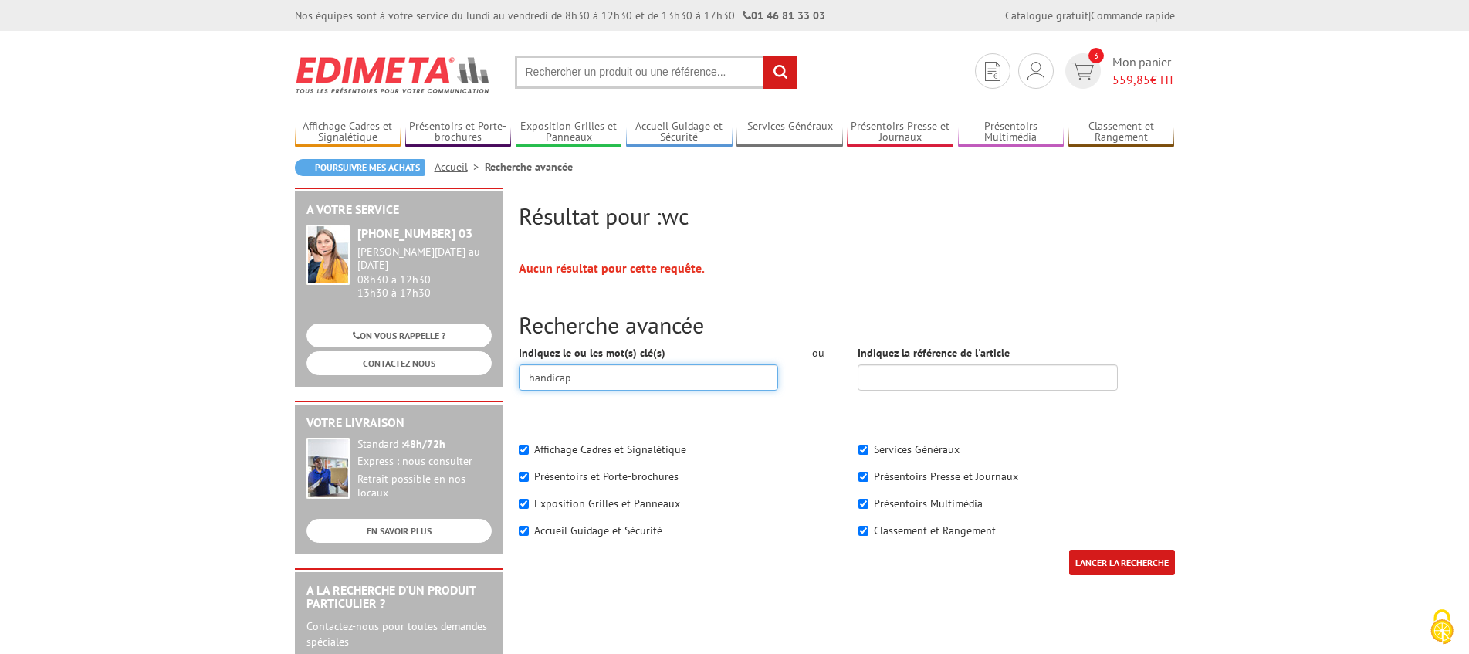
click at [1069, 550] on input "LANCER LA RECHERCHE" at bounding box center [1122, 562] width 106 height 25
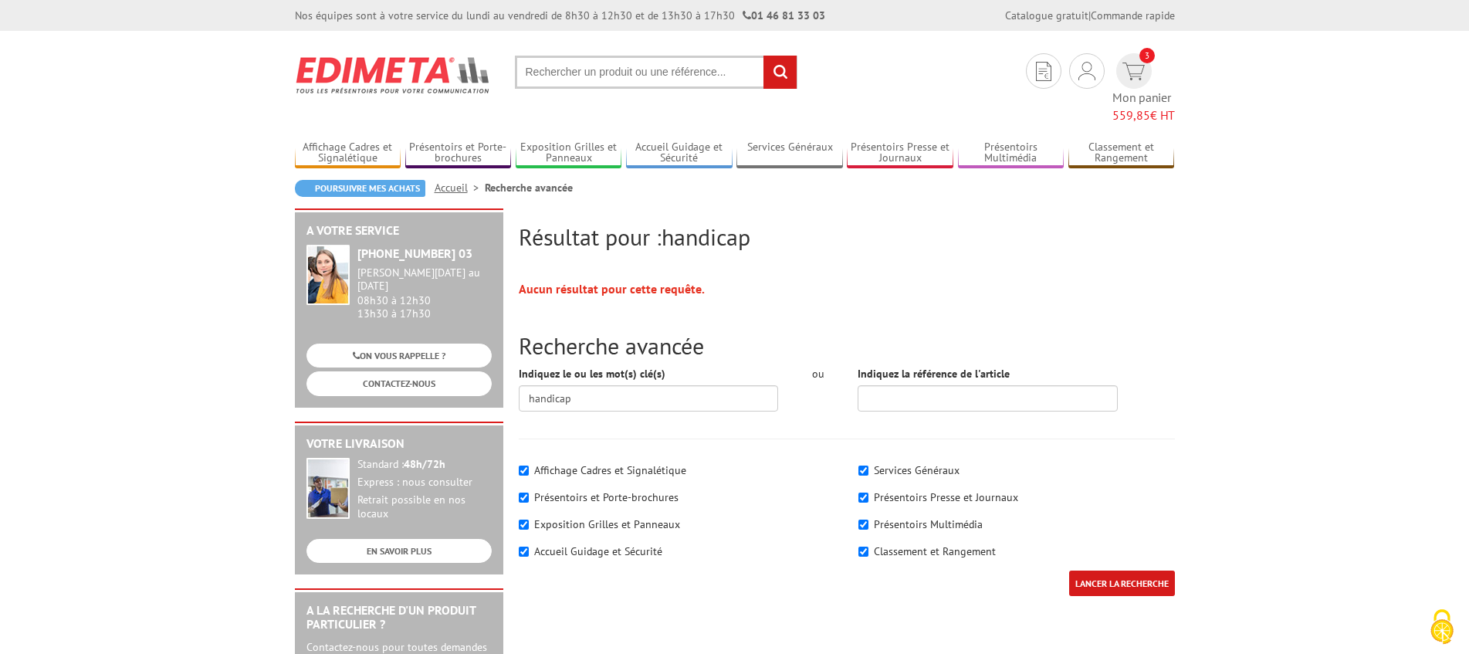
click at [569, 77] on input "text" at bounding box center [656, 72] width 283 height 33
type input "wc"
click at [763, 56] on input "rechercher" at bounding box center [779, 72] width 33 height 33
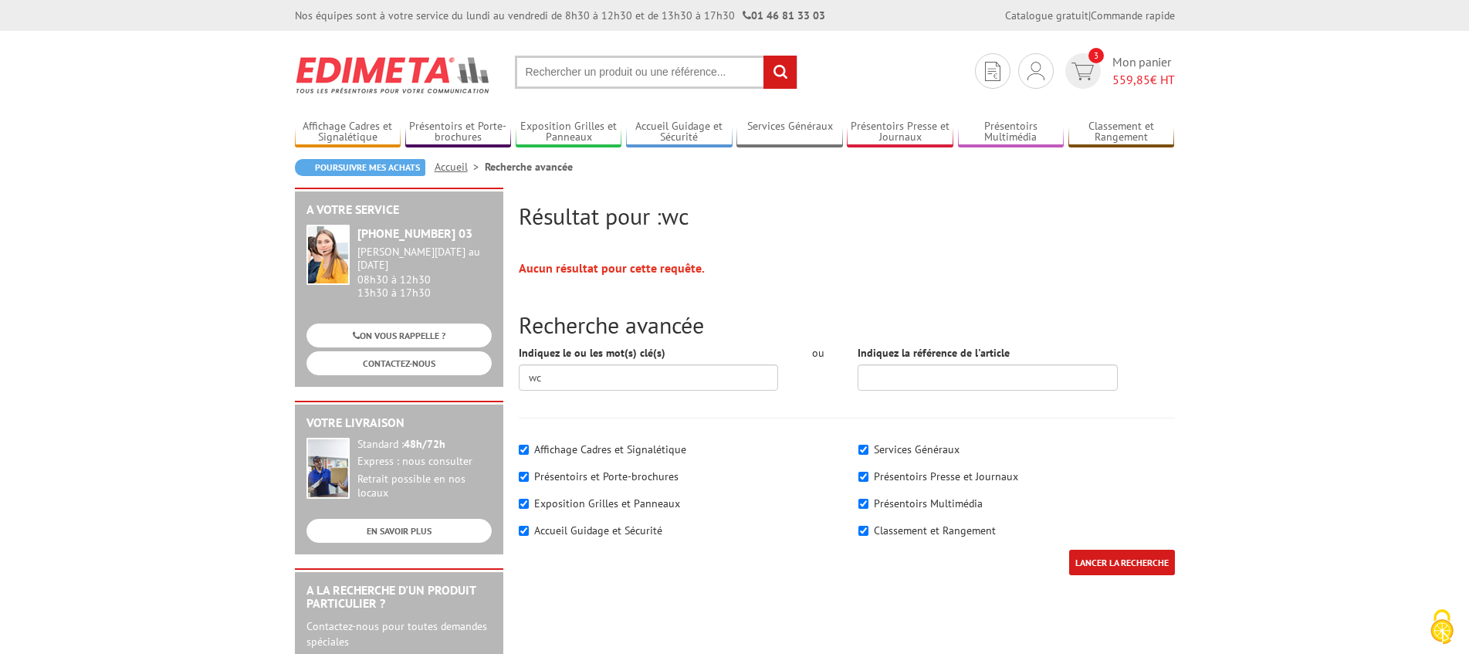
click at [571, 71] on input "text" at bounding box center [656, 72] width 283 height 33
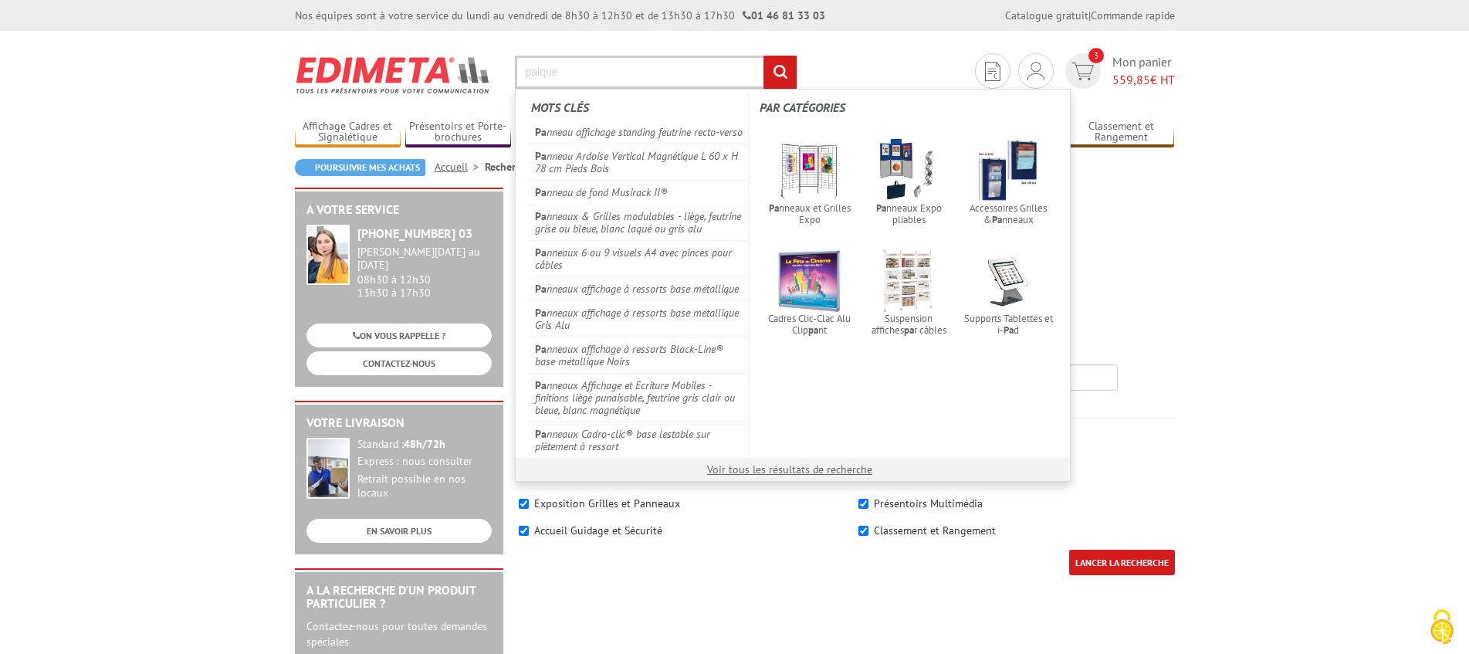
type input "palque"
click at [763, 56] on input "rechercher" at bounding box center [779, 72] width 33 height 33
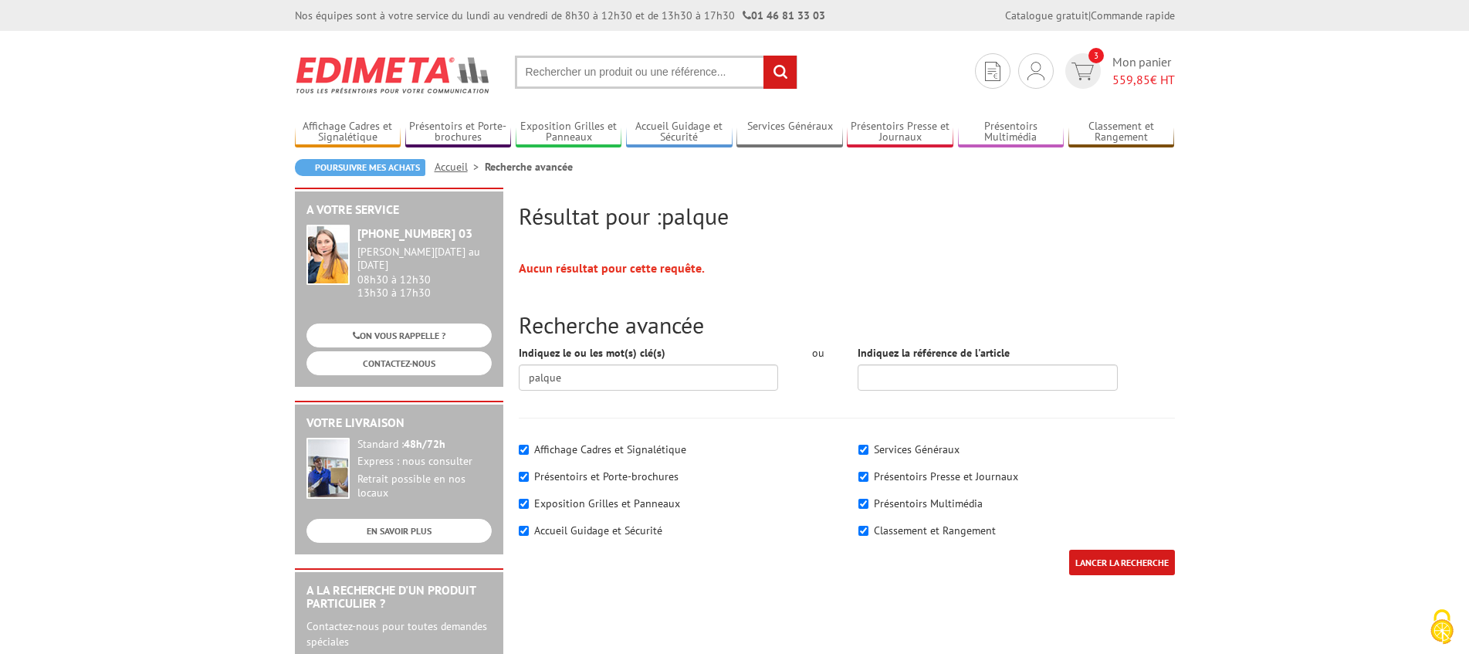
click at [612, 75] on input "text" at bounding box center [656, 72] width 283 height 33
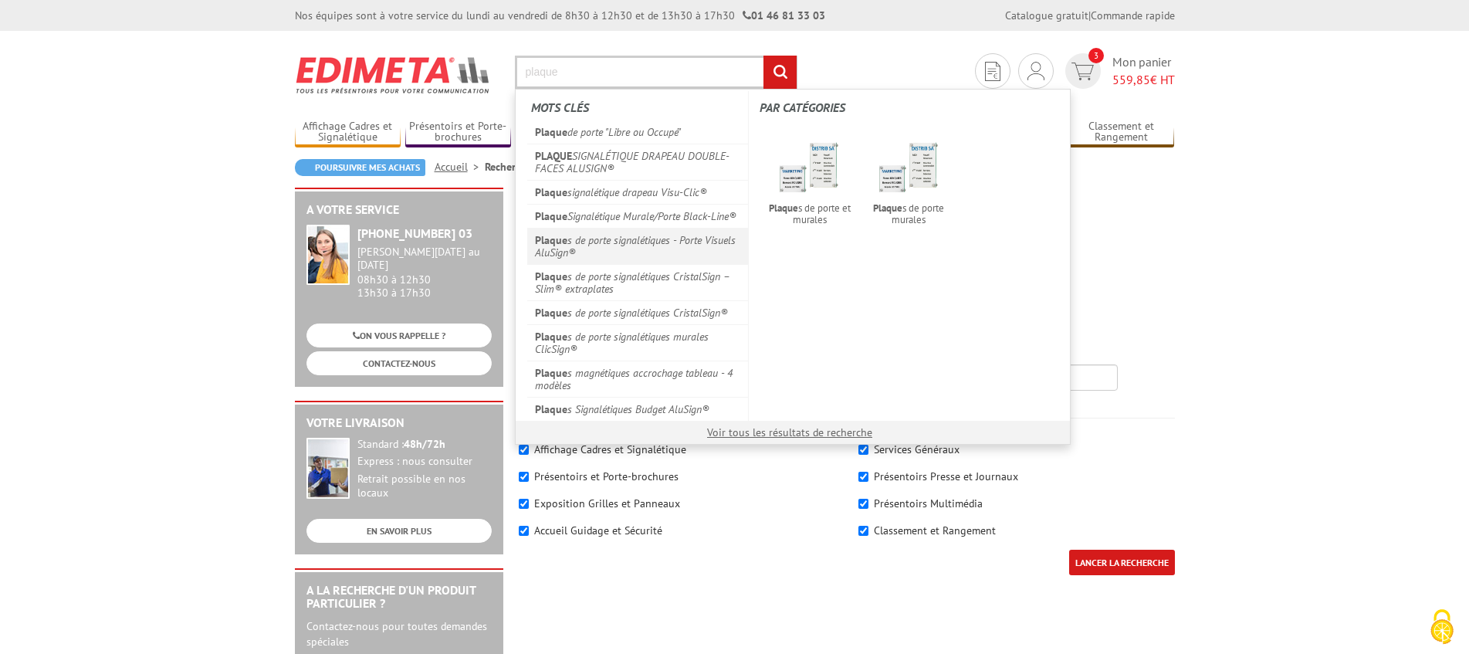
type input "plaque"
click at [628, 245] on link "Plaque s de porte signalétiques - Porte Visuels AluSign®" at bounding box center [638, 246] width 222 height 36
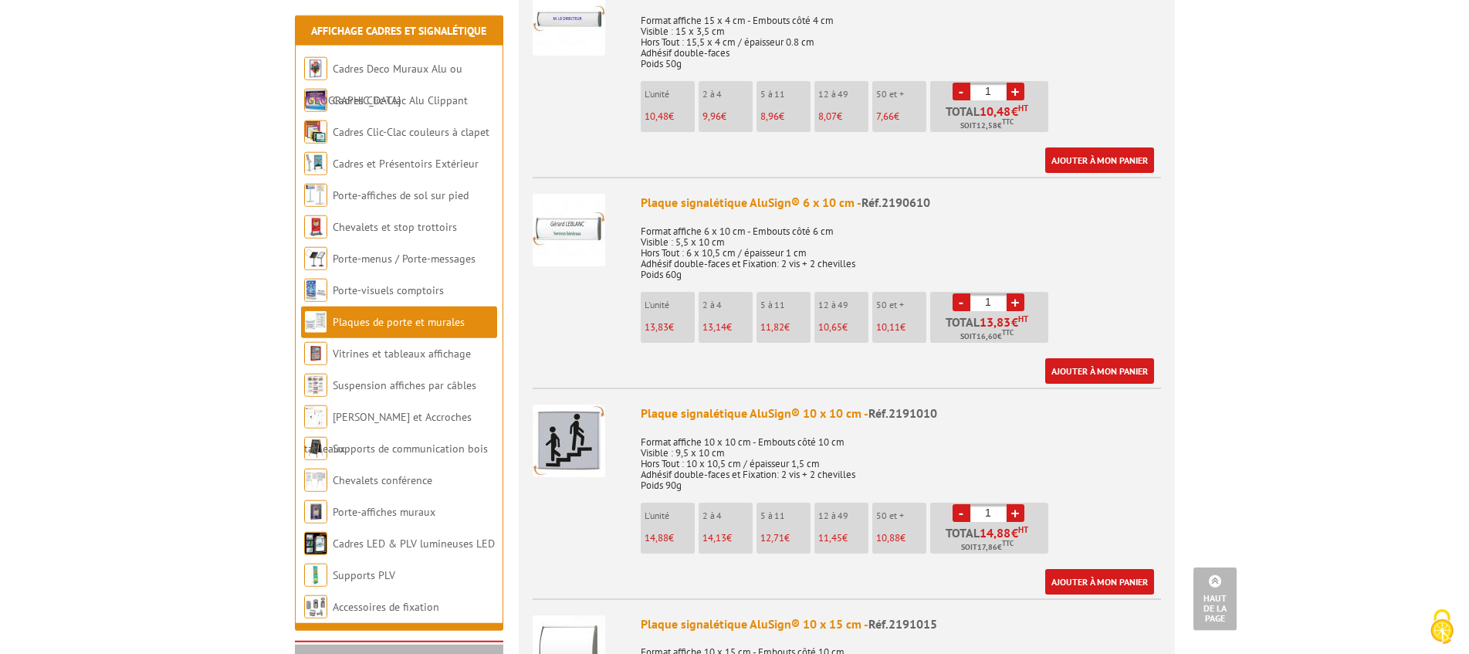
scroll to position [738, 0]
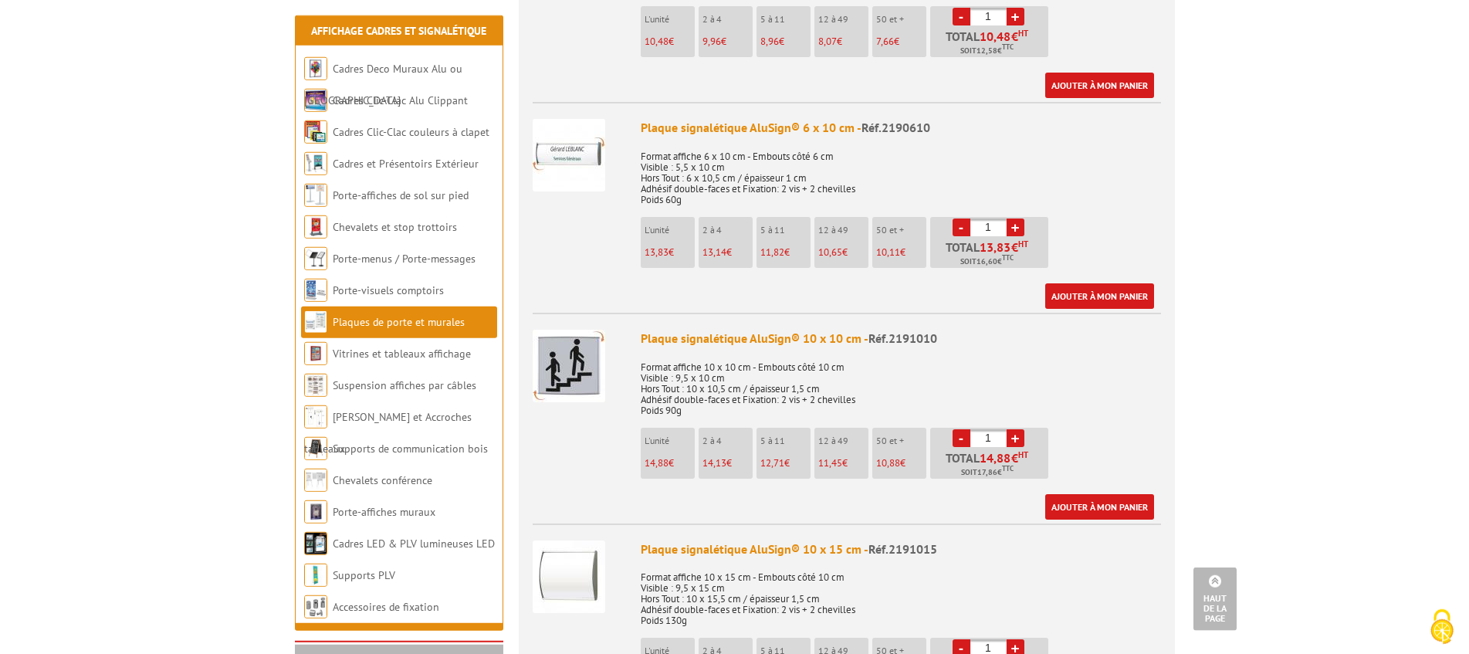
click at [748, 330] on div "Plaque signalétique AluSign® 10 x 10 cm - Réf.2191010" at bounding box center [901, 339] width 520 height 18
click at [567, 347] on img at bounding box center [569, 366] width 73 height 73
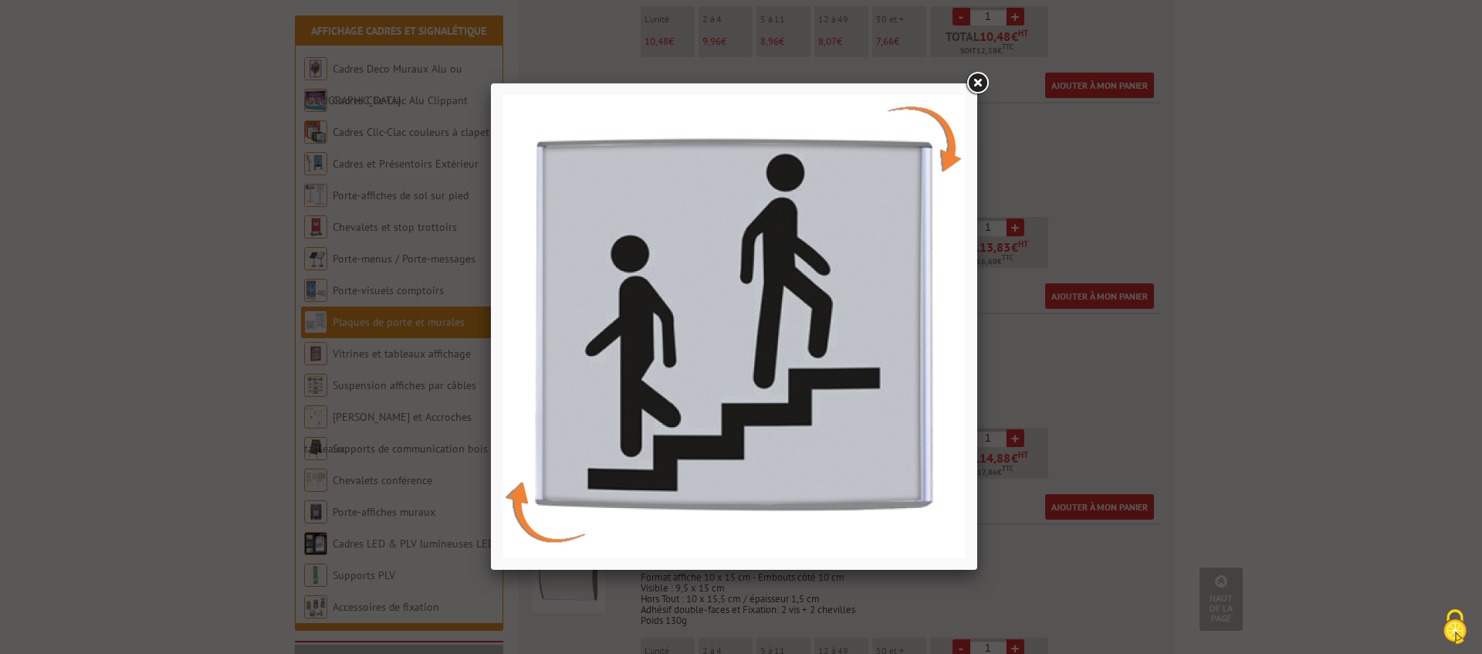
click at [974, 76] on link at bounding box center [977, 83] width 28 height 28
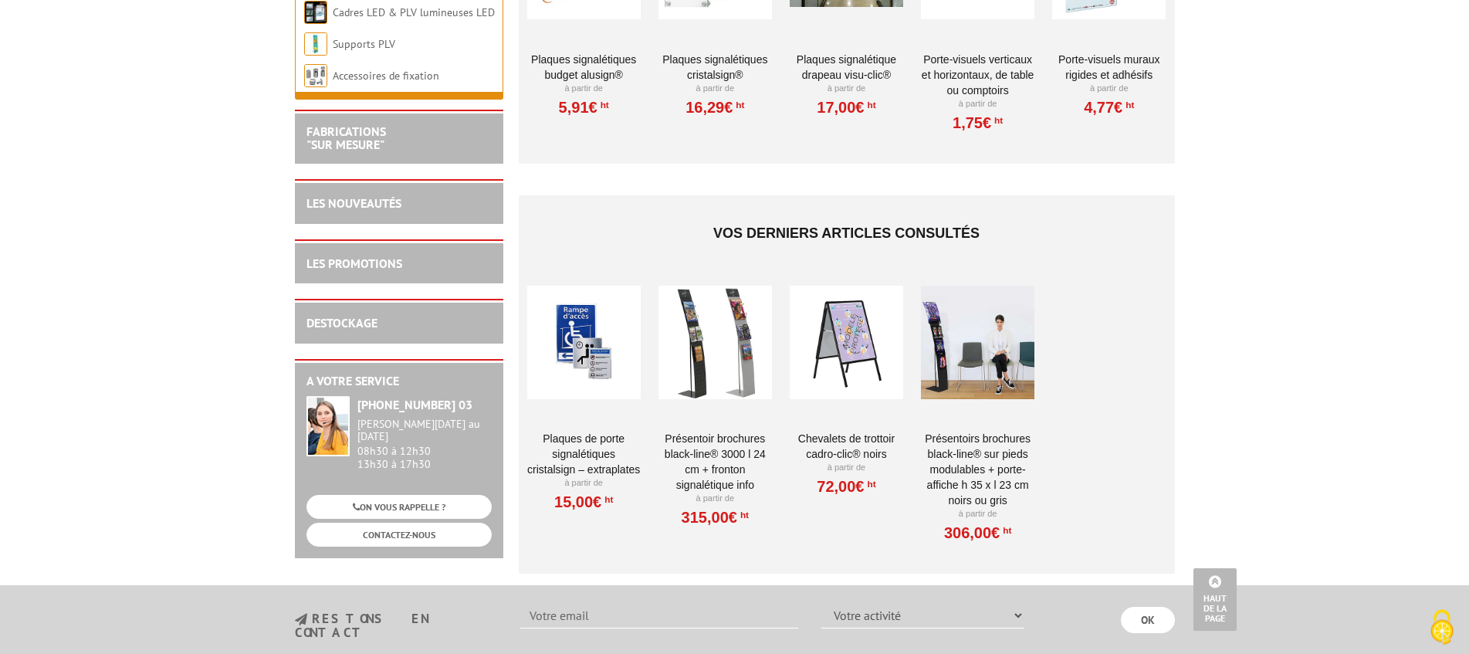
scroll to position [3361, 0]
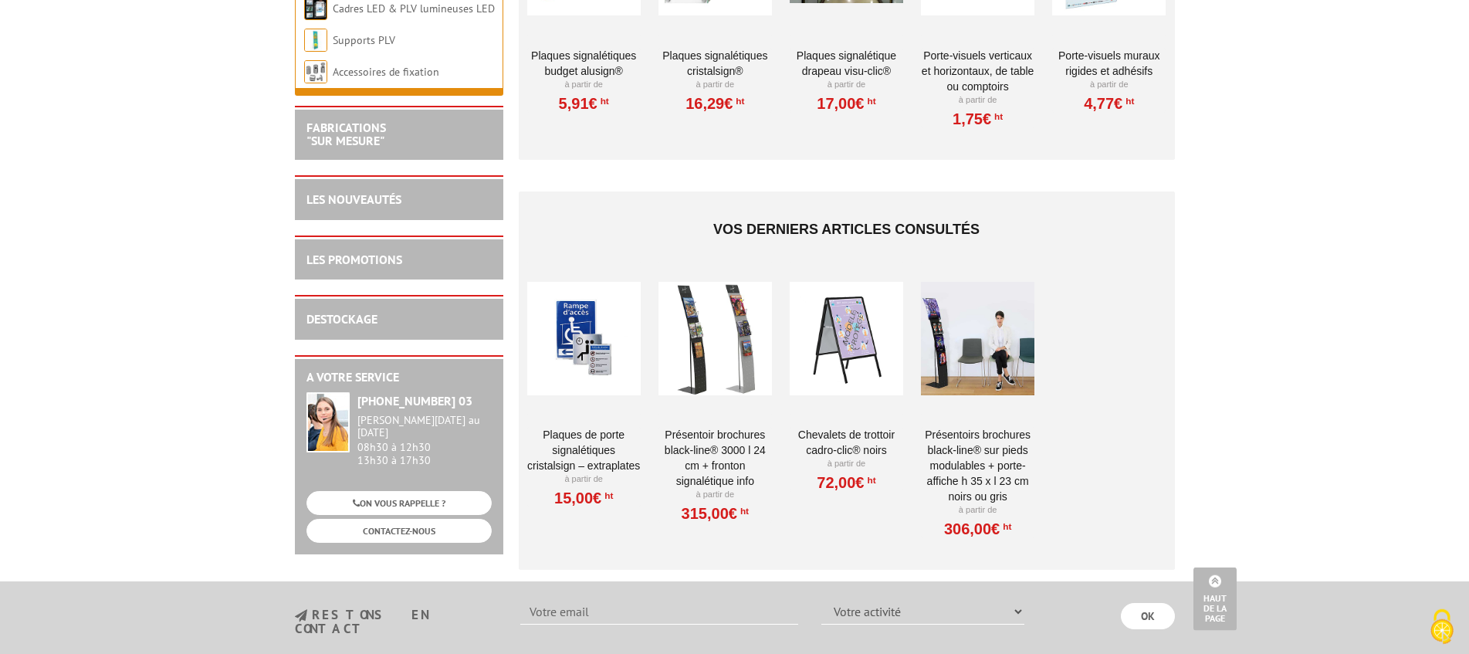
click at [584, 439] on link "Plaques de porte signalétiques CristalSign – extraplates" at bounding box center [583, 450] width 113 height 46
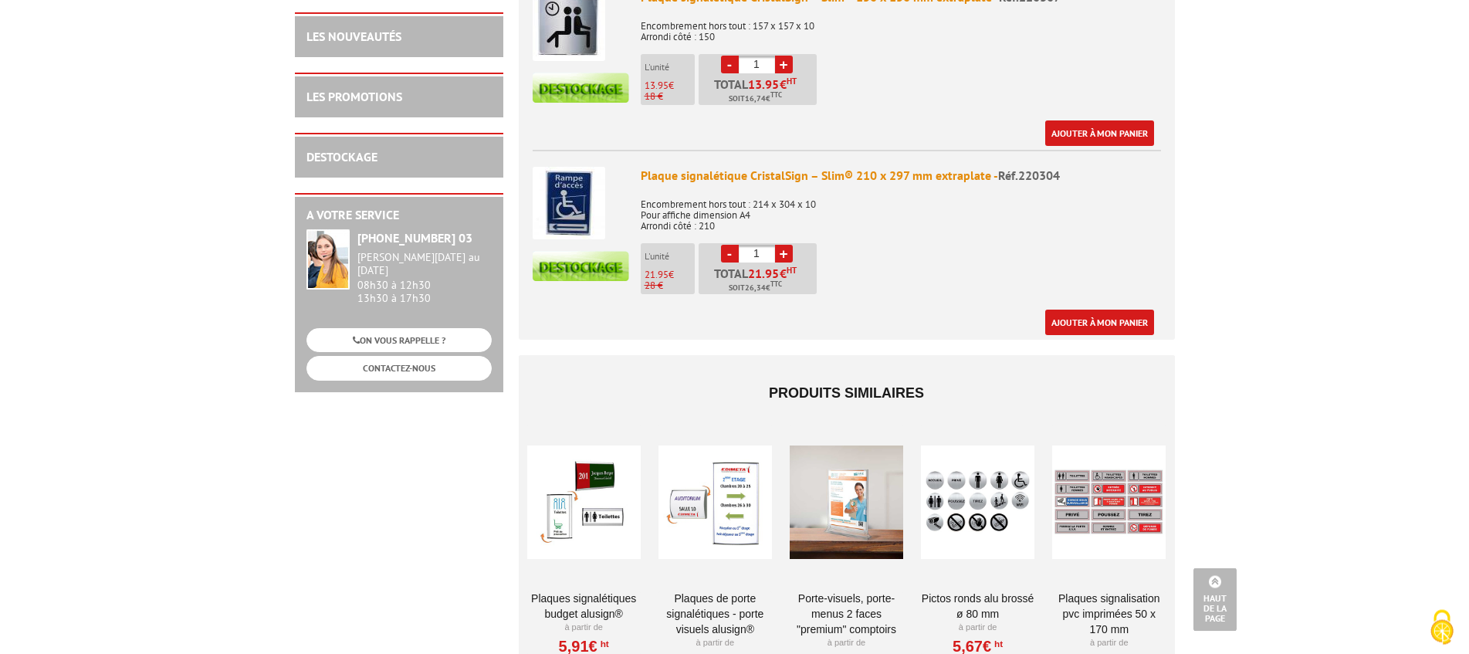
scroll to position [892, 0]
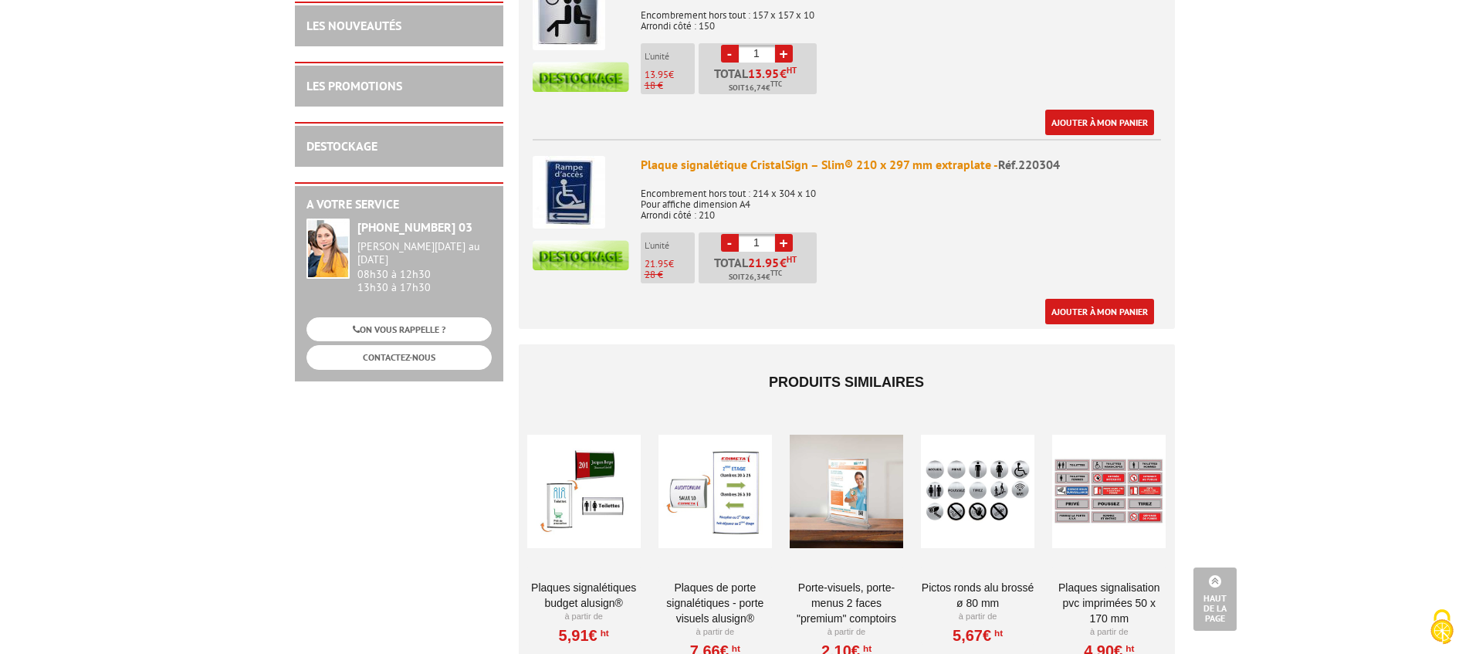
click at [990, 580] on link "Pictos ronds alu brossé Ø 80 mm" at bounding box center [977, 595] width 113 height 31
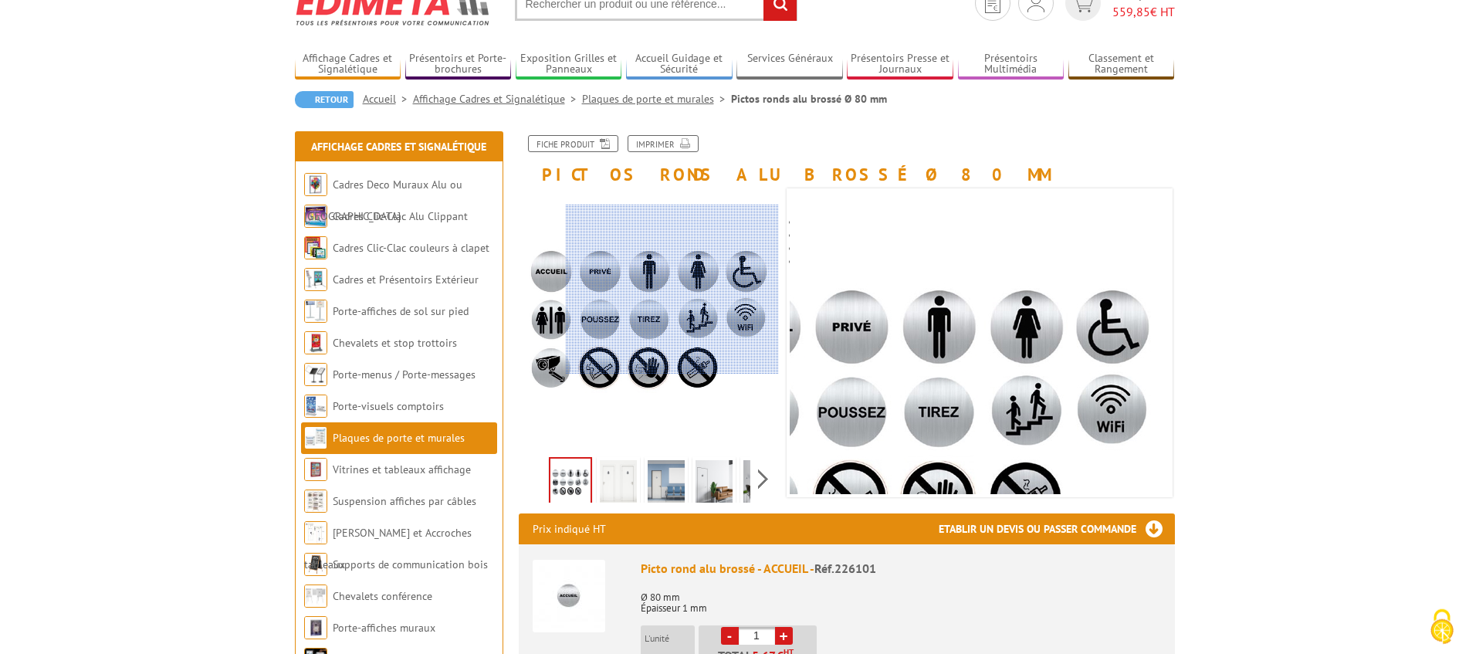
scroll to position [86, 0]
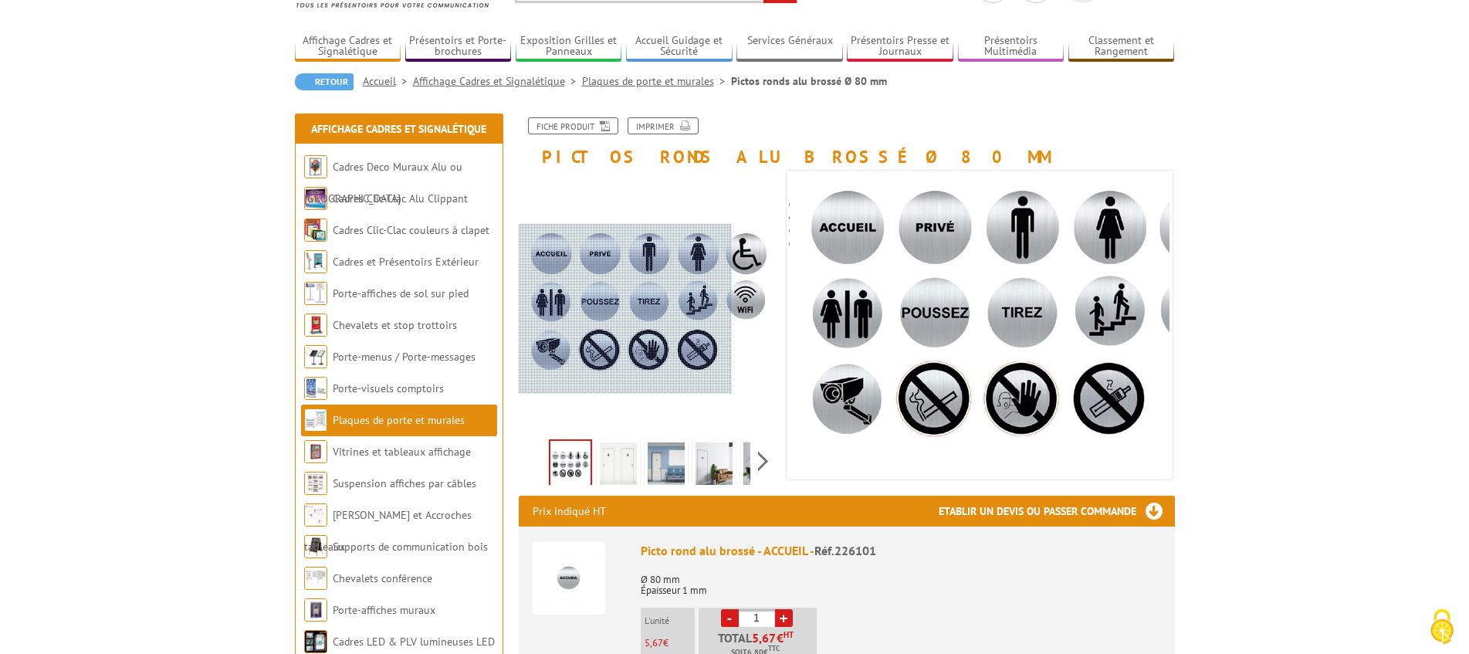
click at [551, 309] on div at bounding box center [625, 309] width 213 height 170
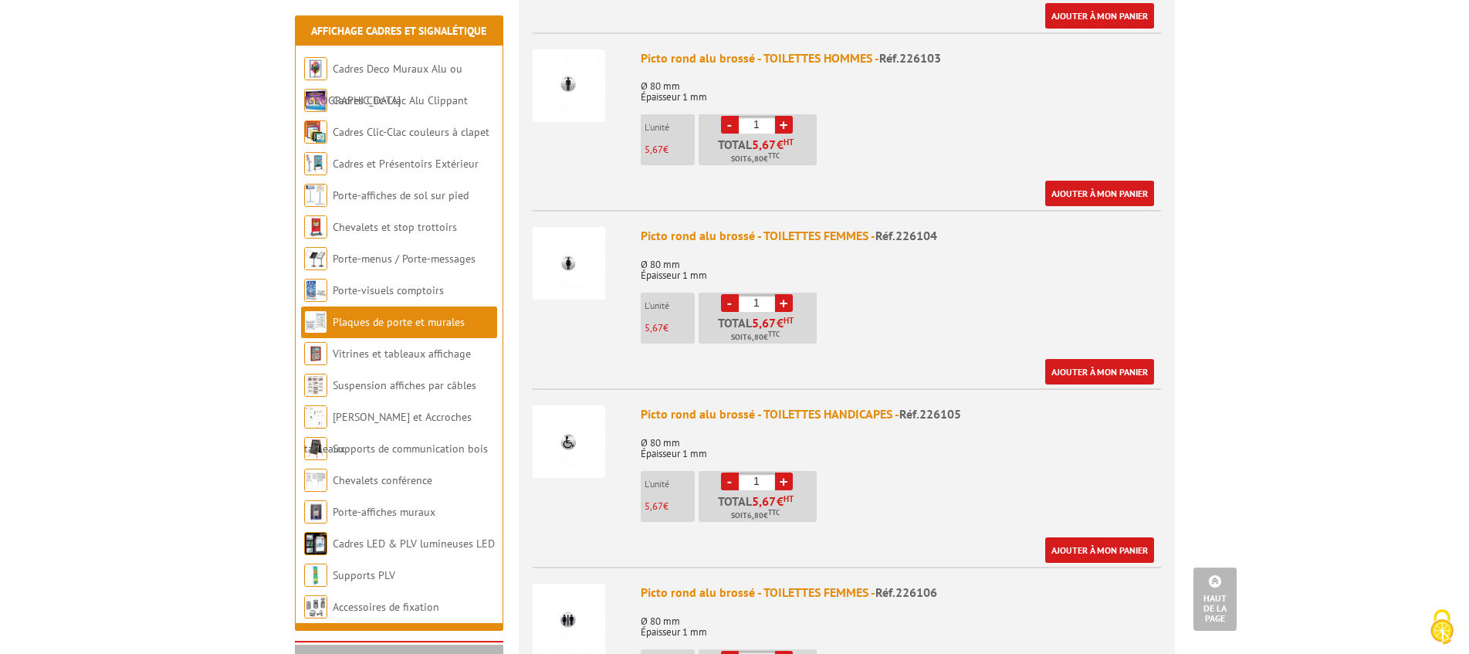
scroll to position [1007, 0]
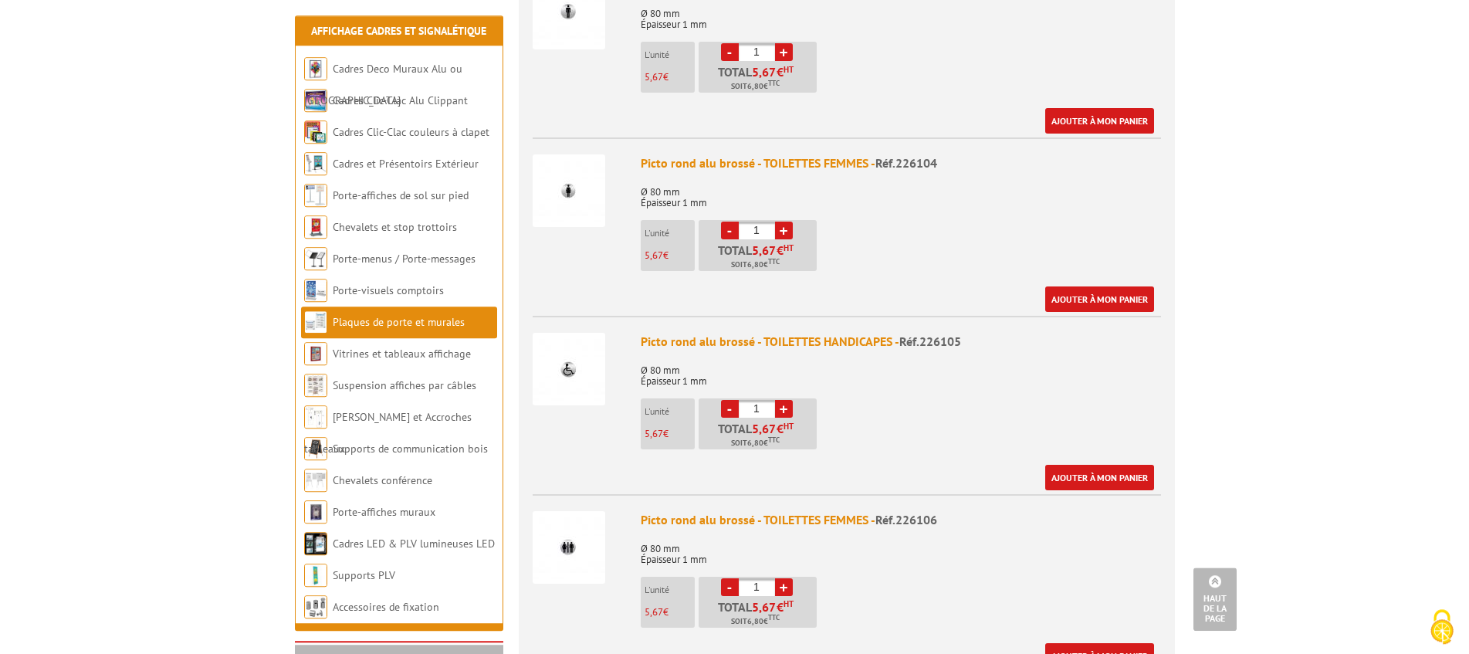
click at [785, 411] on link "+" at bounding box center [784, 409] width 18 height 18
type input "2"
click at [1101, 472] on link "Ajouter à mon panier" at bounding box center [1099, 477] width 109 height 25
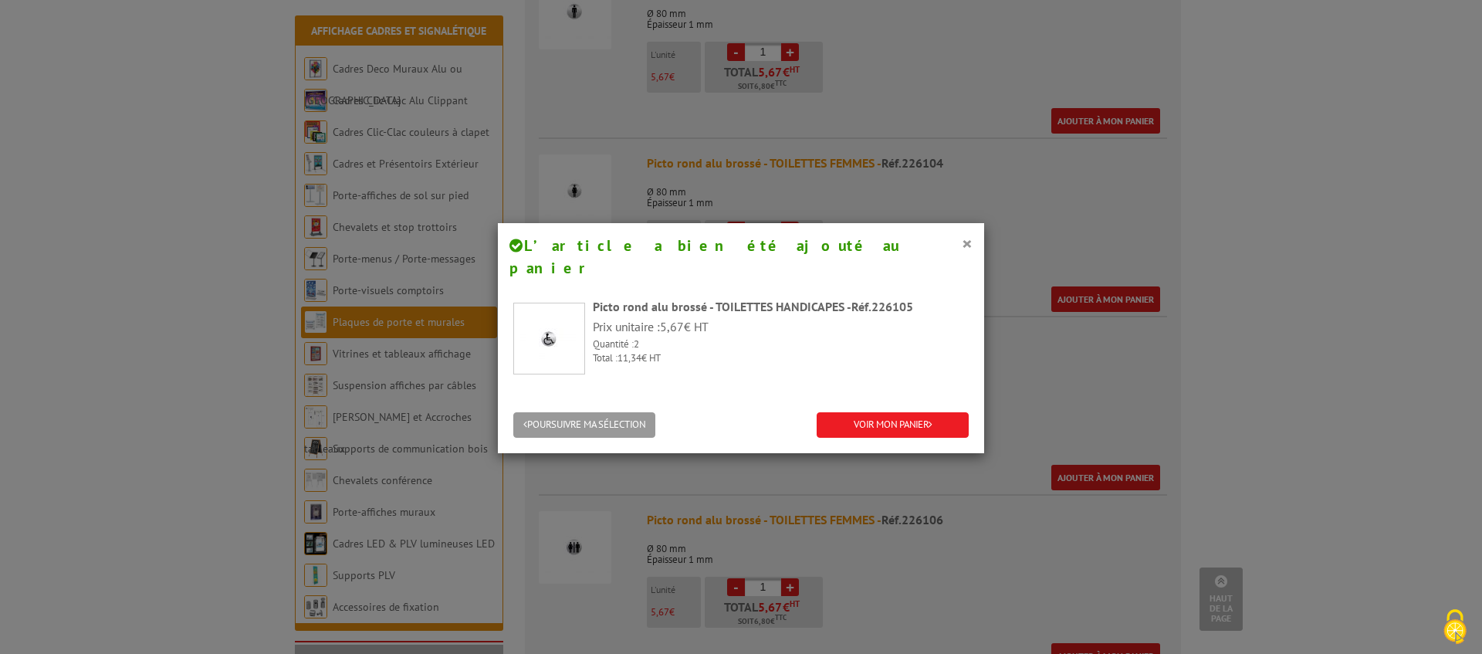
click at [905, 580] on div "× L’article a bien été ajouté au panier Picto rond alu brossé - TOILETTES HANDI…" at bounding box center [741, 327] width 1482 height 654
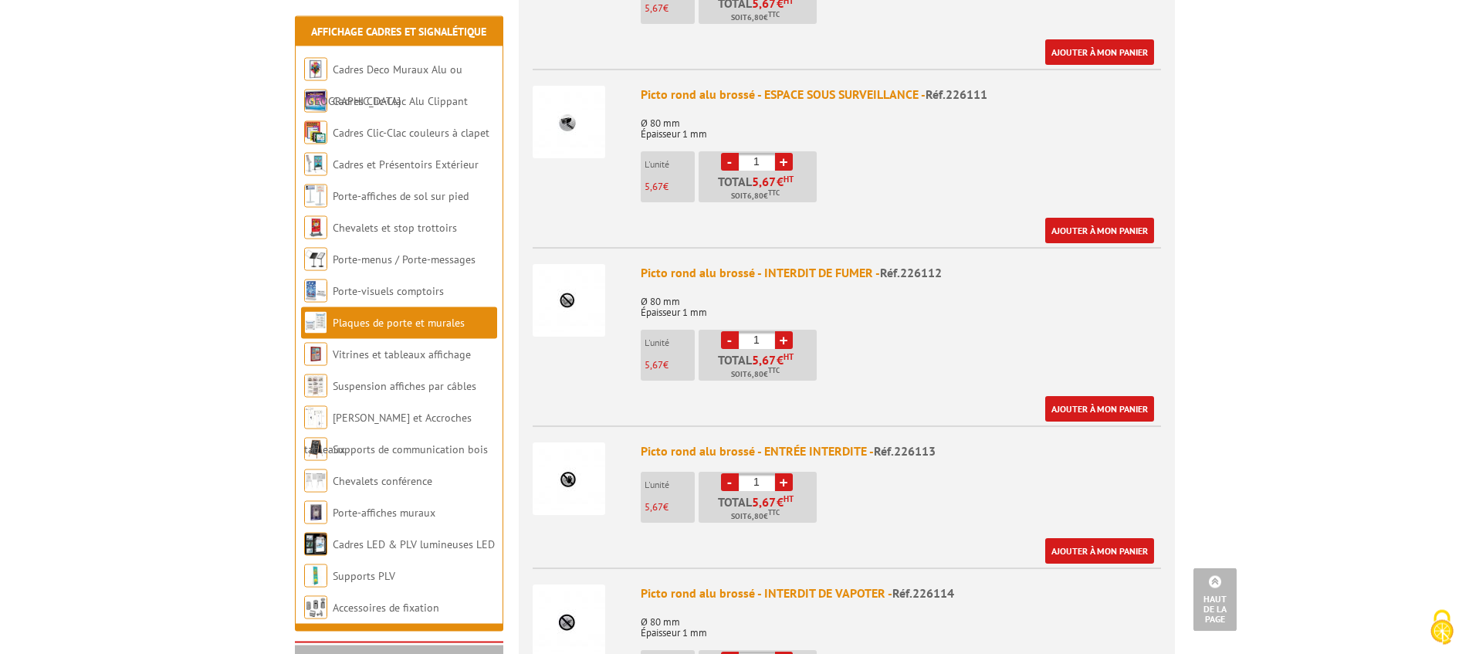
scroll to position [2411, 0]
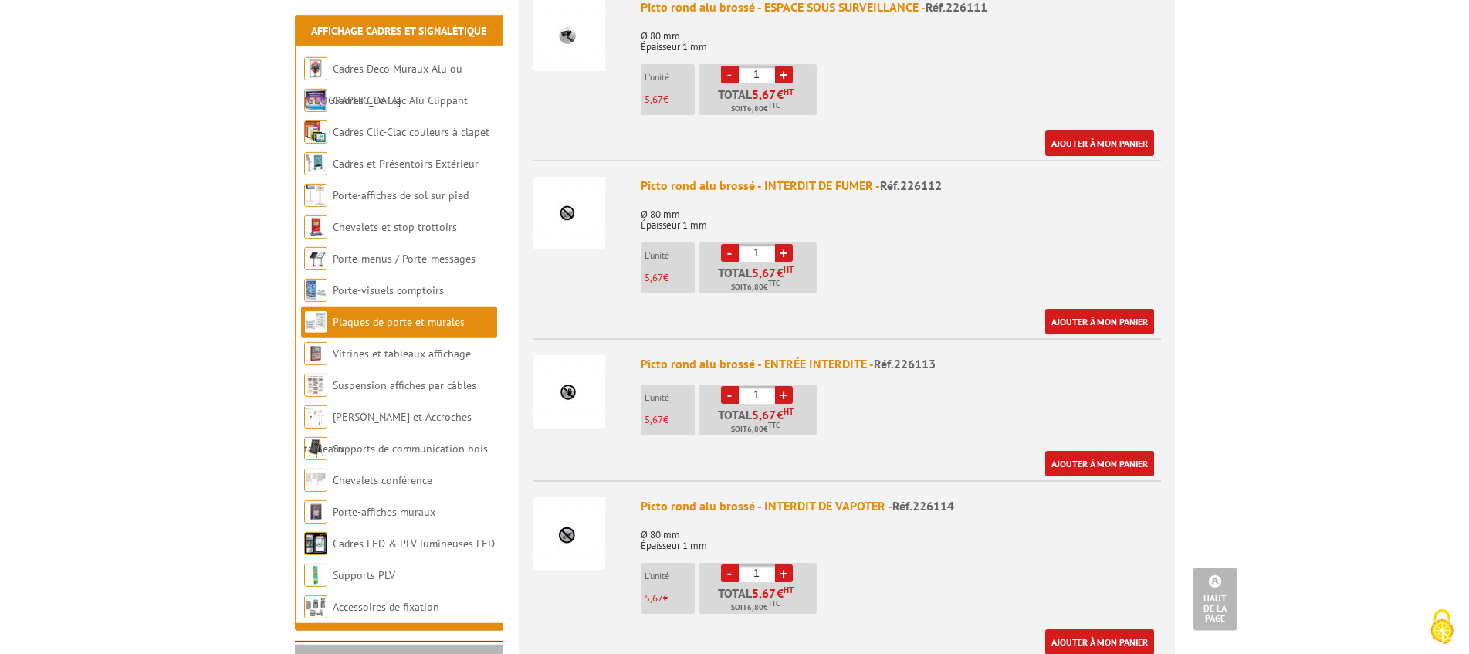
click at [784, 70] on link "+" at bounding box center [784, 75] width 18 height 18
type input "2"
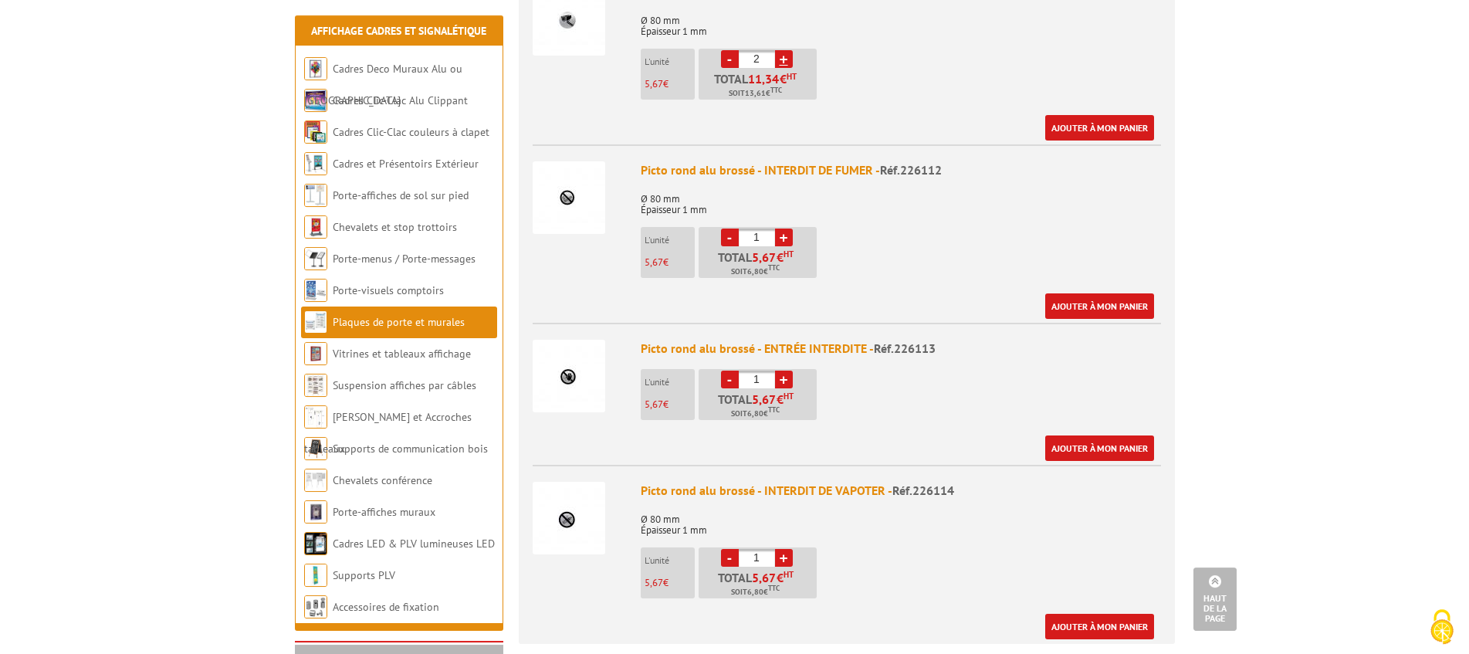
scroll to position [2411, 0]
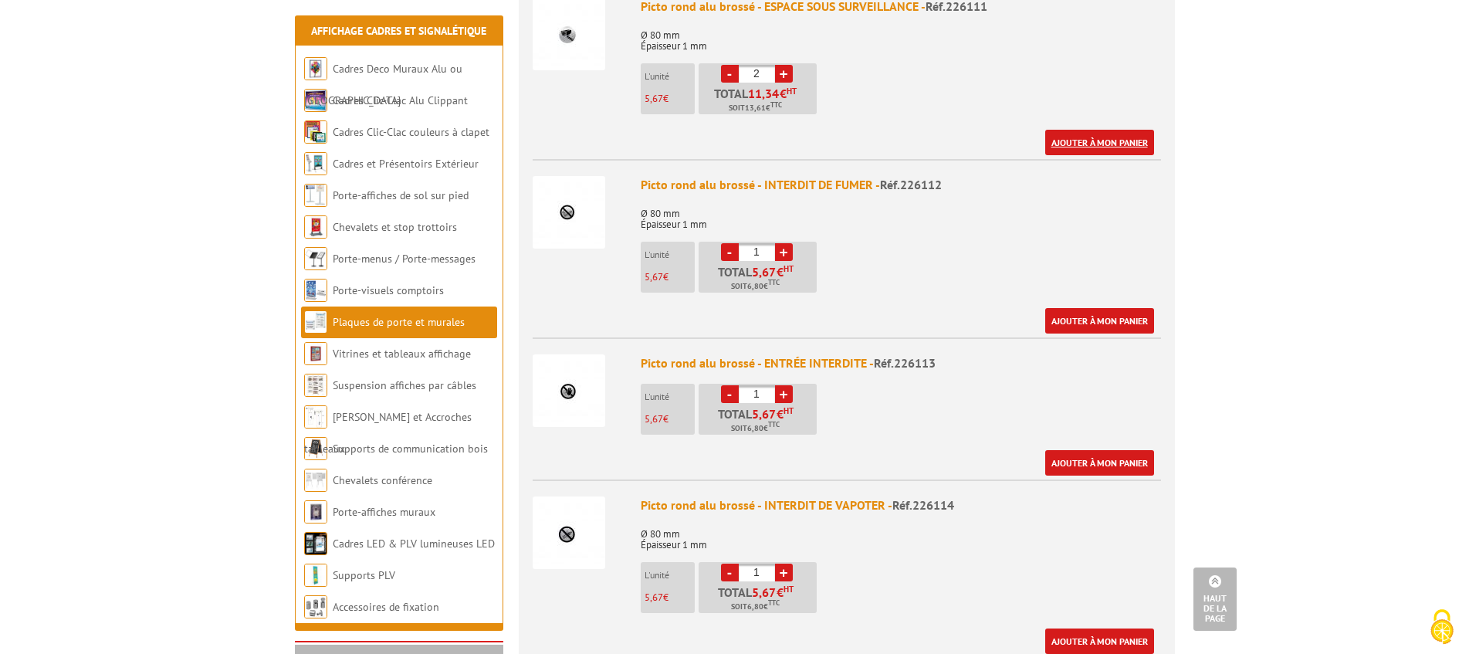
click at [1080, 142] on link "Ajouter à mon panier" at bounding box center [1099, 142] width 109 height 25
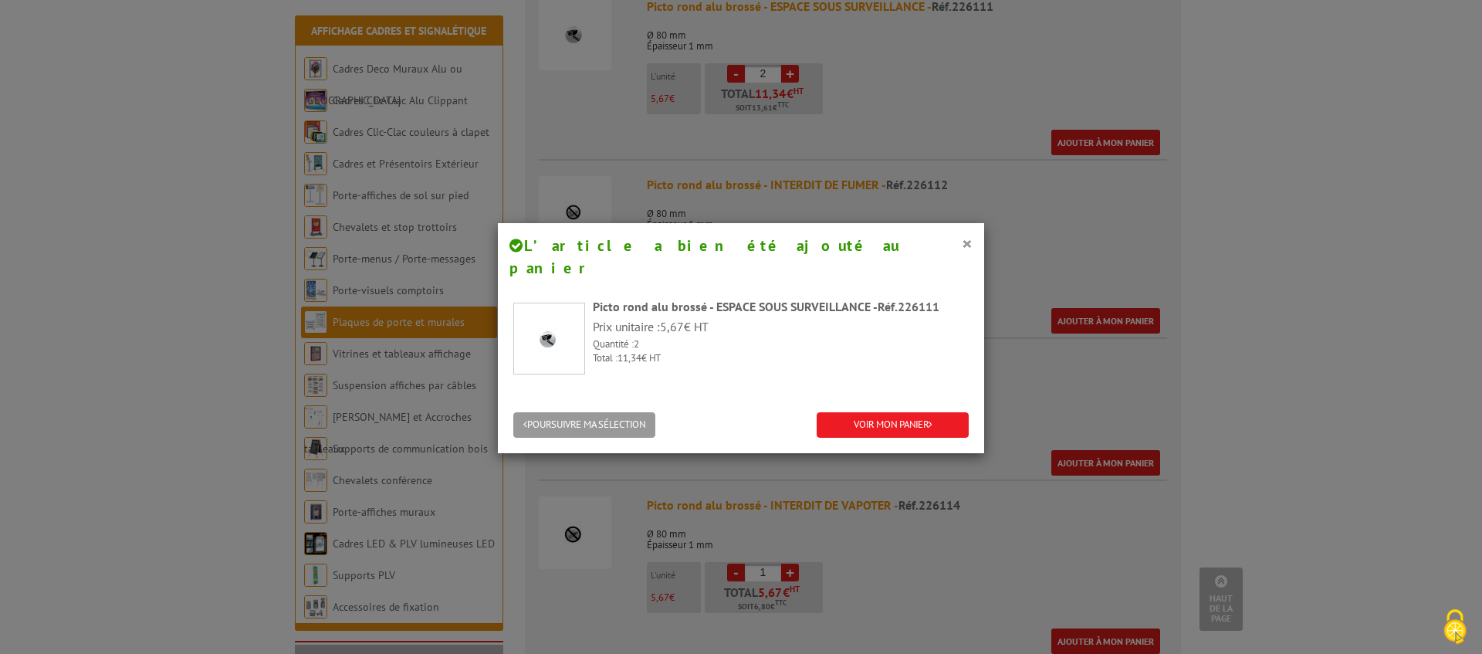
click at [1057, 387] on div "× L’article a bien été ajouté au panier Picto rond alu brossé - ESPACE SOUS SUR…" at bounding box center [741, 327] width 1482 height 654
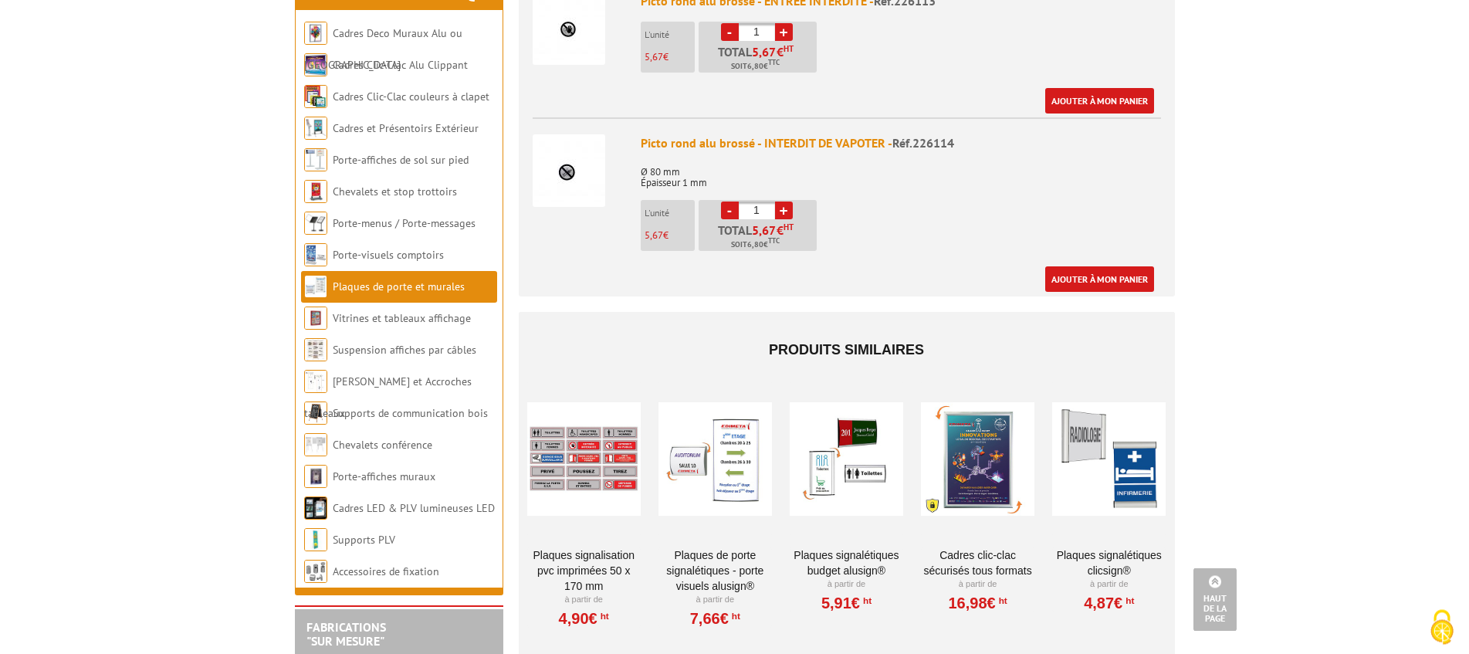
scroll to position [2775, 0]
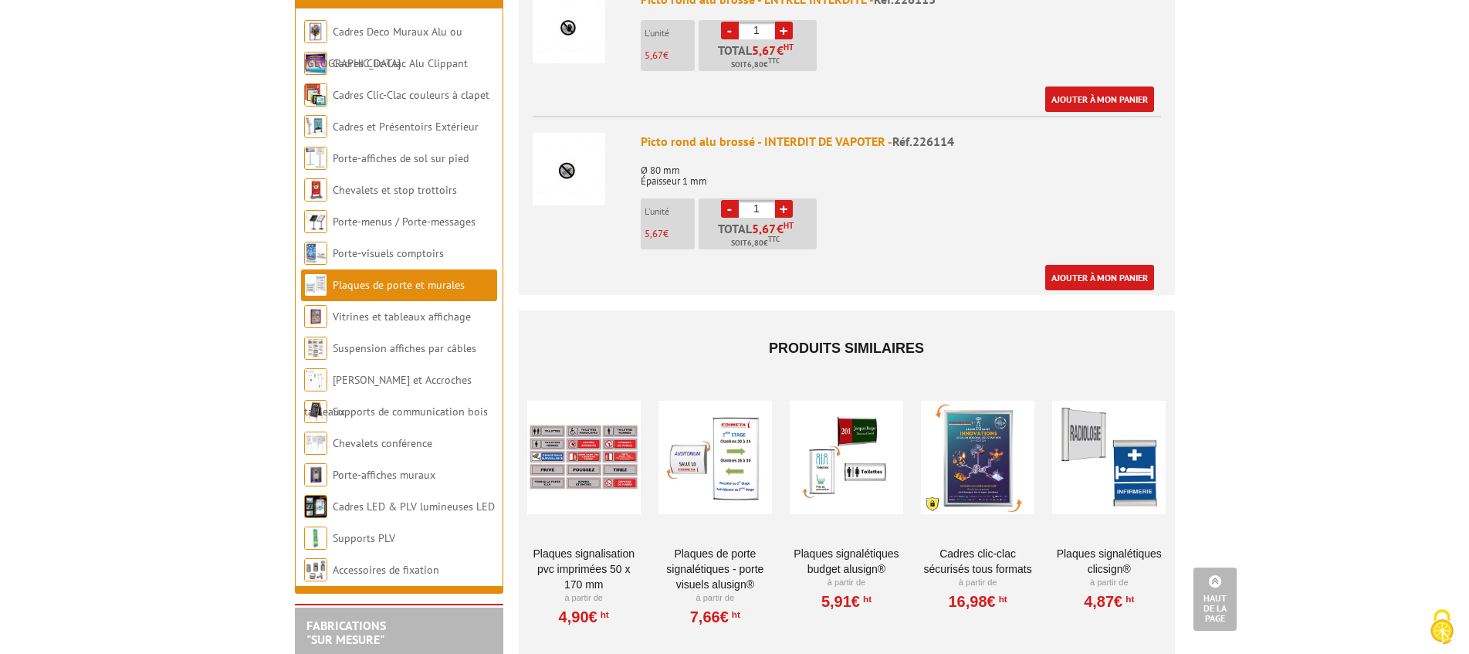
click at [837, 563] on link "Plaques Signalétiques Budget AluSign®" at bounding box center [846, 561] width 113 height 31
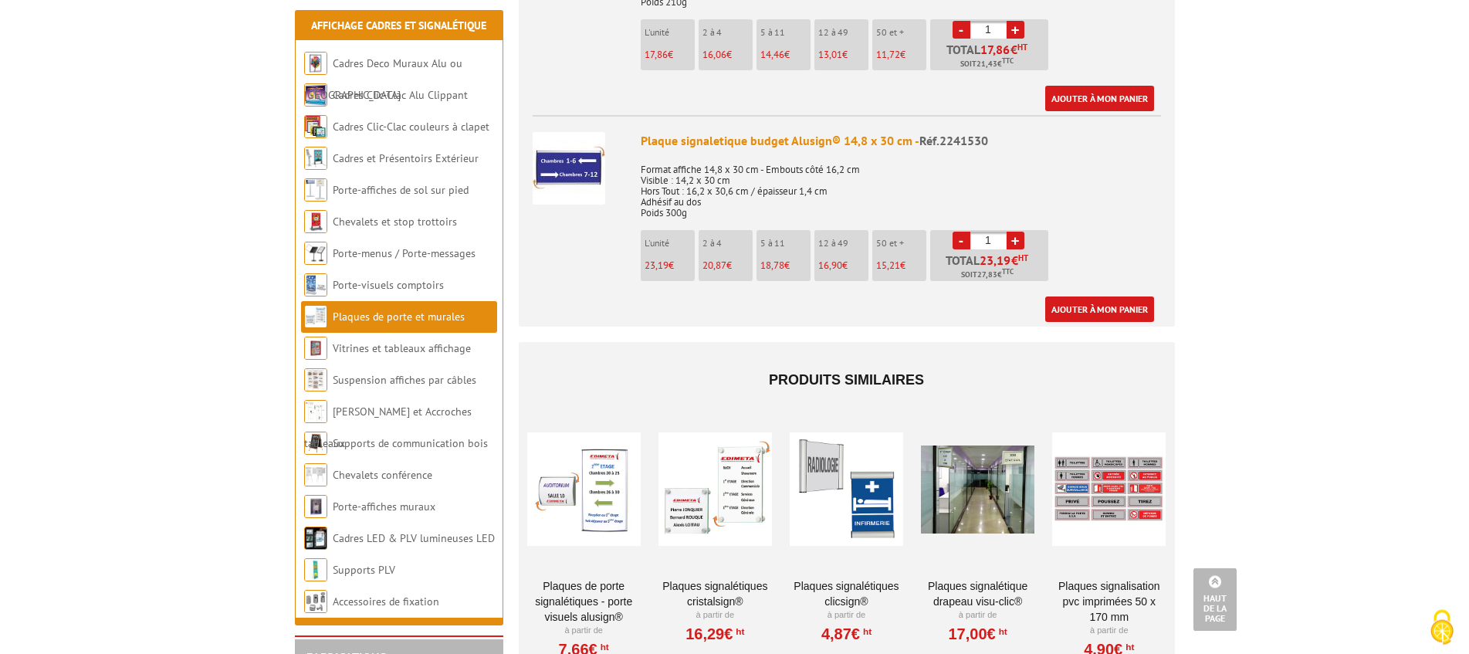
scroll to position [3878, 0]
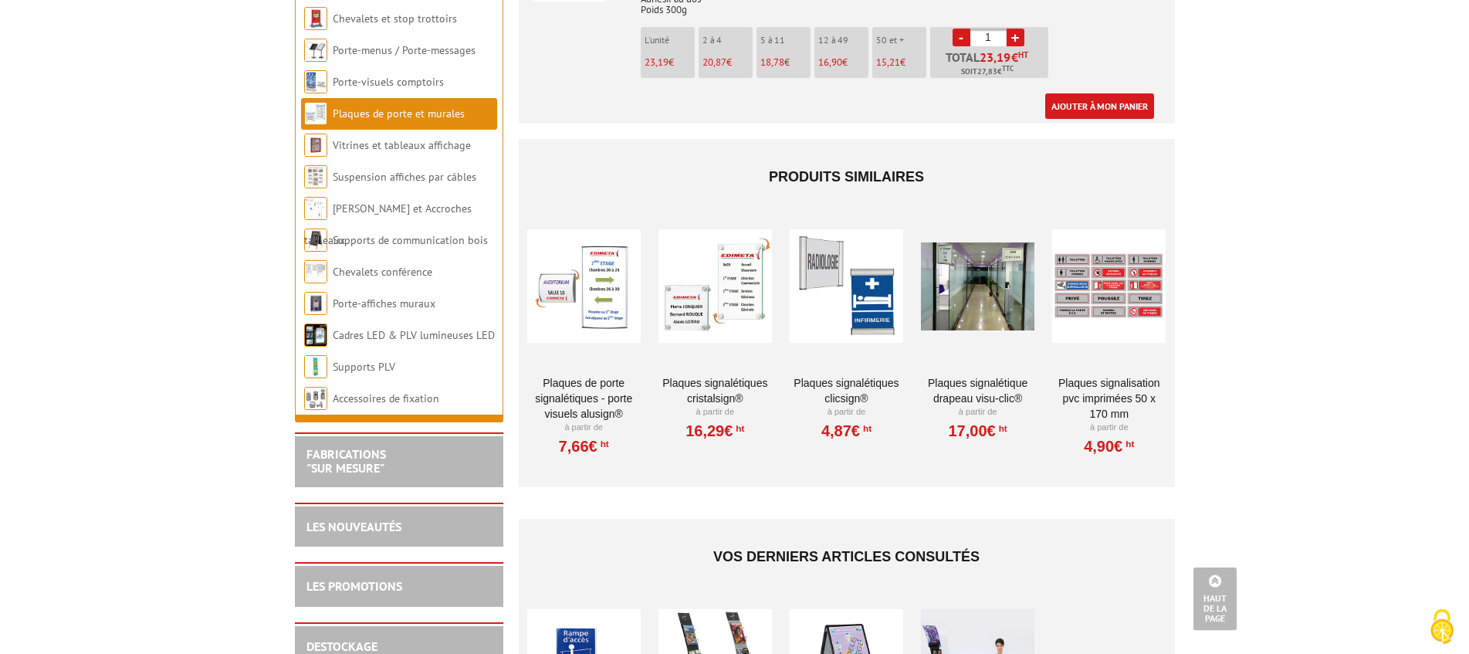
click at [1102, 385] on link "Plaques signalisation PVC imprimées 50 x 170 mm" at bounding box center [1108, 398] width 113 height 46
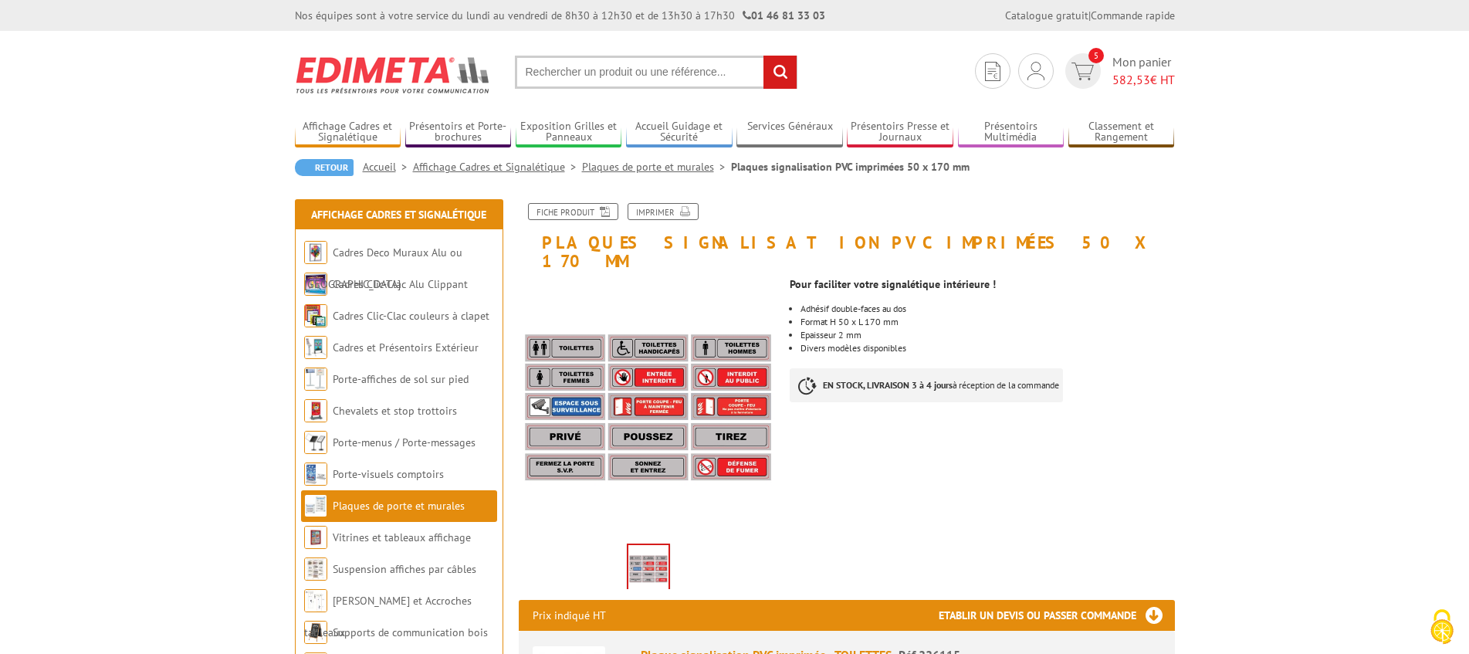
click at [579, 76] on input "text" at bounding box center [656, 72] width 283 height 33
type input "oriflamme"
click at [763, 56] on input "rechercher" at bounding box center [779, 72] width 33 height 33
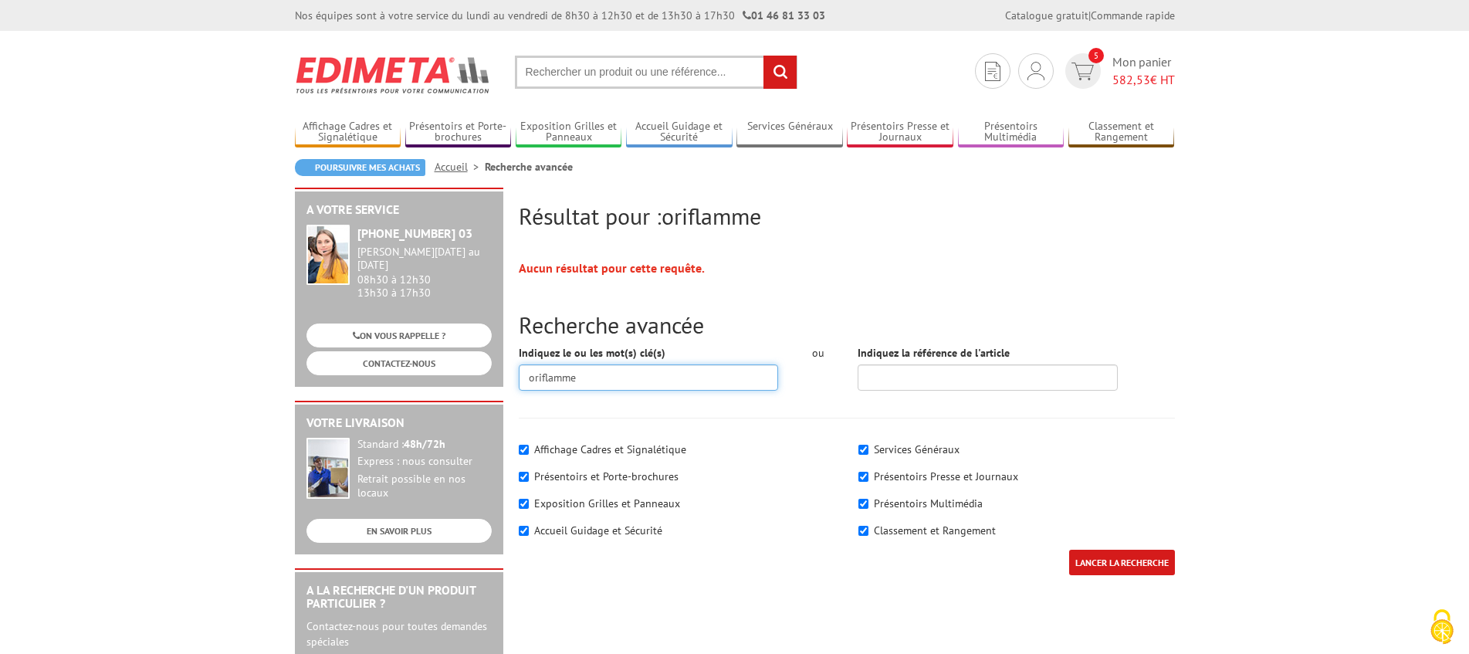
click at [636, 387] on input "oriflamme" at bounding box center [649, 377] width 260 height 26
drag, startPoint x: 574, startPoint y: 376, endPoint x: 500, endPoint y: 375, distance: 74.1
click at [519, 375] on input "oriflamme" at bounding box center [649, 377] width 260 height 26
type input "banniere"
click at [1069, 550] on input "LANCER LA RECHERCHE" at bounding box center [1122, 562] width 106 height 25
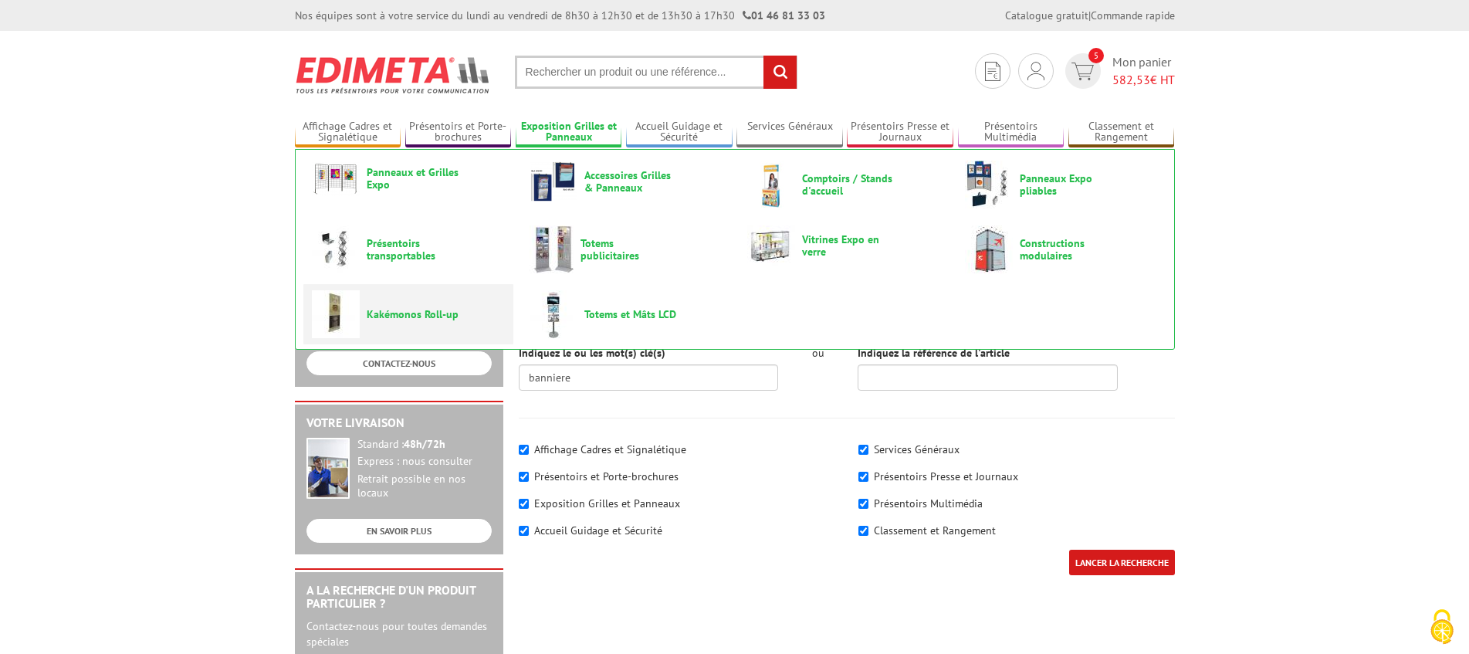
click at [418, 306] on link "Kakémonos Roll-up" at bounding box center [408, 314] width 193 height 48
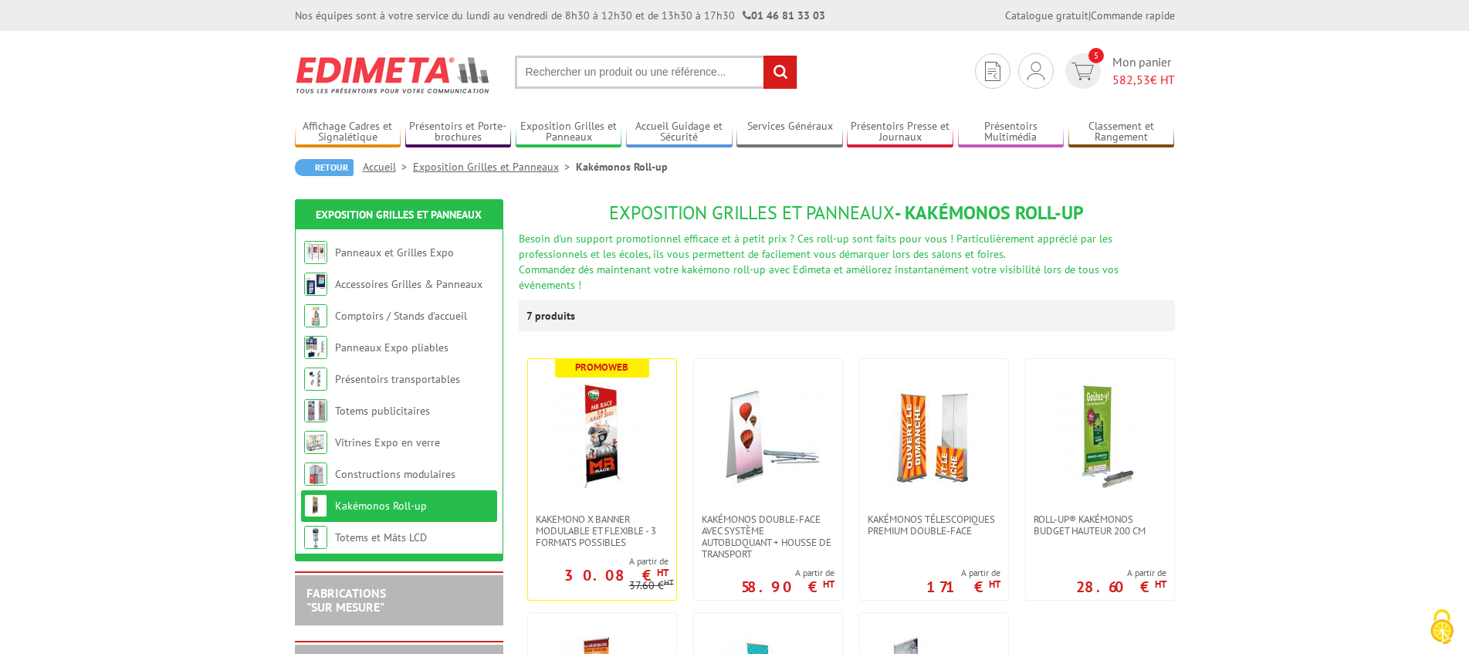
click at [561, 72] on input "text" at bounding box center [656, 72] width 283 height 33
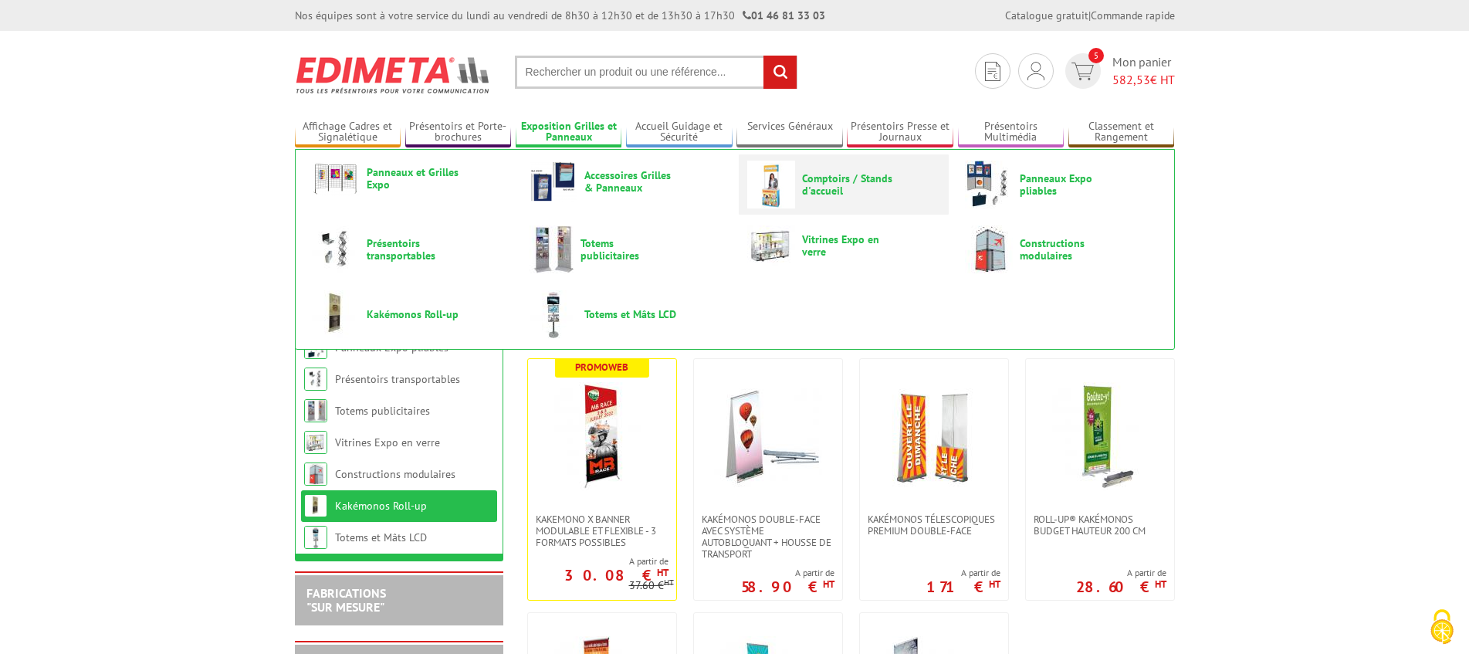
click at [821, 185] on span "Comptoirs / Stands d'accueil" at bounding box center [848, 184] width 93 height 25
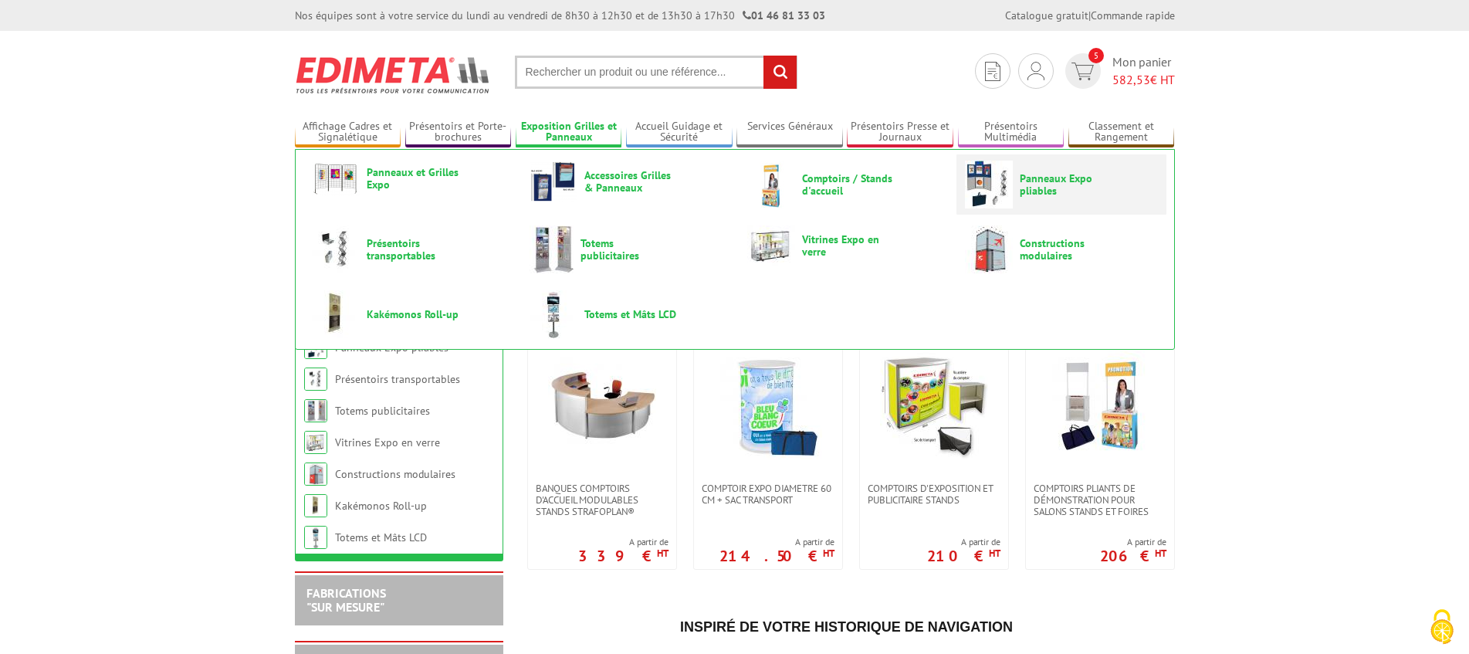
click at [1024, 183] on span "Panneaux Expo pliables" at bounding box center [1066, 184] width 93 height 25
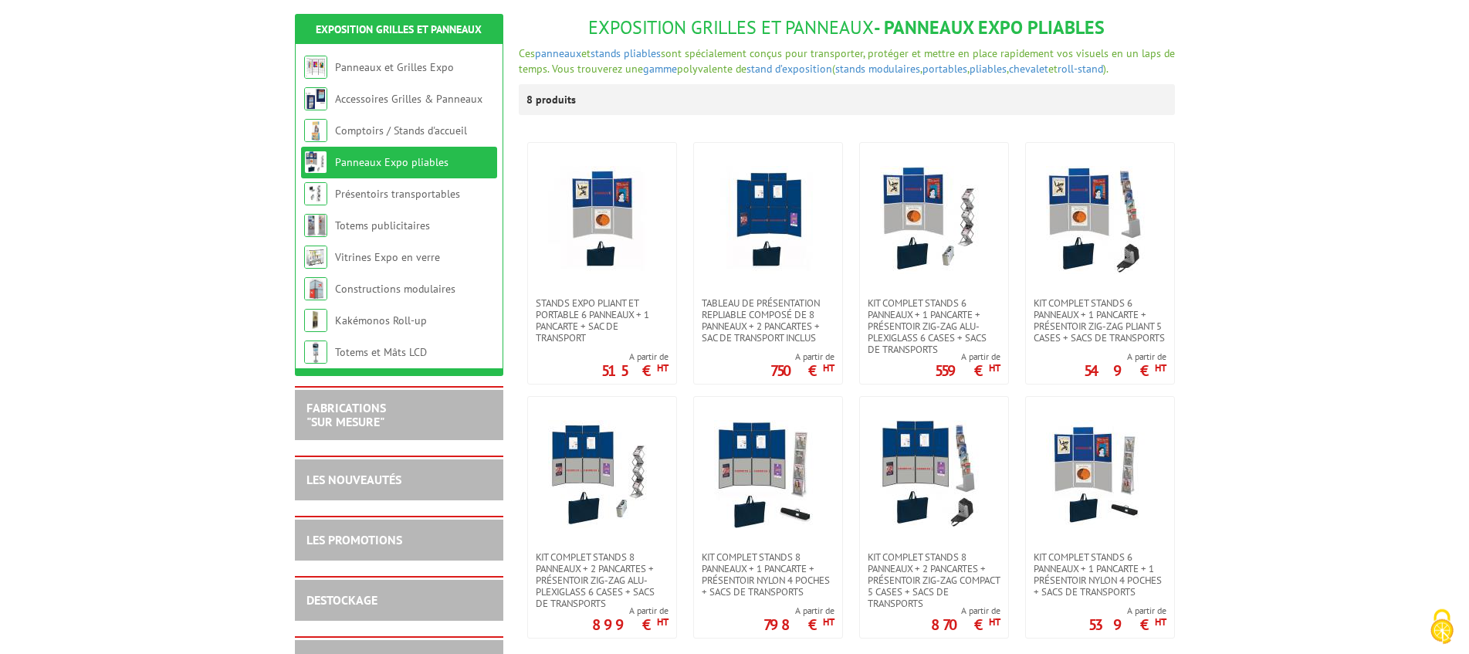
scroll to position [111, 0]
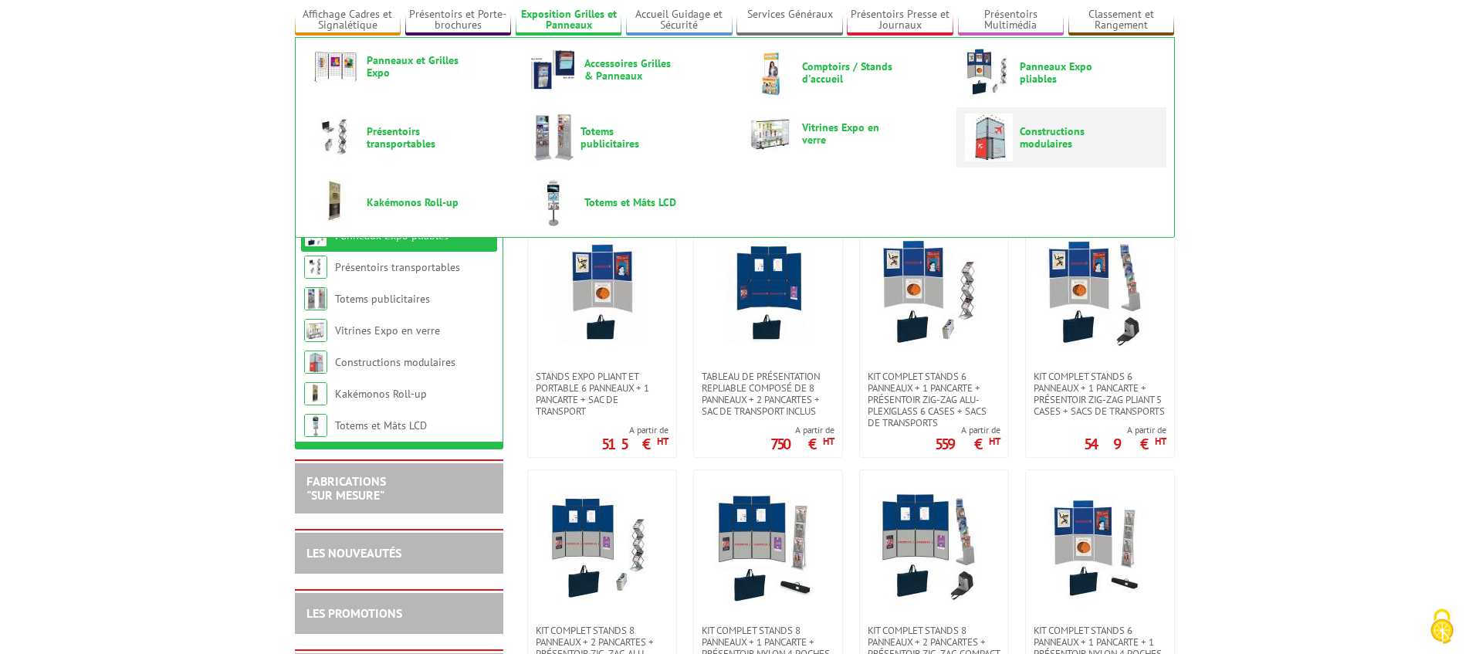
click at [1075, 143] on span "Constructions modulaires" at bounding box center [1066, 138] width 93 height 25
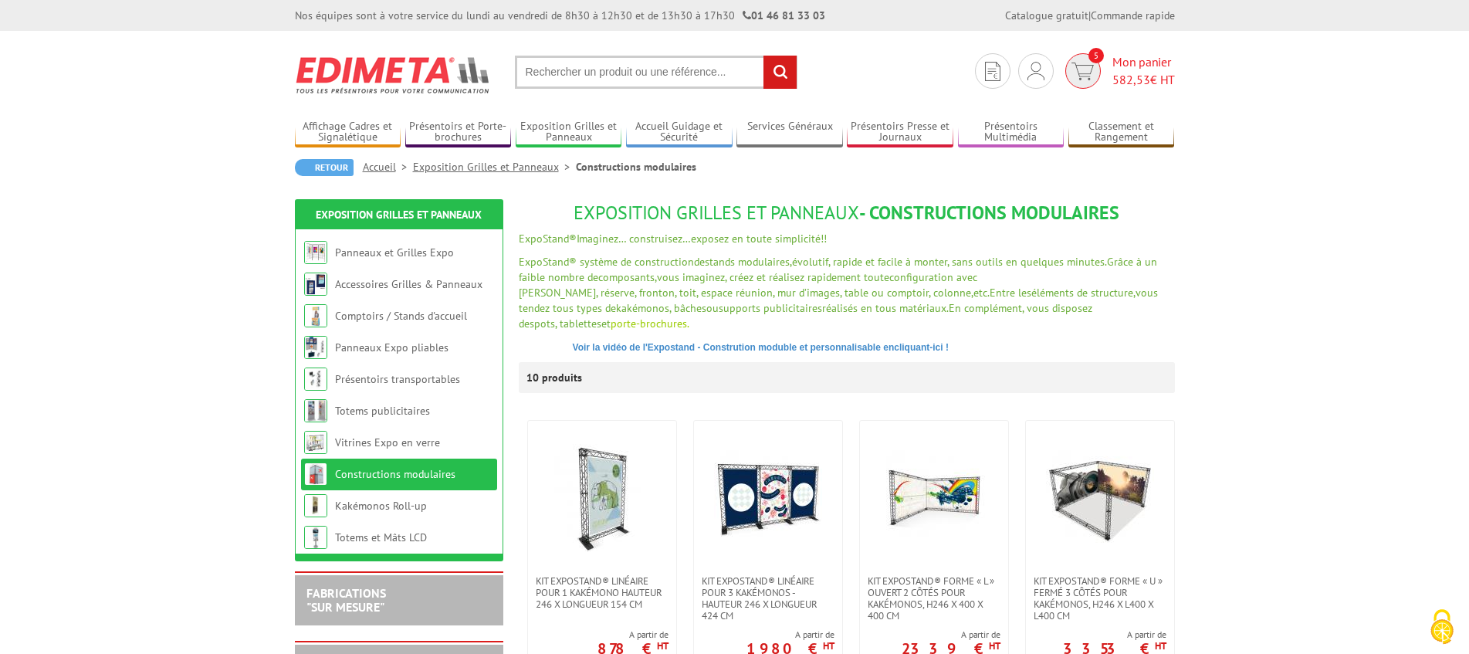
click at [1122, 72] on span "582,53 € HT" at bounding box center [1143, 80] width 63 height 18
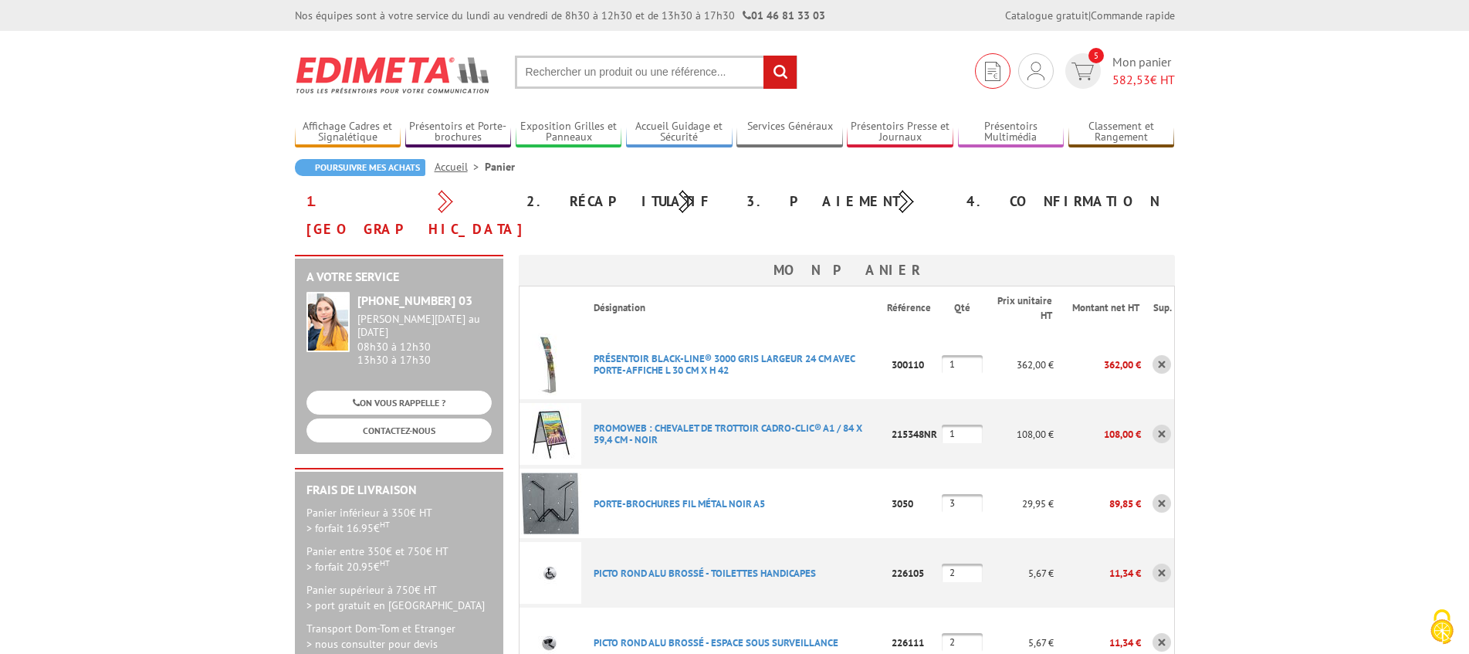
click at [989, 65] on img at bounding box center [992, 71] width 15 height 19
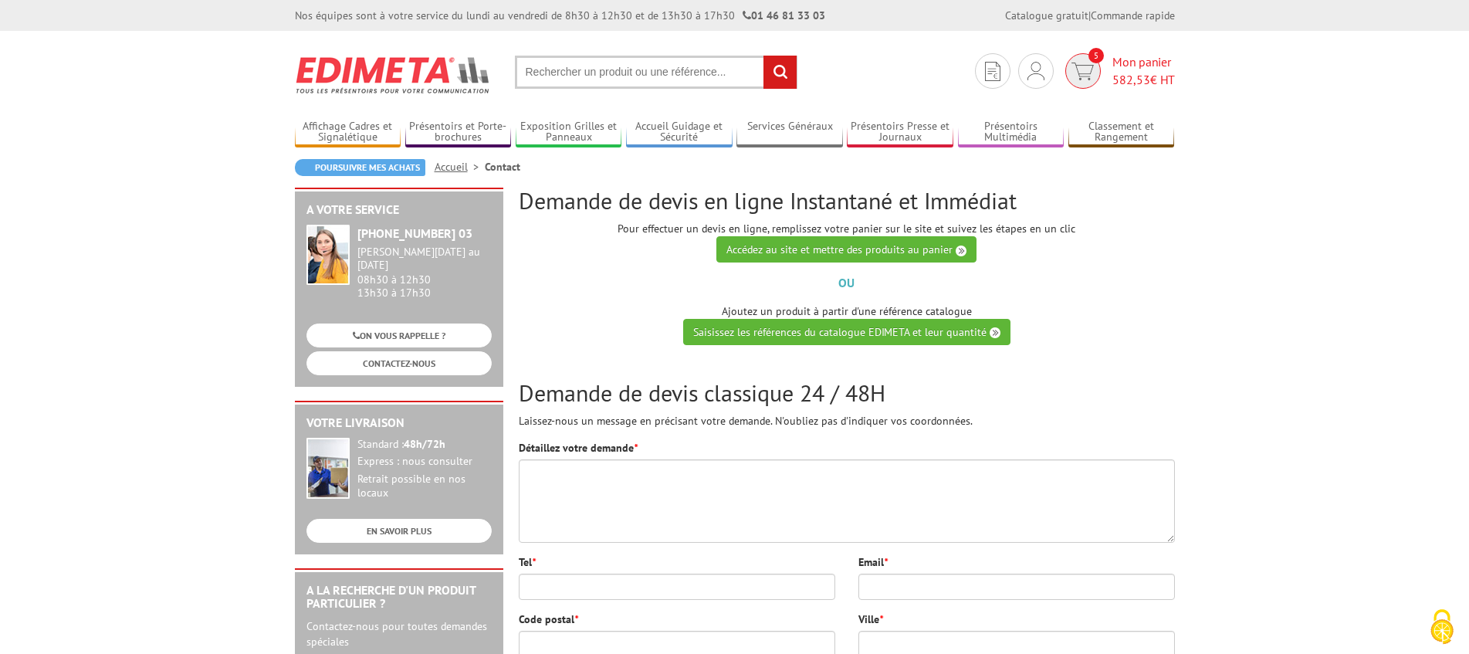
click at [1084, 64] on img at bounding box center [1082, 72] width 22 height 18
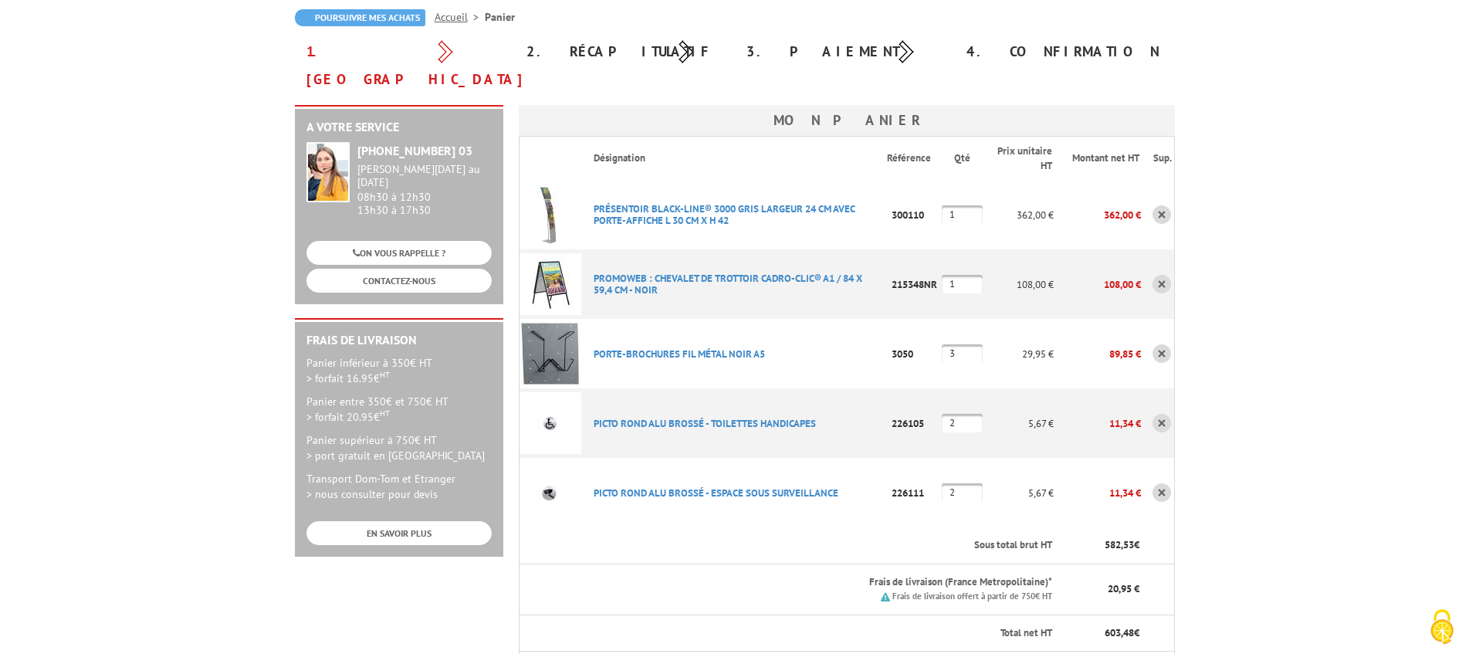
scroll to position [157, 0]
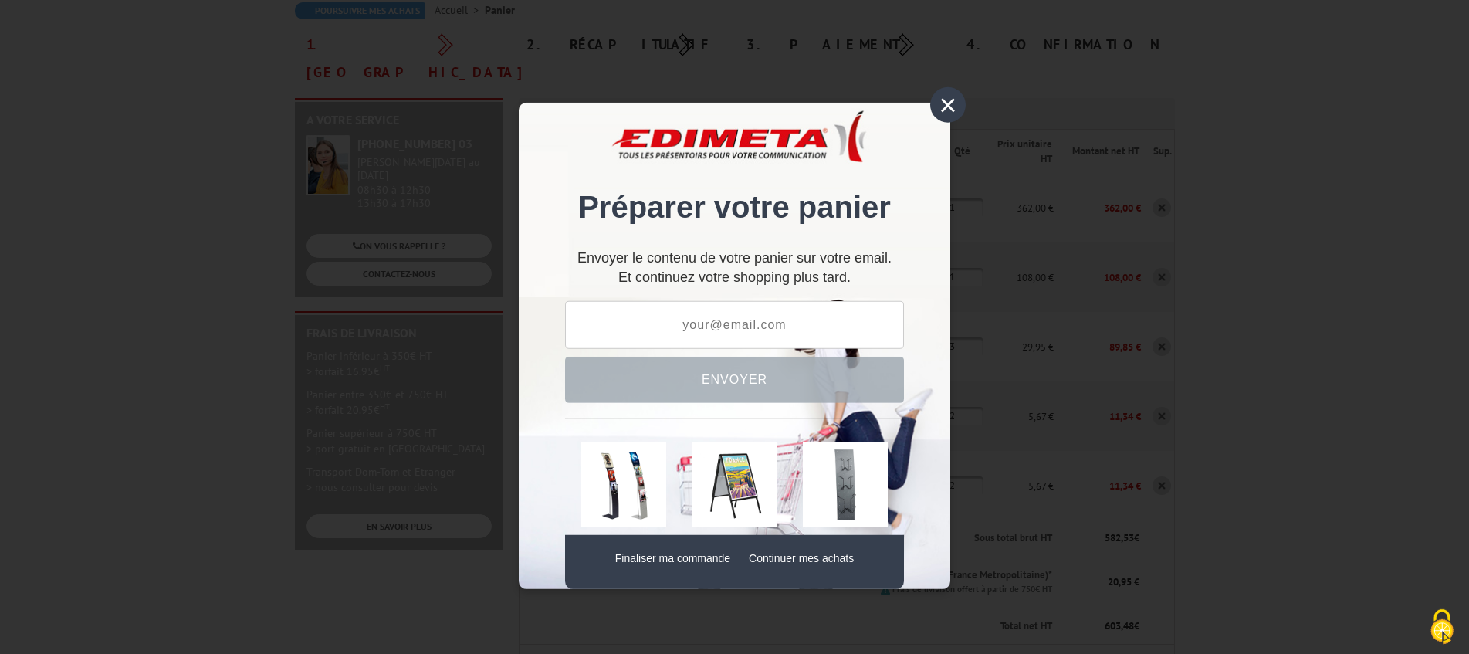
click at [939, 103] on div "×" at bounding box center [948, 105] width 36 height 36
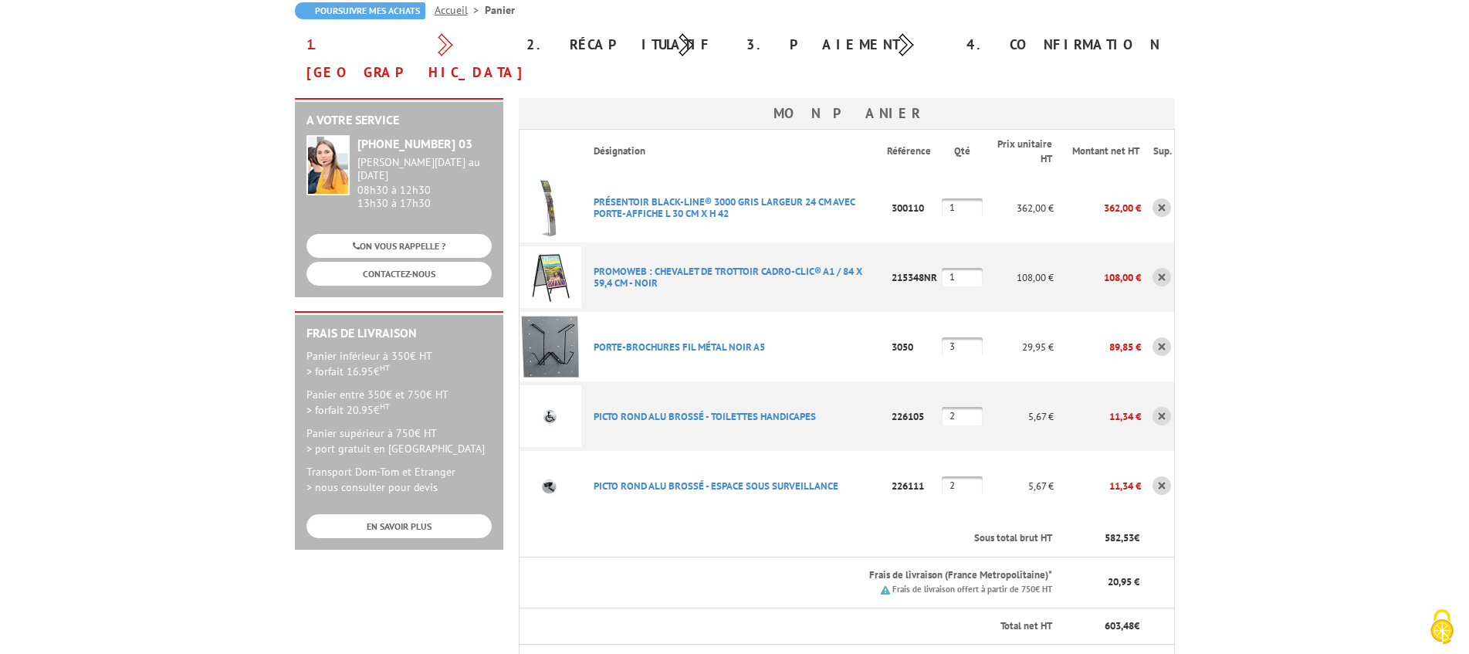
click at [1238, 202] on body "Nos équipes sont à votre service du lundi au vendredi de 8h30 à 12h30 et de 13h…" at bounding box center [734, 652] width 1469 height 1618
